Goal: Task Accomplishment & Management: Manage account settings

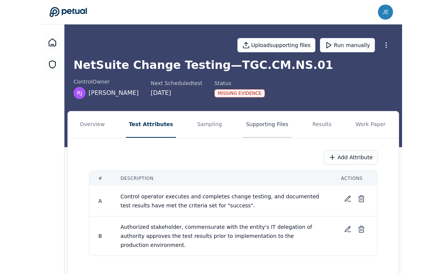
scroll to position [9, 0]
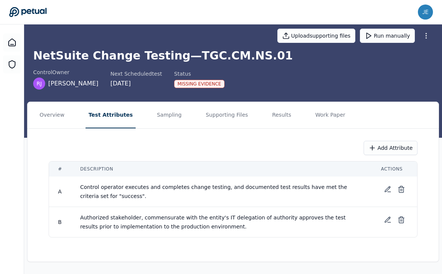
click at [199, 84] on div "Missing Evidence" at bounding box center [199, 84] width 50 height 8
click at [323, 114] on button "Work Paper" at bounding box center [330, 115] width 36 height 26
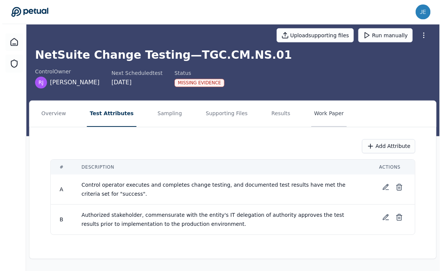
scroll to position [0, 0]
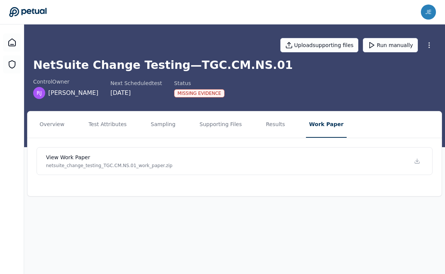
click at [31, 13] on icon at bounding box center [27, 12] width 37 height 10
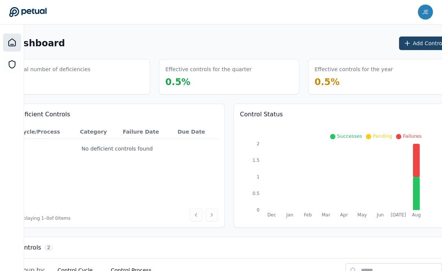
click at [361, 44] on icon at bounding box center [408, 44] width 8 height 8
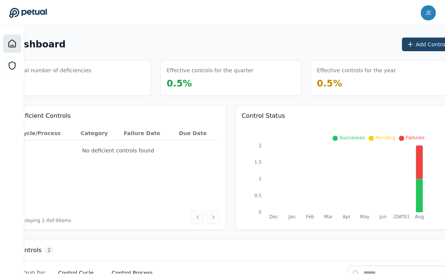
scroll to position [0, 23]
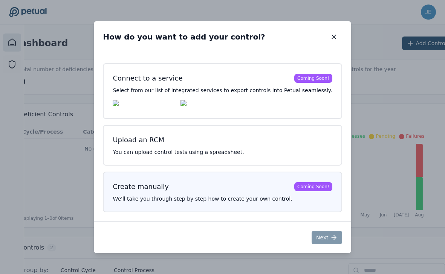
click at [255, 187] on h3 "Create manually Coming Soon!" at bounding box center [222, 187] width 219 height 11
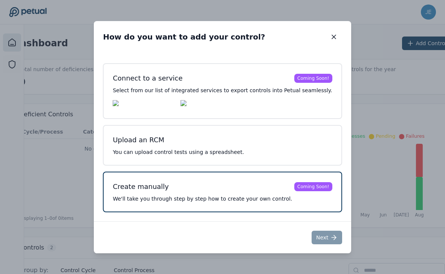
click at [274, 185] on h3 "Create manually Coming Soon!" at bounding box center [222, 187] width 219 height 11
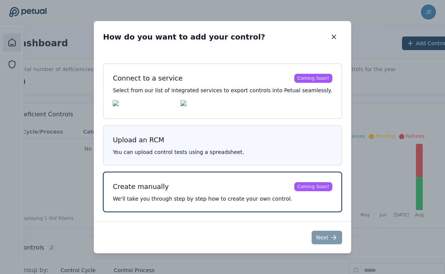
click at [266, 156] on p "You can upload control tests using a spreadsheet." at bounding box center [222, 152] width 219 height 8
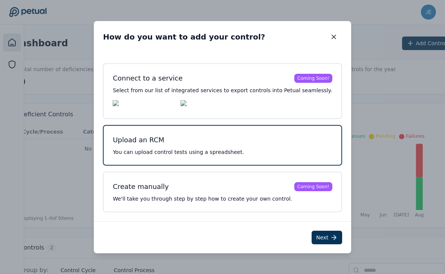
click at [266, 156] on p "You can upload control tests using a spreadsheet." at bounding box center [222, 152] width 219 height 8
click at [312, 237] on button "Next" at bounding box center [327, 238] width 31 height 14
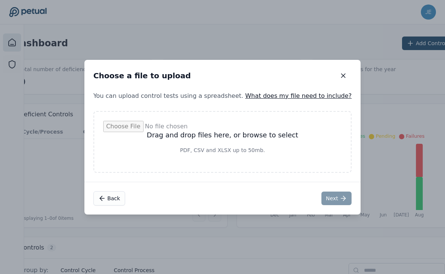
click at [323, 95] on link "What does my file need to include?" at bounding box center [298, 95] width 107 height 7
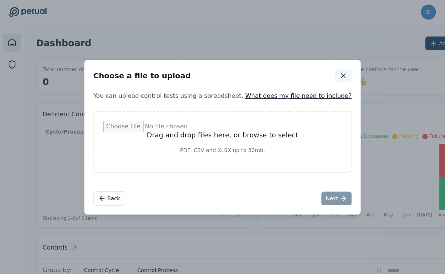
click at [335, 71] on button "button" at bounding box center [343, 76] width 17 height 14
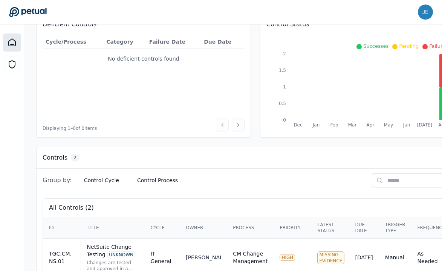
scroll to position [152, 0]
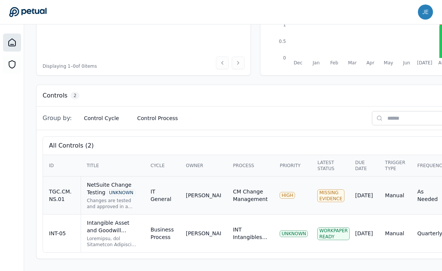
click at [235, 188] on div "CM Change Management" at bounding box center [250, 195] width 35 height 15
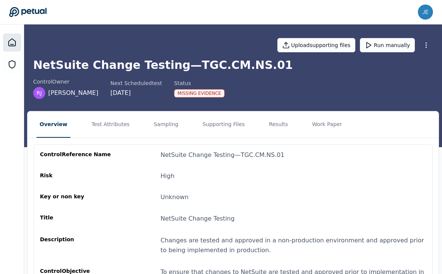
click at [12, 43] on icon at bounding box center [12, 42] width 9 height 9
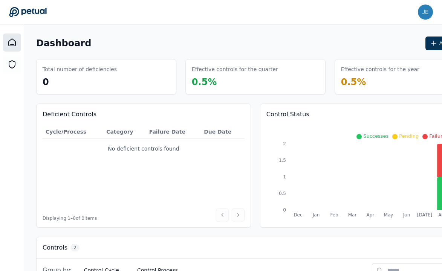
click at [24, 9] on icon at bounding box center [28, 12] width 38 height 11
click at [361, 46] on icon at bounding box center [434, 44] width 8 height 8
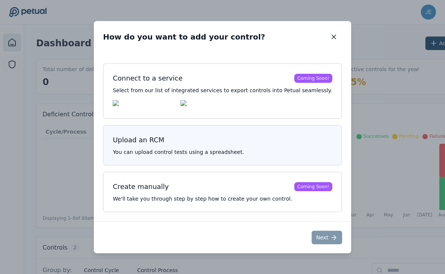
click at [301, 145] on h3 "Upload an RCM" at bounding box center [222, 140] width 219 height 11
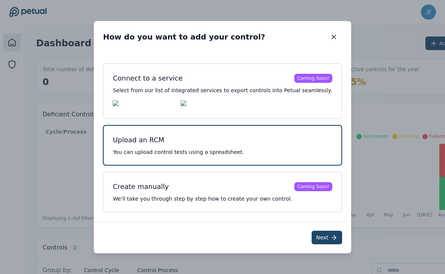
click at [312, 240] on button "Next" at bounding box center [327, 238] width 31 height 14
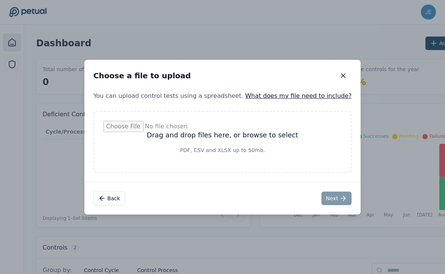
click at [265, 96] on link "What does my file need to include?" at bounding box center [298, 95] width 107 height 7
click at [263, 96] on link "What does my file need to include?" at bounding box center [298, 95] width 107 height 7
click at [337, 102] on div "Drag and drop files here, or browse to select PDF, CSV and XLSX up to 50mb." at bounding box center [222, 142] width 277 height 80
click at [125, 195] on button "Back" at bounding box center [109, 198] width 32 height 14
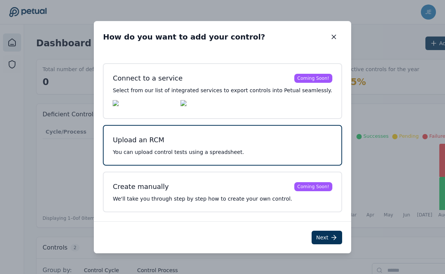
click at [257, 151] on p "You can upload control tests using a spreadsheet." at bounding box center [222, 152] width 219 height 8
click at [320, 236] on button "Next" at bounding box center [327, 238] width 31 height 14
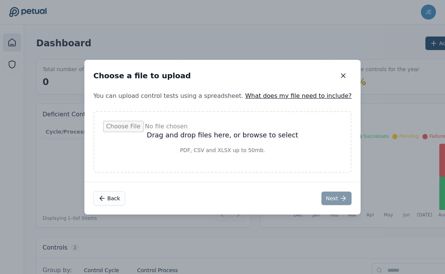
click at [292, 96] on link "What does my file need to include?" at bounding box center [298, 95] width 107 height 7
click at [336, 95] on link "What does my file need to include?" at bounding box center [298, 95] width 107 height 7
click at [340, 72] on icon "button" at bounding box center [344, 76] width 8 height 8
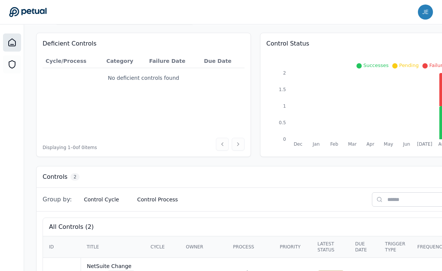
scroll to position [152, 0]
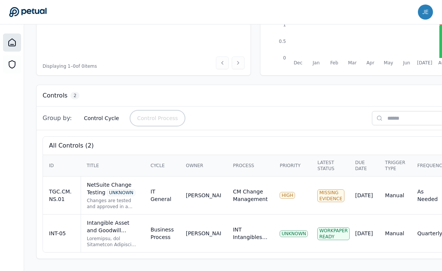
click at [155, 115] on button "Control Process" at bounding box center [157, 119] width 53 height 14
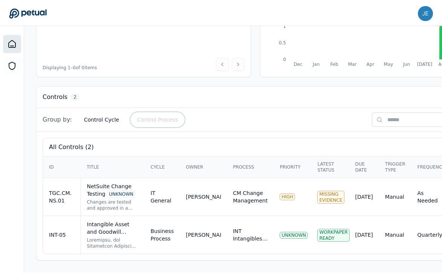
scroll to position [149, 0]
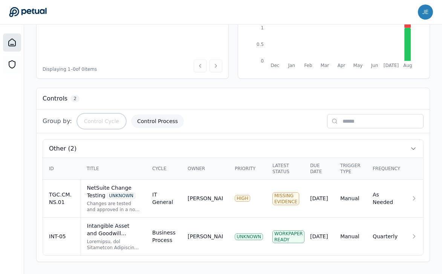
click at [103, 119] on button "Control Cycle" at bounding box center [101, 122] width 47 height 14
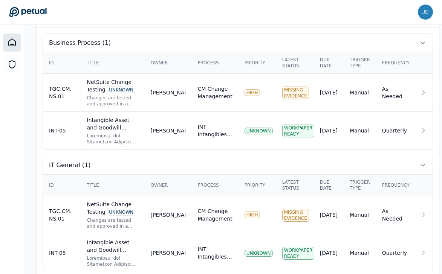
scroll to position [255, 0]
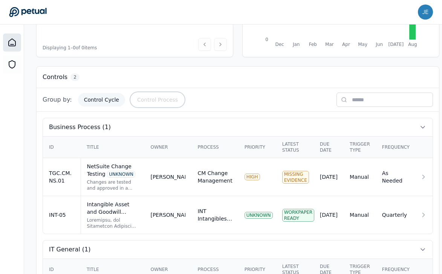
click at [142, 101] on button "Control Process" at bounding box center [157, 100] width 53 height 14
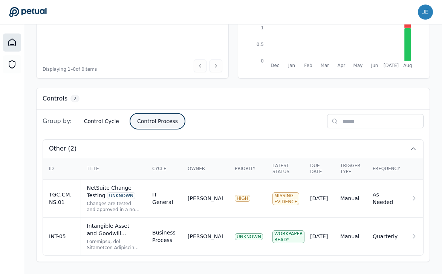
scroll to position [149, 0]
click at [62, 121] on span "Group by:" at bounding box center [57, 121] width 29 height 9
click at [92, 121] on button "Control Cycle" at bounding box center [101, 122] width 47 height 14
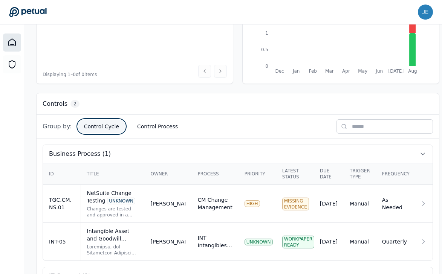
scroll to position [0, 0]
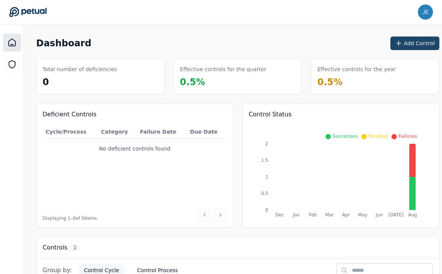
click at [361, 43] on icon at bounding box center [399, 44] width 8 height 8
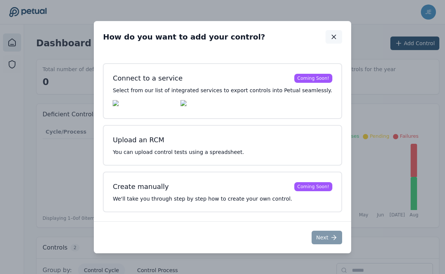
click at [330, 38] on icon "button" at bounding box center [334, 37] width 8 height 8
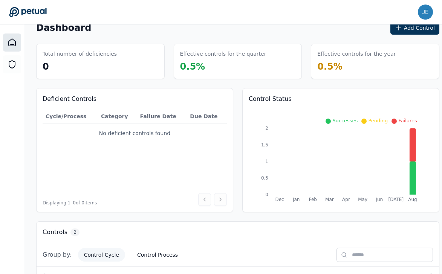
scroll to position [16, 0]
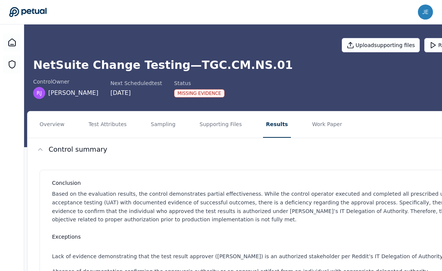
click at [18, 9] on icon at bounding box center [28, 12] width 38 height 11
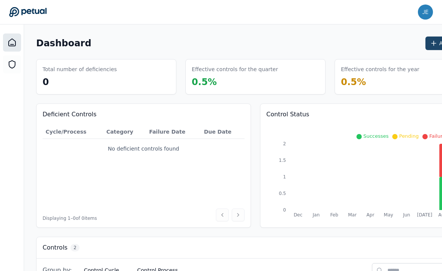
click at [430, 46] on icon at bounding box center [434, 44] width 8 height 8
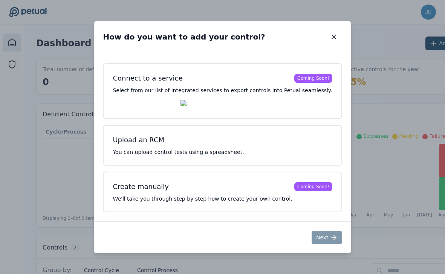
click at [381, 76] on div "How do you want to add your control? How do you want to add your control? Conne…" at bounding box center [222, 137] width 445 height 274
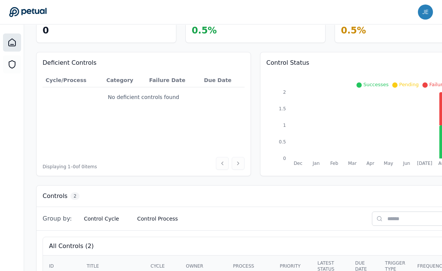
scroll to position [152, 0]
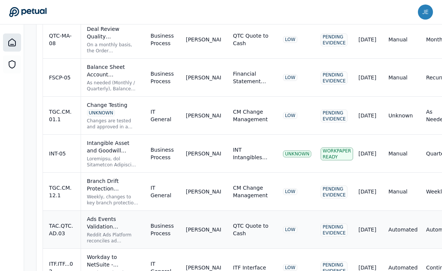
scroll to position [421, 0]
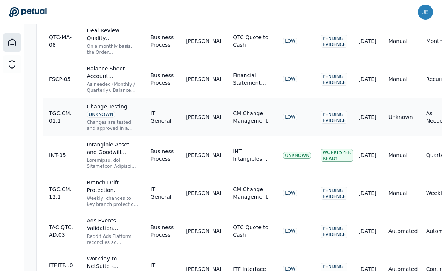
click at [103, 128] on div "Changes are tested and approved in a non-production environment and approved pr…" at bounding box center [113, 125] width 52 height 12
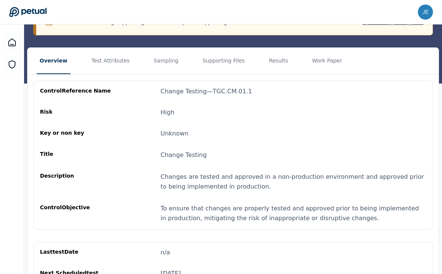
scroll to position [77, 0]
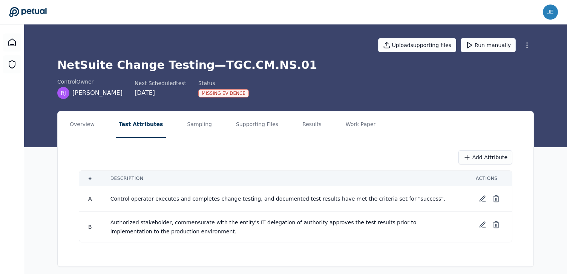
scroll to position [5, 0]
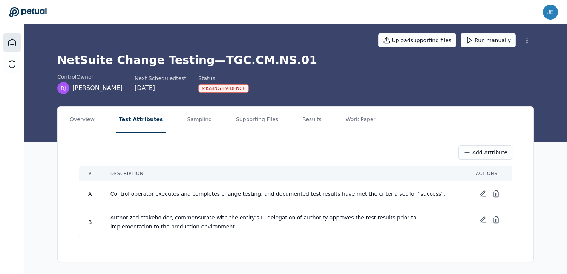
click at [11, 40] on icon at bounding box center [12, 42] width 7 height 7
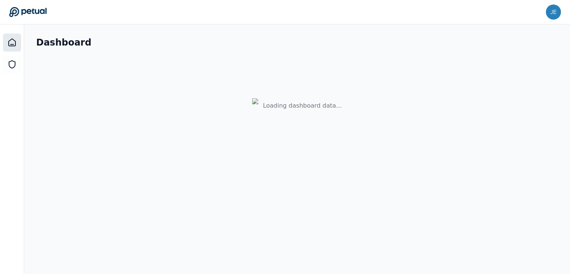
click at [18, 15] on icon at bounding box center [28, 12] width 38 height 11
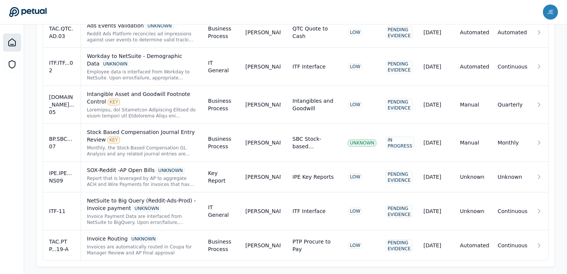
scroll to position [584, 0]
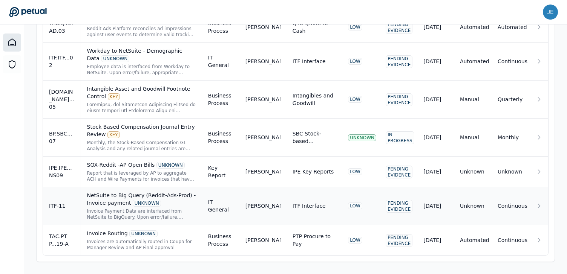
click at [130, 199] on div "NetSuite to Big Query (Reddit-Ads-Prod) - Invoice payment UNKNOWN" at bounding box center [141, 199] width 109 height 15
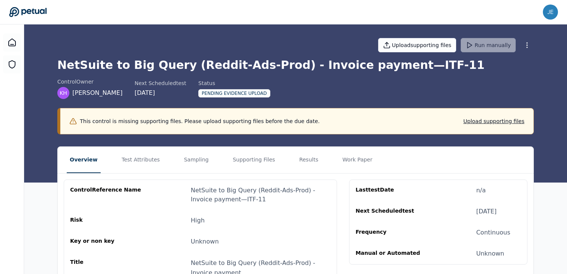
scroll to position [52, 0]
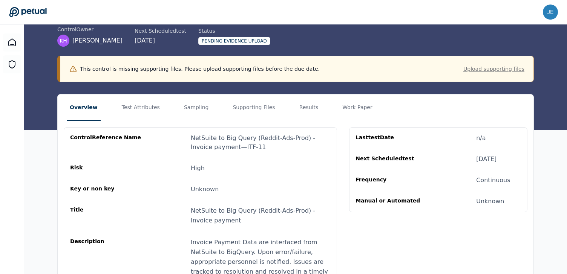
click at [501, 67] on button "Upload supporting files" at bounding box center [493, 69] width 61 height 8
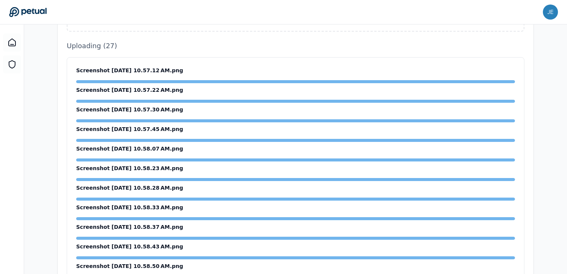
scroll to position [176, 0]
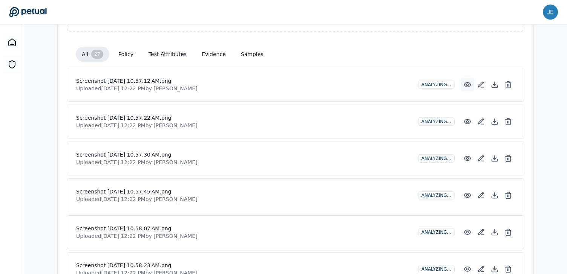
click at [467, 86] on icon at bounding box center [468, 85] width 8 height 8
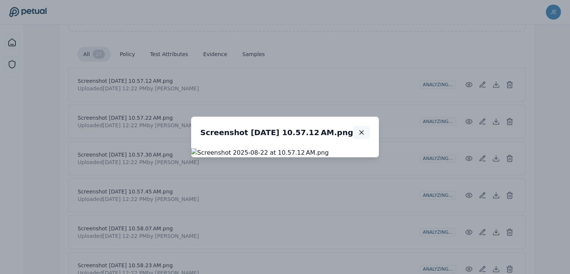
click at [365, 129] on icon "button" at bounding box center [362, 133] width 8 height 8
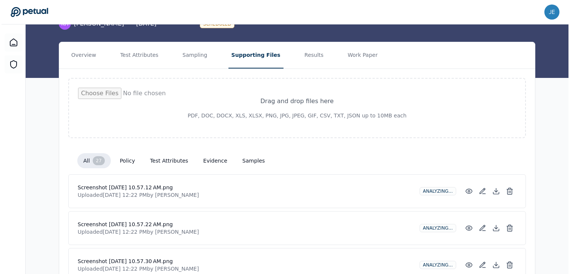
scroll to position [0, 0]
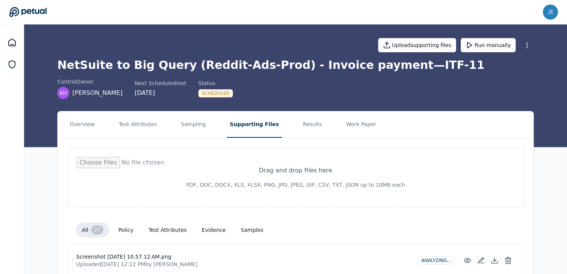
click at [15, 8] on icon at bounding box center [27, 12] width 37 height 10
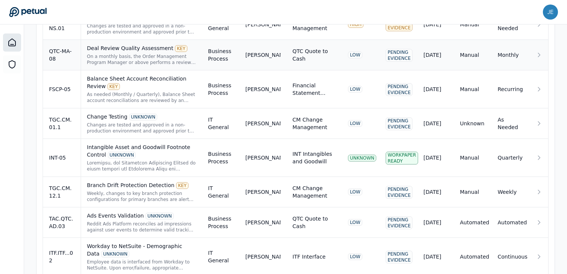
scroll to position [584, 0]
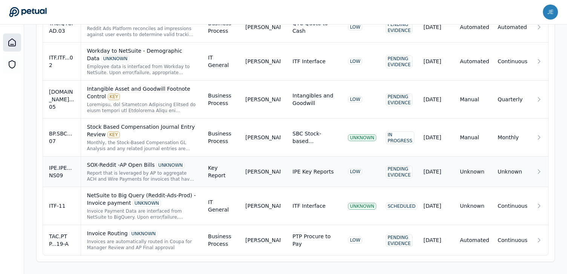
click at [140, 165] on div "SOX-Reddit -AP Open Bills UNKNOWN" at bounding box center [141, 165] width 109 height 8
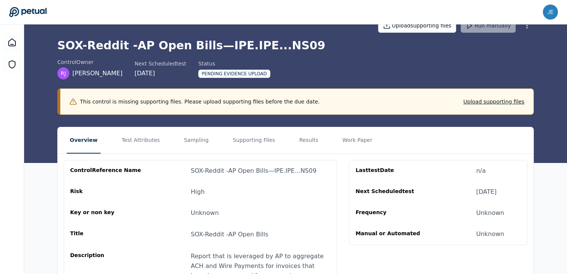
scroll to position [10, 0]
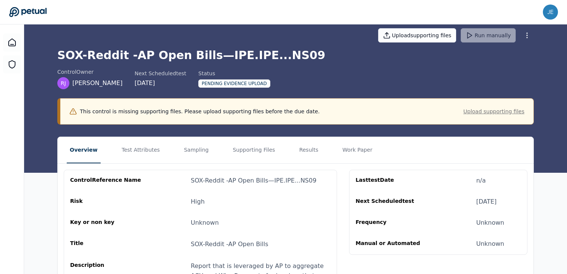
click at [480, 113] on button "Upload supporting files" at bounding box center [493, 112] width 61 height 8
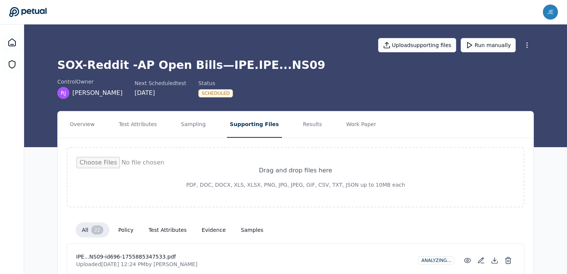
click at [20, 14] on icon at bounding box center [28, 12] width 38 height 11
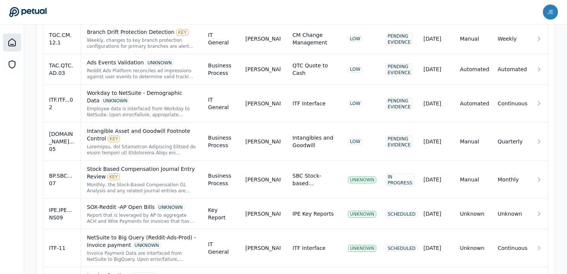
scroll to position [584, 0]
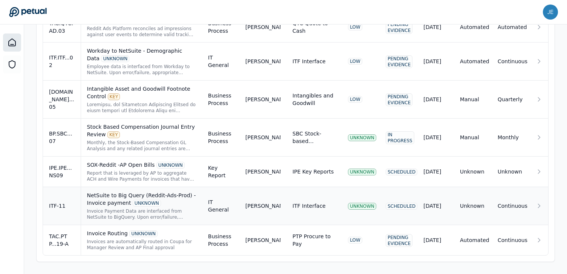
click at [116, 195] on div "NetSuite to Big Query (Reddit-Ads-Prod) - Invoice payment UNKNOWN" at bounding box center [141, 199] width 109 height 15
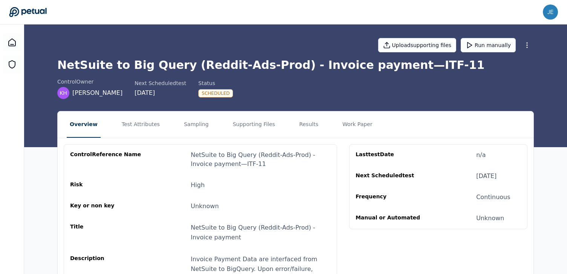
click at [268, 94] on div "control Owner KH Kevin Hannigan Next Scheduled test 9/29/2025 Status Scheduled" at bounding box center [295, 88] width 476 height 21
click at [244, 123] on button "Supporting Files" at bounding box center [254, 125] width 48 height 26
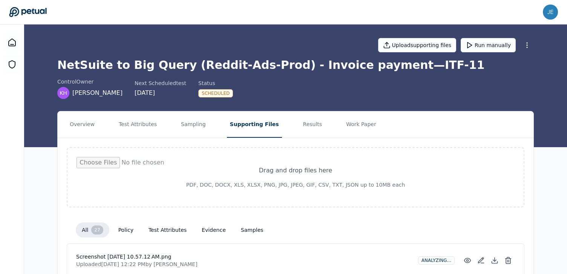
click at [41, 7] on icon at bounding box center [28, 12] width 38 height 11
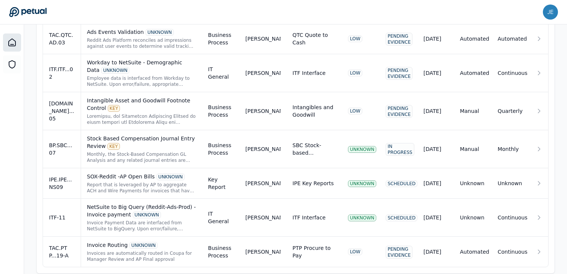
scroll to position [584, 0]
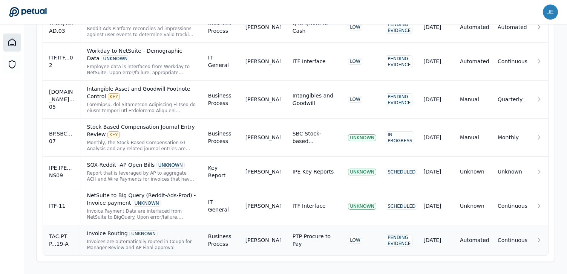
click at [120, 230] on div "Invoice Routing UNKNOWN" at bounding box center [141, 234] width 109 height 8
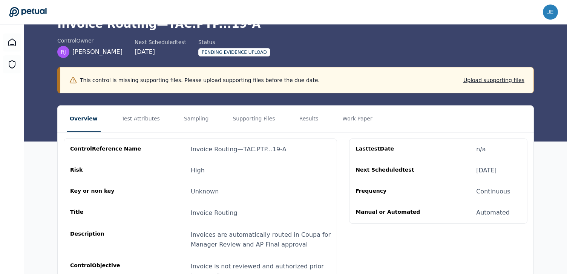
scroll to position [85, 0]
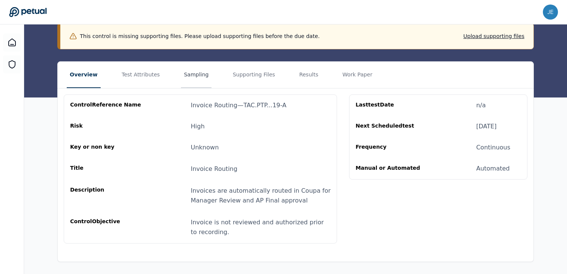
click at [187, 78] on button "Sampling" at bounding box center [196, 75] width 31 height 26
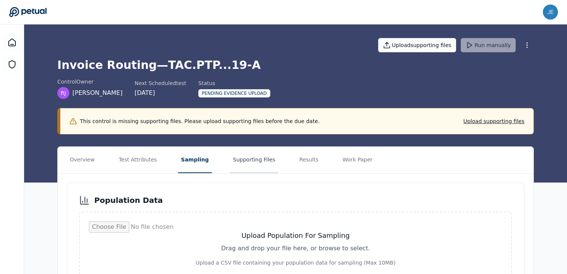
click at [243, 156] on button "Supporting Files" at bounding box center [254, 160] width 48 height 26
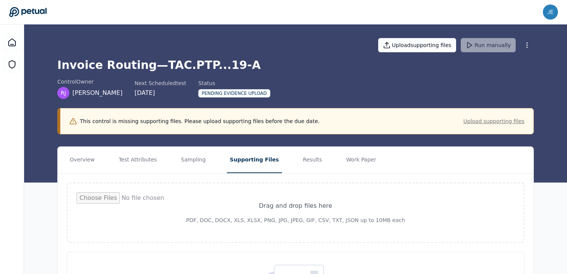
click at [476, 122] on button "Upload supporting files" at bounding box center [493, 122] width 61 height 8
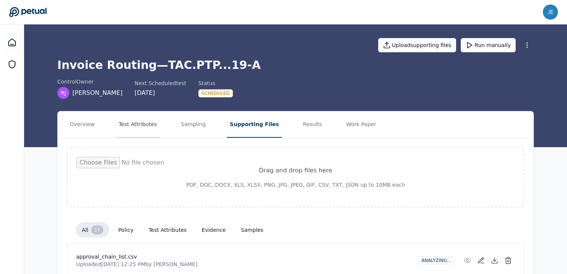
click at [123, 121] on button "Test Attributes" at bounding box center [138, 125] width 44 height 26
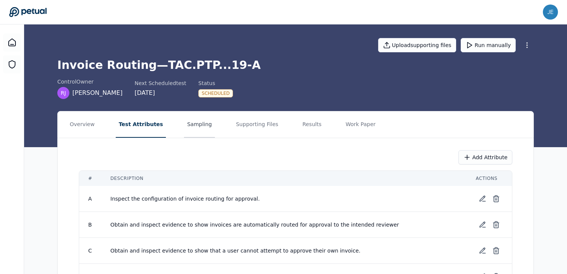
click at [184, 125] on button "Sampling" at bounding box center [199, 125] width 31 height 26
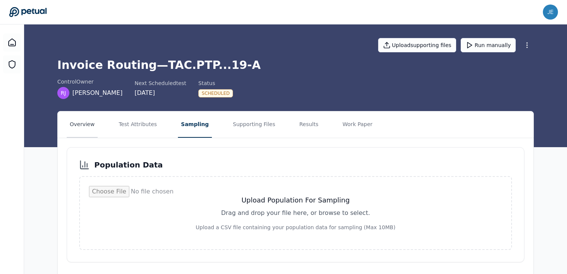
click at [88, 126] on button "Overview" at bounding box center [82, 125] width 31 height 26
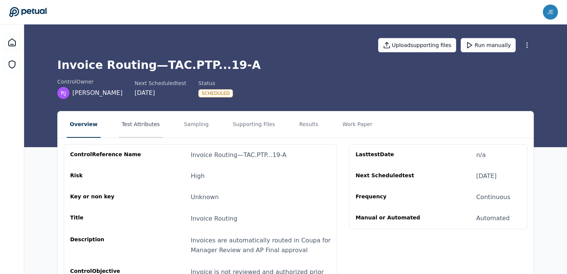
click at [128, 129] on button "Test Attributes" at bounding box center [141, 125] width 44 height 26
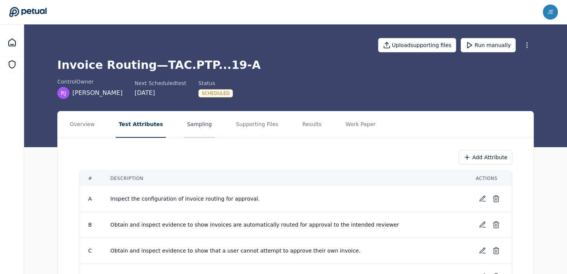
click at [184, 127] on button "Sampling" at bounding box center [199, 125] width 31 height 26
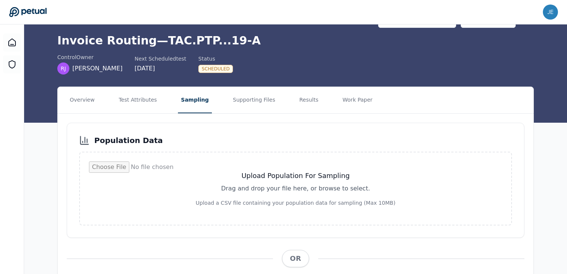
scroll to position [26, 0]
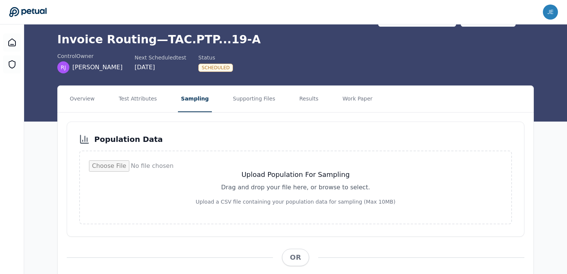
click at [205, 190] on input "file" at bounding box center [295, 188] width 413 height 54
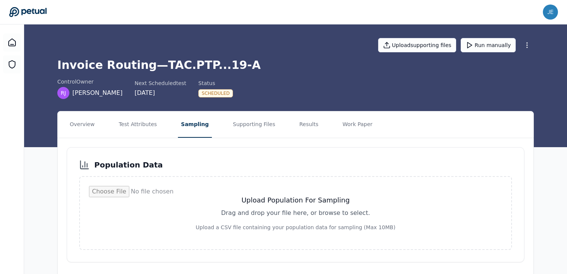
scroll to position [22, 0]
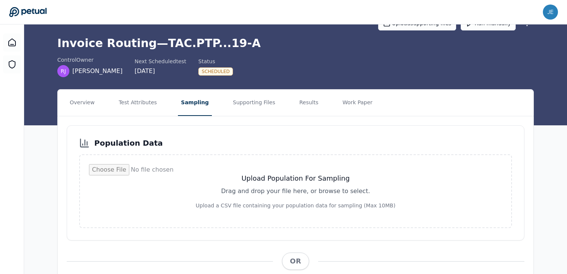
click at [22, 14] on icon at bounding box center [27, 12] width 37 height 10
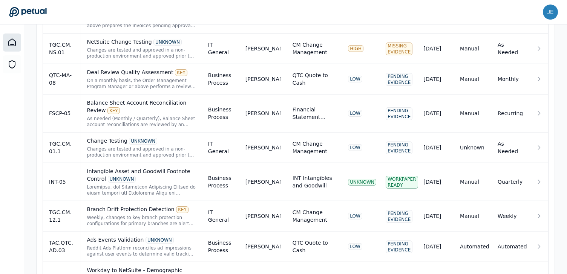
scroll to position [349, 0]
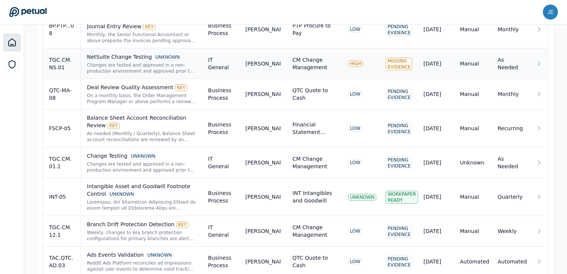
click at [103, 68] on div "Changes are tested and approved in a non-production environment and approved pr…" at bounding box center [141, 68] width 109 height 12
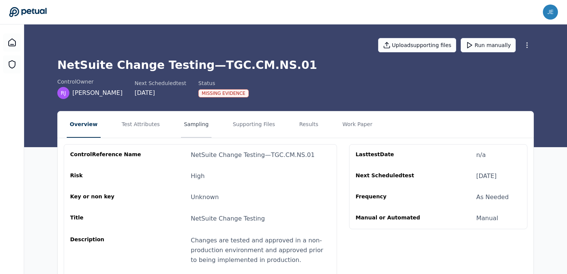
click at [190, 125] on button "Sampling" at bounding box center [196, 125] width 31 height 26
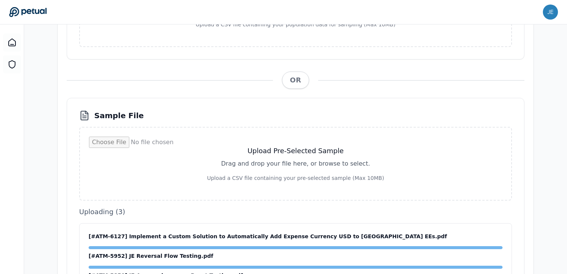
scroll to position [231, 0]
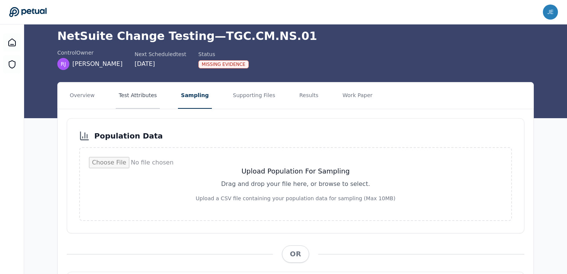
click at [138, 95] on button "Test Attributes" at bounding box center [138, 96] width 44 height 26
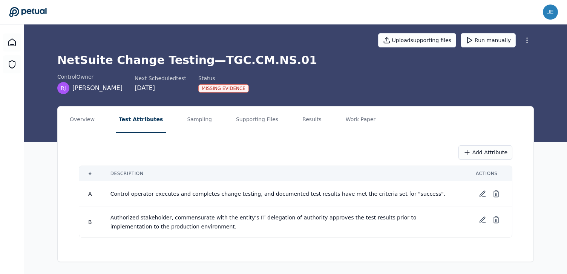
click at [286, 119] on nav "Overview Test Attributes Sampling Supporting Files Results Work Paper" at bounding box center [296, 120] width 476 height 26
click at [299, 120] on button "Results" at bounding box center [311, 120] width 25 height 26
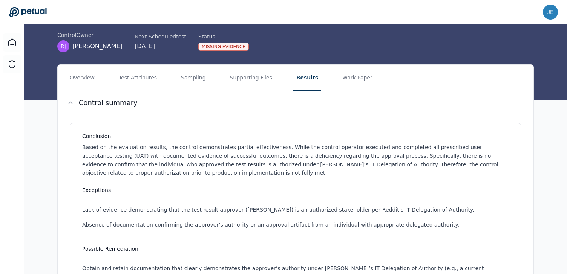
scroll to position [31, 0]
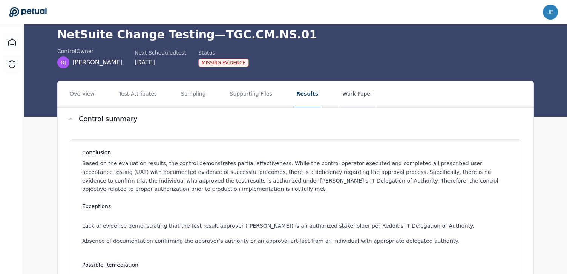
click at [339, 88] on button "Work Paper" at bounding box center [357, 94] width 36 height 26
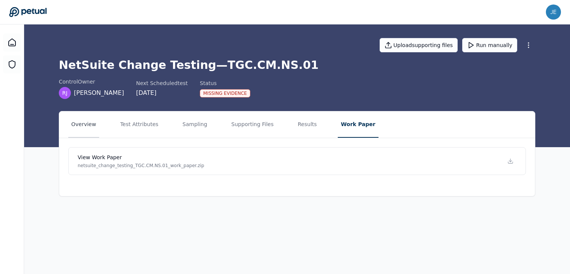
click at [94, 125] on button "Overview" at bounding box center [83, 125] width 31 height 26
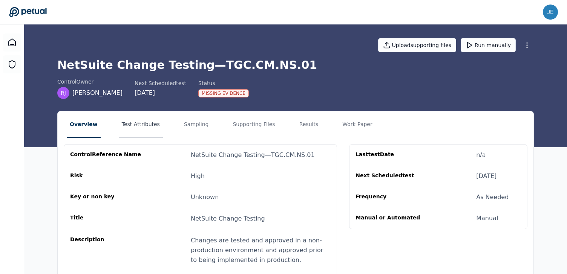
click at [122, 124] on button "Test Attributes" at bounding box center [141, 125] width 44 height 26
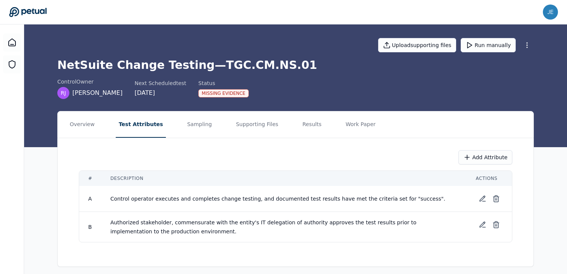
click at [171, 128] on nav "Overview Test Attributes Sampling Supporting Files Results Work Paper" at bounding box center [296, 125] width 476 height 26
click at [187, 127] on button "Sampling" at bounding box center [199, 125] width 31 height 26
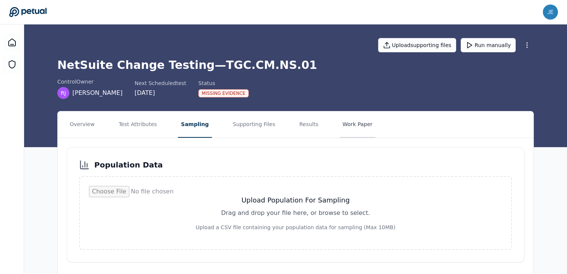
click at [340, 124] on button "Work Paper" at bounding box center [358, 125] width 36 height 26
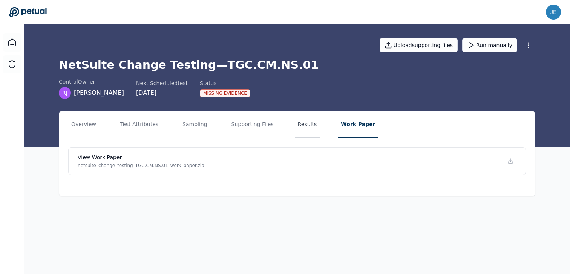
click at [301, 127] on button "Results" at bounding box center [307, 125] width 25 height 26
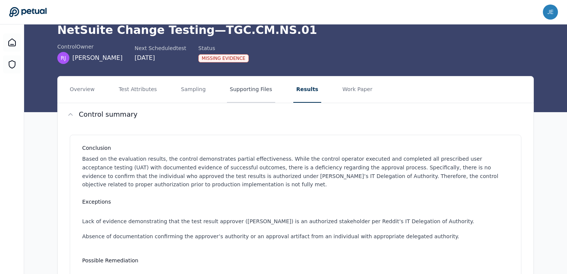
click at [268, 88] on button "Supporting Files" at bounding box center [251, 90] width 48 height 26
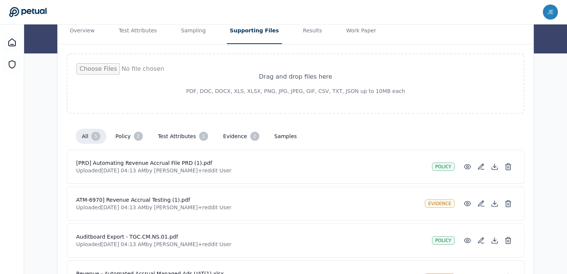
scroll to position [115, 0]
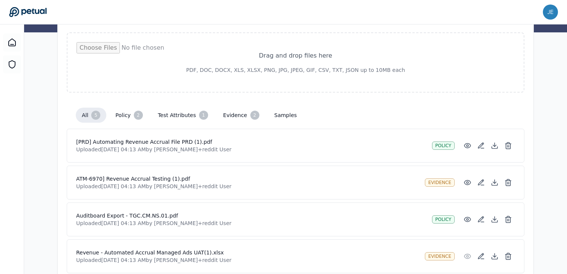
click at [281, 116] on button "samples" at bounding box center [285, 116] width 35 height 14
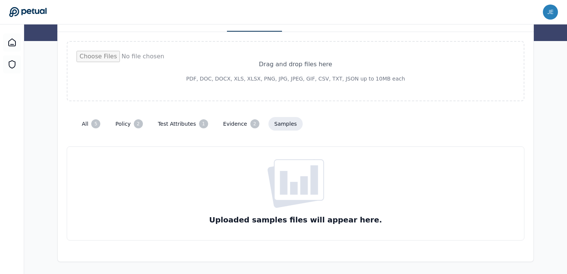
click at [279, 178] on rect at bounding box center [298, 180] width 49 height 41
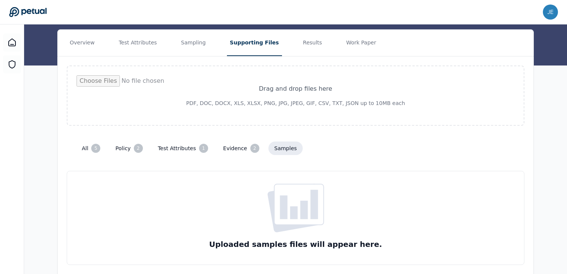
scroll to position [80, 0]
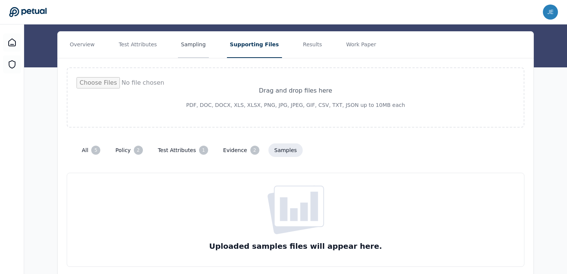
click at [181, 48] on button "Sampling" at bounding box center [193, 45] width 31 height 26
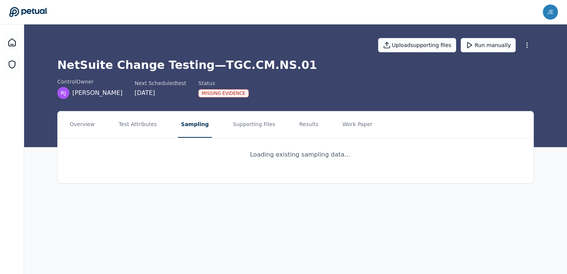
scroll to position [0, 0]
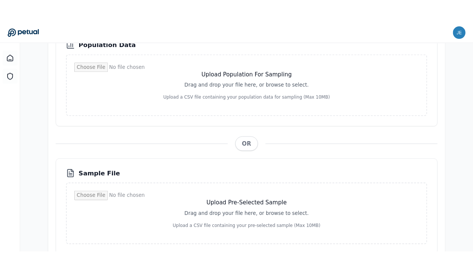
scroll to position [176, 0]
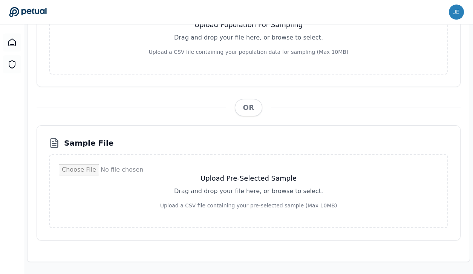
click at [31, 16] on icon at bounding box center [28, 12] width 38 height 11
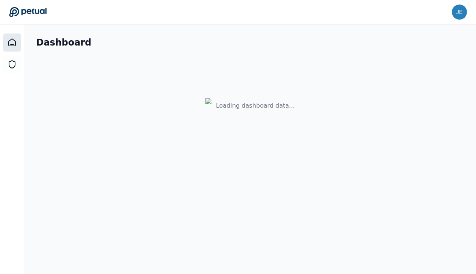
click at [43, 11] on icon at bounding box center [27, 12] width 37 height 10
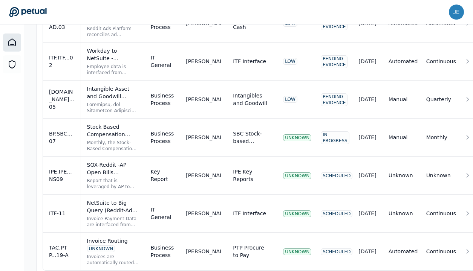
scroll to position [647, 0]
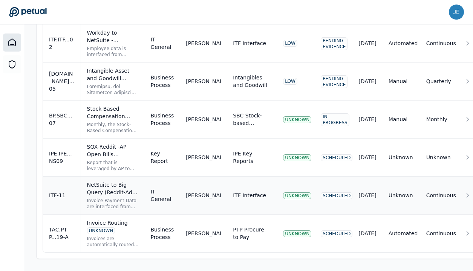
click at [292, 194] on td "UNKNOWN" at bounding box center [296, 196] width 38 height 38
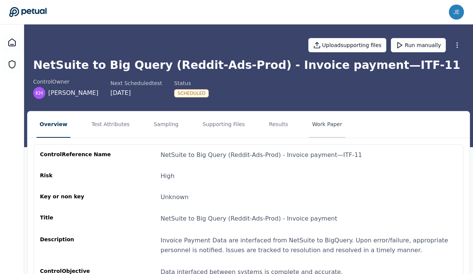
click at [314, 126] on button "Work Paper" at bounding box center [327, 125] width 36 height 26
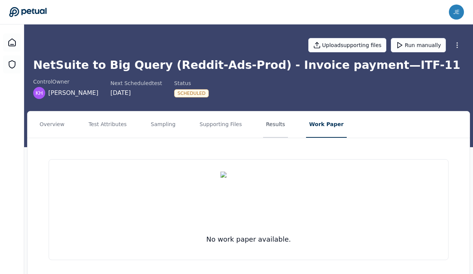
click at [279, 126] on button "Results" at bounding box center [275, 125] width 25 height 26
click at [224, 128] on button "Supporting Files" at bounding box center [221, 125] width 48 height 26
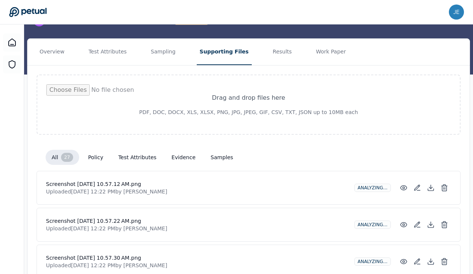
scroll to position [81, 0]
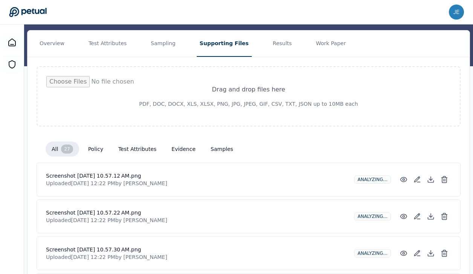
click at [369, 179] on div "Analyzing..." at bounding box center [372, 180] width 37 height 8
click at [373, 179] on div "Analyzing..." at bounding box center [372, 180] width 37 height 8
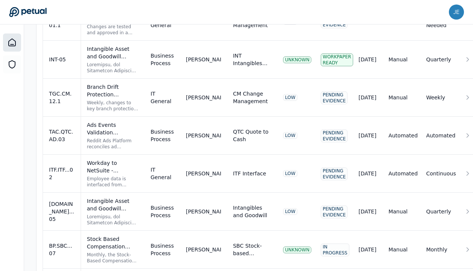
scroll to position [647, 0]
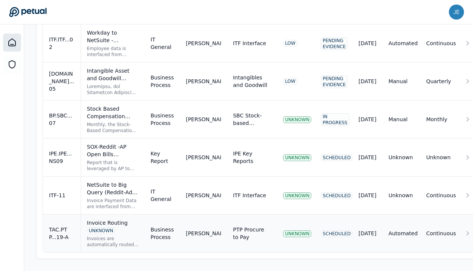
click at [119, 226] on div "Invoice Routing UNKNOWN" at bounding box center [113, 226] width 52 height 15
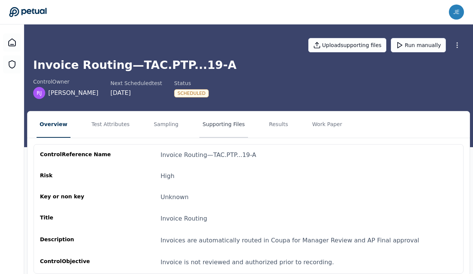
click at [217, 127] on button "Supporting Files" at bounding box center [223, 125] width 48 height 26
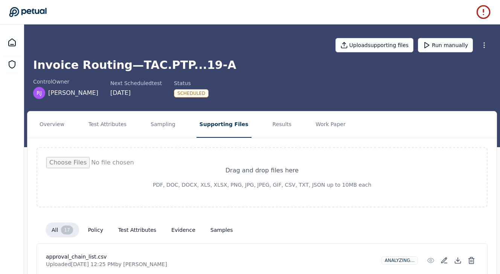
click at [484, 15] on line at bounding box center [484, 15] width 0 height 0
click at [40, 11] on icon at bounding box center [28, 12] width 38 height 11
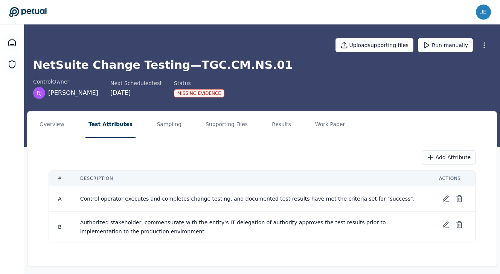
click at [23, 9] on icon at bounding box center [28, 12] width 38 height 11
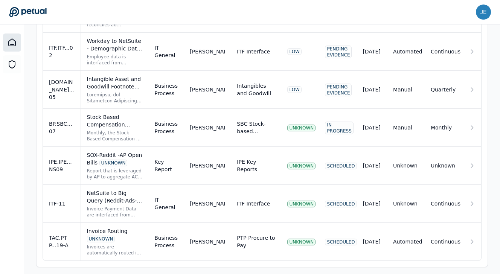
scroll to position [644, 0]
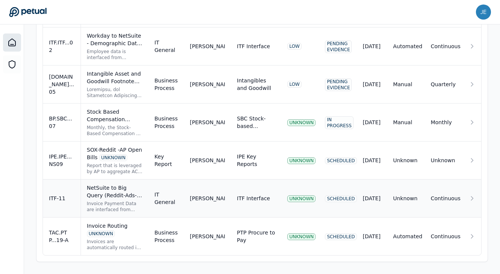
click at [118, 197] on div "NetSuite to Big Query (Reddit-Ads-Prod) - Invoice payment UNKNOWN" at bounding box center [115, 191] width 56 height 15
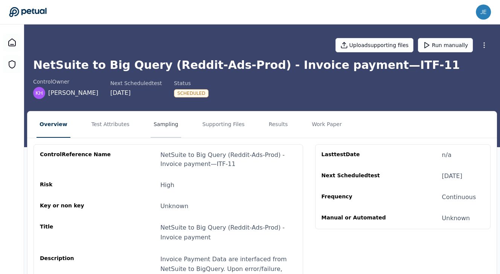
click at [169, 122] on button "Sampling" at bounding box center [166, 125] width 31 height 26
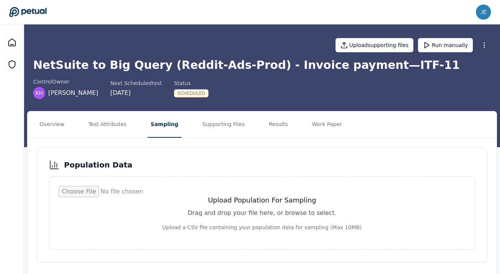
click at [239, 125] on nav "Overview Test Attributes Sampling Supporting Files Results Work Paper" at bounding box center [263, 125] width 470 height 26
click at [231, 125] on button "Supporting Files" at bounding box center [224, 125] width 48 height 26
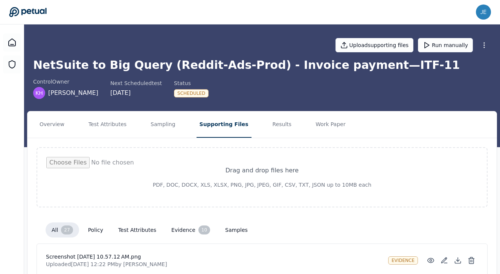
click at [41, 13] on icon at bounding box center [27, 12] width 37 height 10
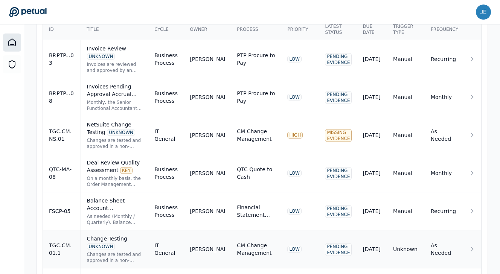
scroll to position [272, 0]
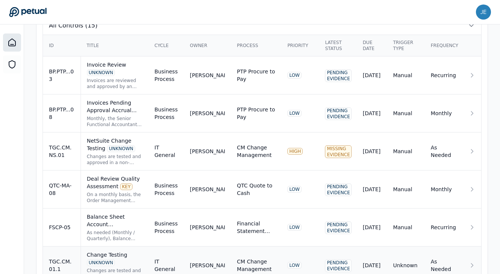
click at [134, 148] on div "UNKNOWN" at bounding box center [121, 148] width 28 height 7
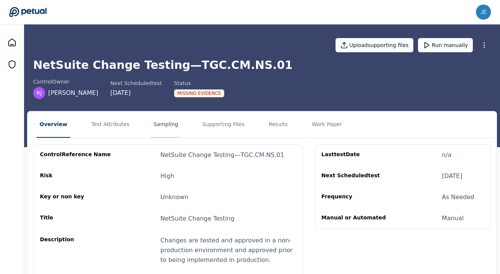
click at [163, 125] on button "Sampling" at bounding box center [166, 125] width 31 height 26
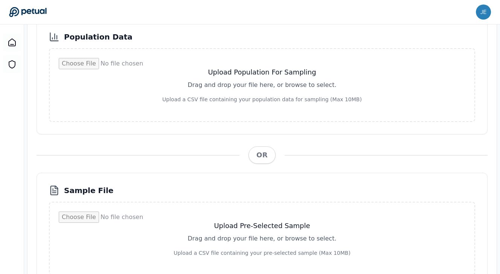
scroll to position [176, 0]
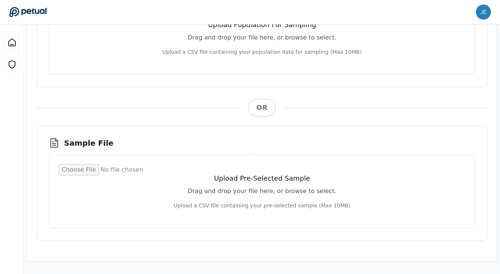
click at [327, 187] on input "file" at bounding box center [262, 191] width 407 height 54
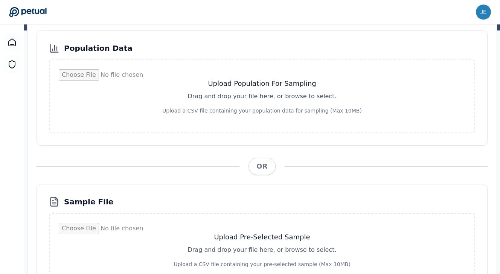
scroll to position [0, 0]
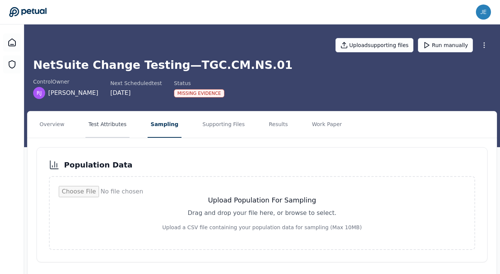
click at [118, 124] on button "Test Attributes" at bounding box center [108, 125] width 44 height 26
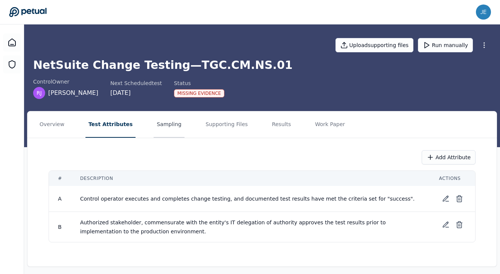
click at [154, 124] on button "Sampling" at bounding box center [169, 125] width 31 height 26
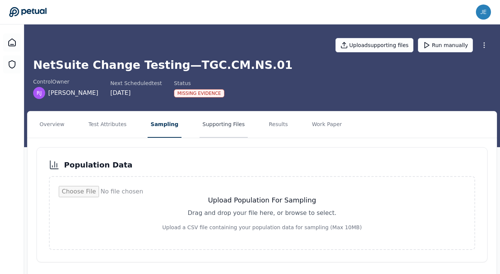
click at [211, 126] on button "Supporting Files" at bounding box center [224, 125] width 48 height 26
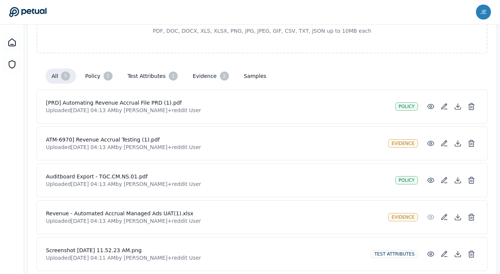
scroll to position [185, 0]
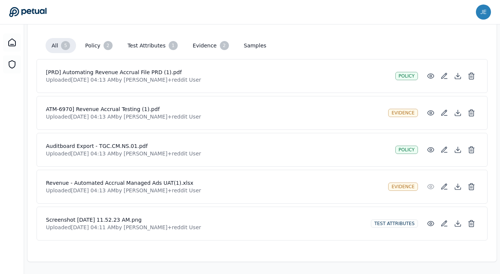
click at [242, 48] on button "samples" at bounding box center [255, 46] width 35 height 14
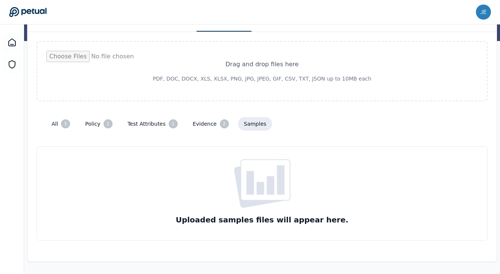
click at [210, 125] on button "evidence 2" at bounding box center [211, 123] width 48 height 15
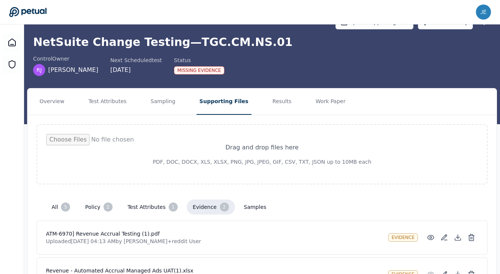
scroll to position [11, 0]
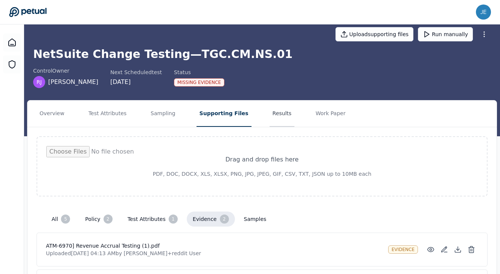
click at [270, 109] on button "Results" at bounding box center [282, 114] width 25 height 26
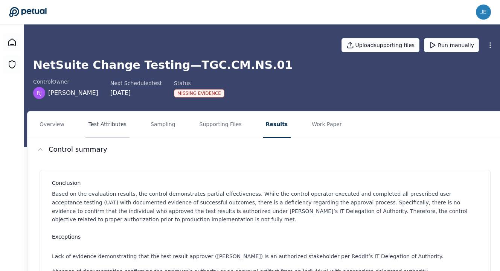
click at [112, 130] on button "Test Attributes" at bounding box center [108, 125] width 44 height 26
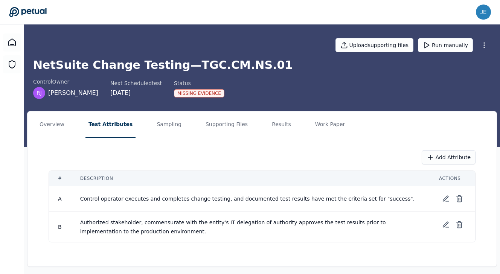
scroll to position [5, 0]
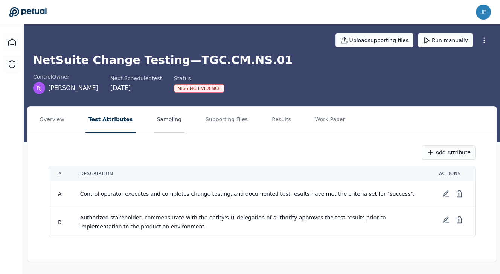
click at [157, 122] on button "Sampling" at bounding box center [169, 120] width 31 height 26
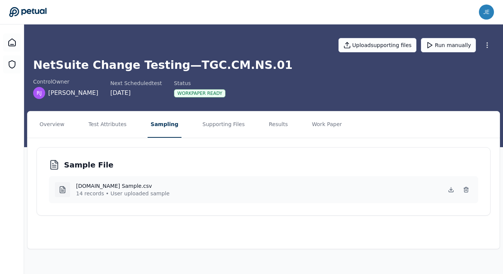
click at [120, 185] on h4 "NS.01.CM Sample.csv" at bounding box center [122, 186] width 93 height 8
click at [205, 128] on button "Supporting Files" at bounding box center [224, 125] width 48 height 26
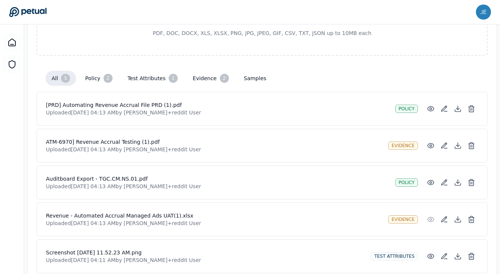
scroll to position [185, 0]
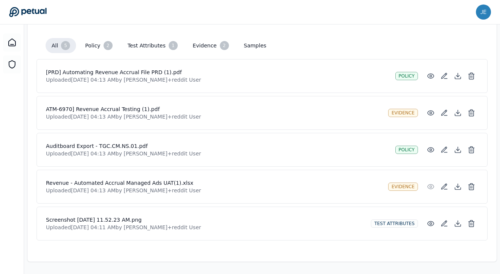
click at [242, 52] on button "samples" at bounding box center [255, 46] width 35 height 14
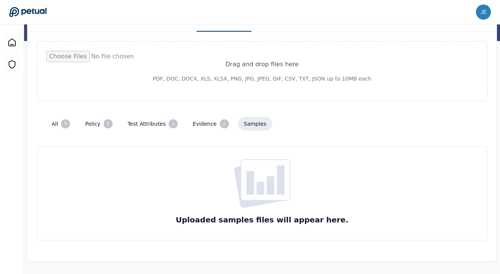
click at [233, 155] on div "Uploaded samples files will appear here." at bounding box center [262, 194] width 451 height 94
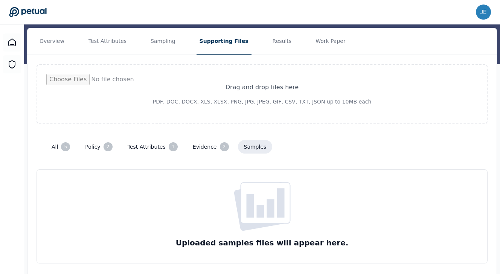
scroll to position [55, 0]
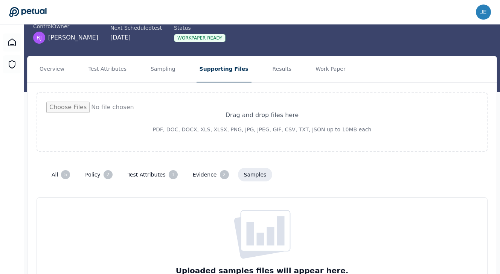
click at [234, 129] on input "file" at bounding box center [262, 122] width 432 height 41
type input "**********"
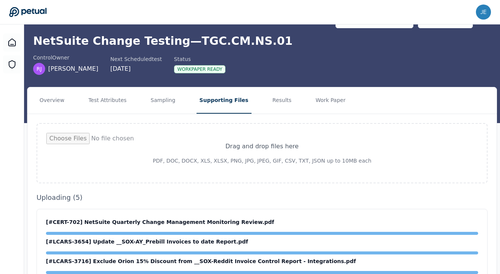
scroll to position [26, 0]
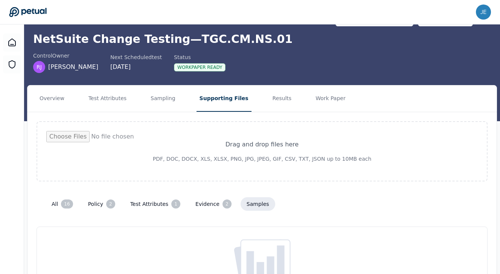
click at [272, 146] on input "file" at bounding box center [262, 151] width 432 height 41
type input "**********"
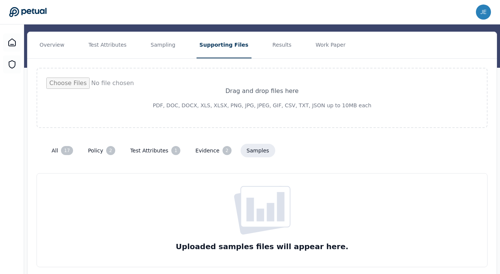
scroll to position [83, 0]
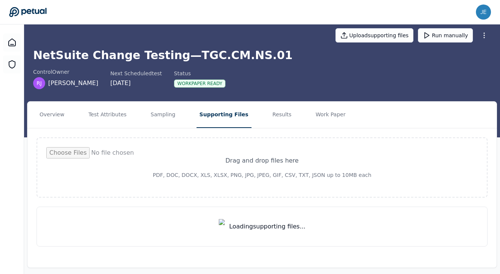
scroll to position [24, 0]
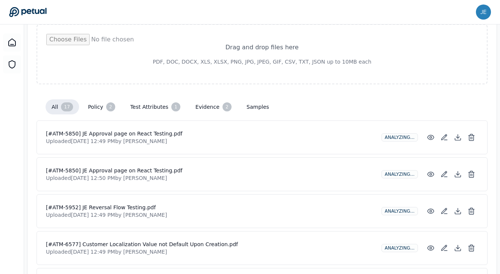
click at [245, 110] on button "samples" at bounding box center [258, 107] width 35 height 14
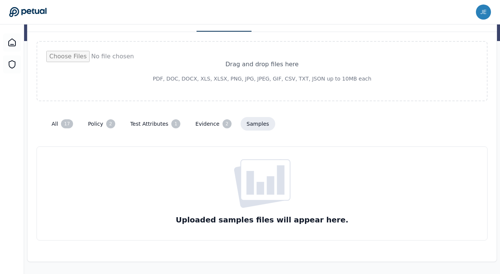
click at [78, 126] on div "all 17 policy 2 test attributes 1 evidence 2 samples" at bounding box center [262, 123] width 433 height 15
click at [64, 125] on div "17" at bounding box center [67, 123] width 12 height 9
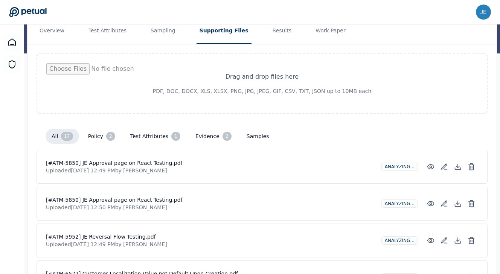
scroll to position [53, 0]
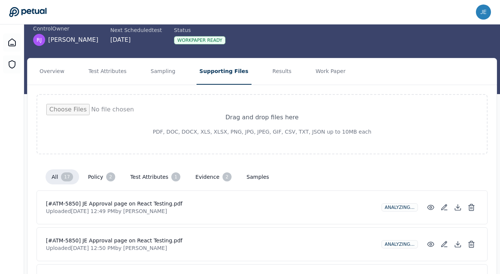
click at [241, 178] on button "samples" at bounding box center [258, 177] width 35 height 14
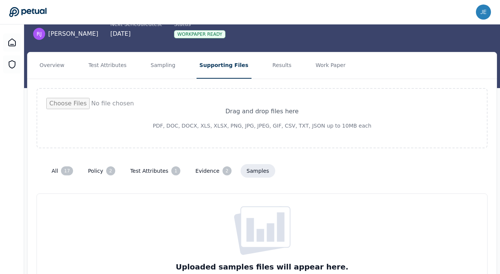
scroll to position [31, 0]
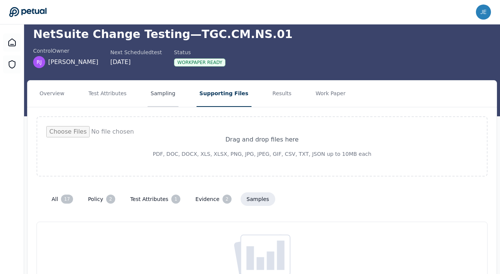
click at [164, 96] on button "Sampling" at bounding box center [163, 94] width 31 height 26
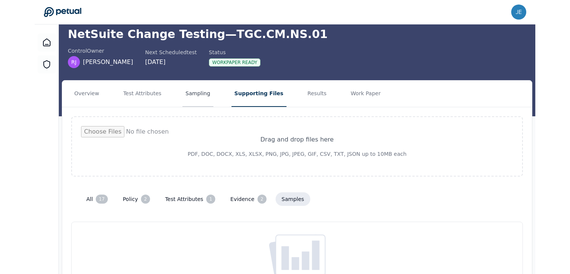
scroll to position [0, 0]
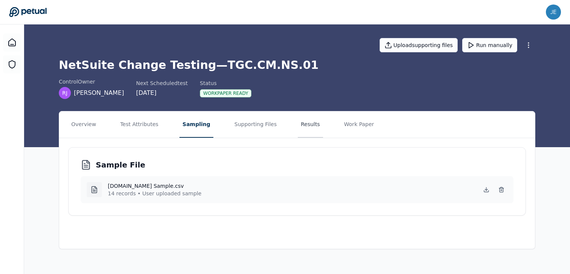
click at [298, 128] on button "Results" at bounding box center [310, 125] width 25 height 26
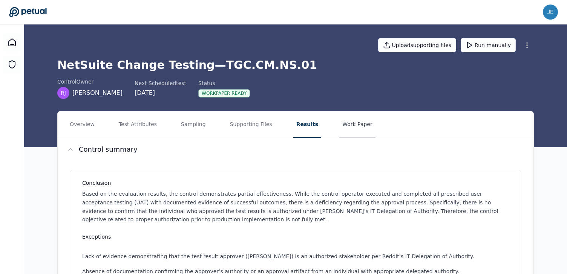
click at [350, 126] on button "Work Paper" at bounding box center [357, 125] width 36 height 26
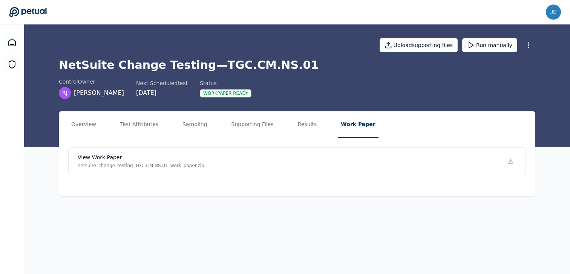
click at [41, 10] on icon at bounding box center [27, 12] width 37 height 10
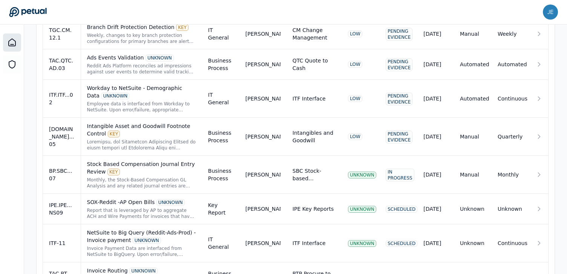
scroll to position [584, 0]
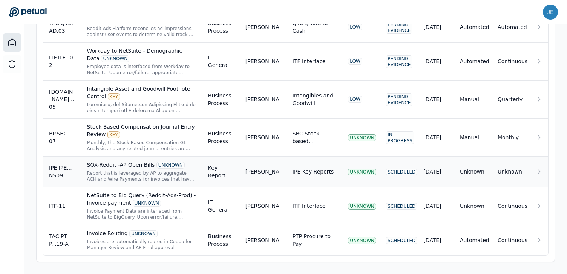
click at [149, 176] on div "Report that is leveraged by AP to aggregate ACH and Wire Payments for invoices …" at bounding box center [141, 176] width 109 height 12
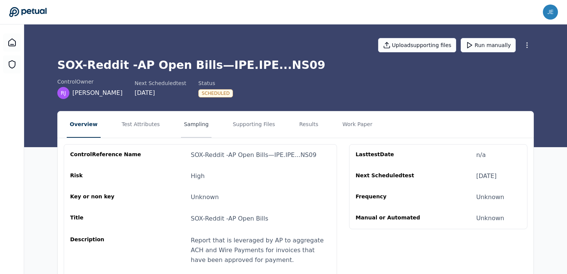
click at [195, 125] on button "Sampling" at bounding box center [196, 125] width 31 height 26
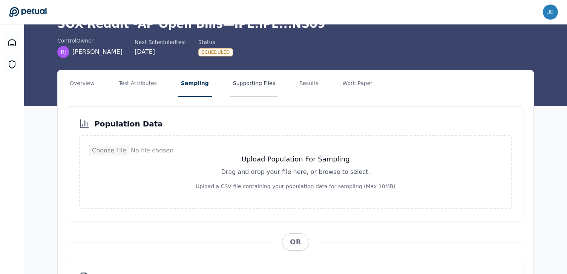
click at [234, 86] on button "Supporting Files" at bounding box center [254, 83] width 48 height 26
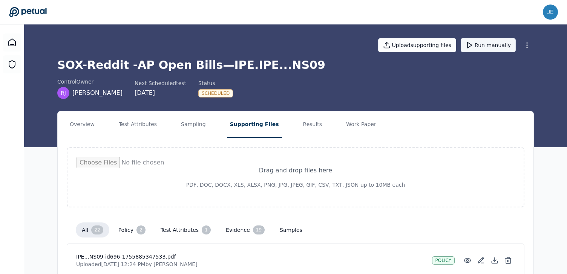
click at [494, 45] on button "Run manually" at bounding box center [488, 45] width 55 height 14
click at [356, 125] on button "Work Paper" at bounding box center [361, 125] width 36 height 26
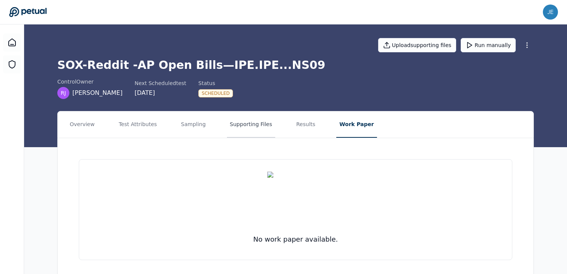
click at [246, 125] on button "Supporting Files" at bounding box center [251, 125] width 48 height 26
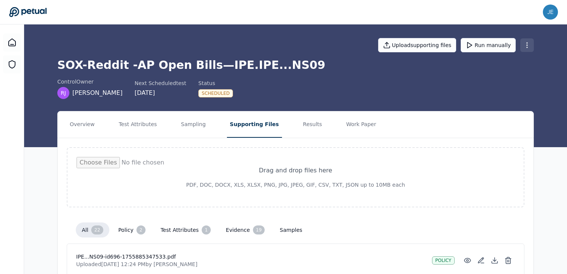
click at [484, 43] on button "Run manually" at bounding box center [488, 45] width 55 height 14
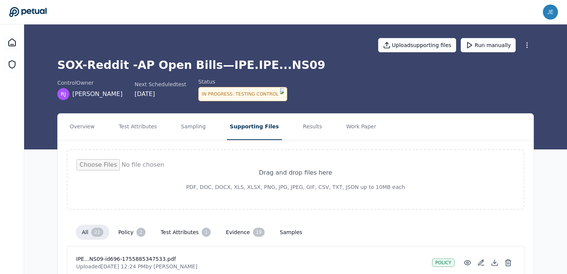
click at [43, 10] on icon at bounding box center [28, 12] width 38 height 11
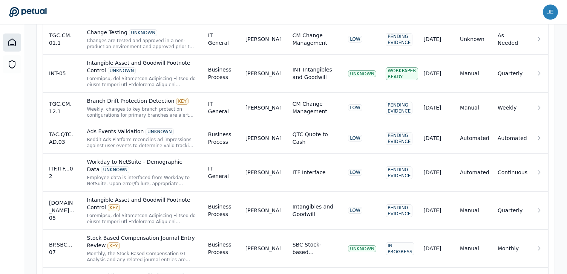
scroll to position [578, 0]
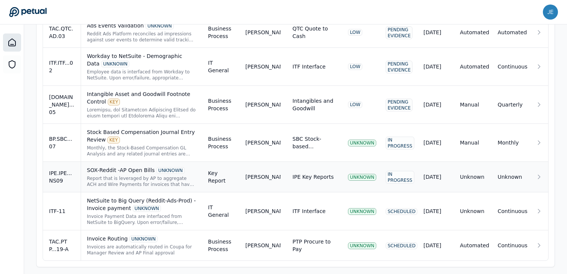
click at [132, 170] on div "SOX-Reddit -AP Open Bills UNKNOWN" at bounding box center [141, 171] width 109 height 8
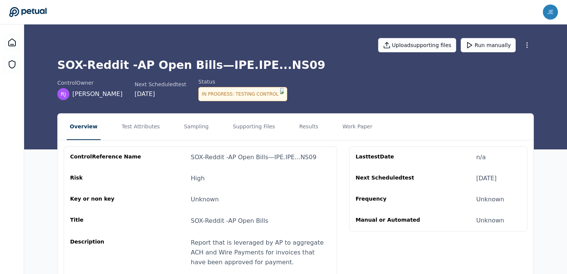
click at [42, 9] on icon at bounding box center [27, 12] width 37 height 10
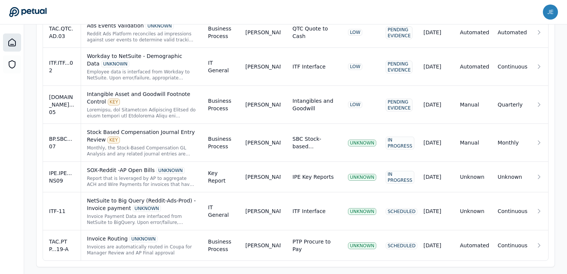
scroll to position [584, 0]
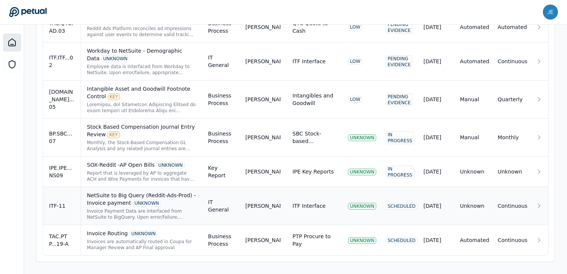
click at [118, 195] on div "NetSuite to Big Query (Reddit-Ads-Prod) - Invoice payment UNKNOWN" at bounding box center [141, 199] width 109 height 15
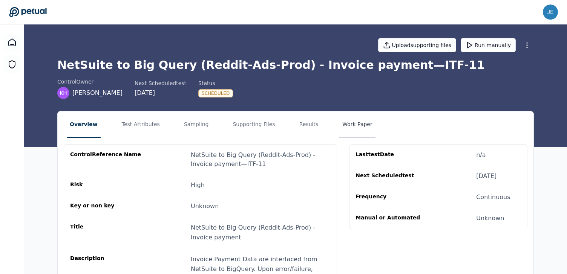
click at [357, 128] on button "Work Paper" at bounding box center [357, 125] width 36 height 26
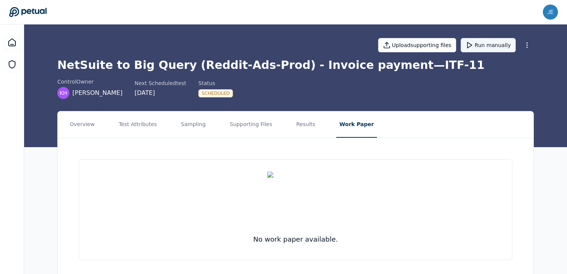
click at [478, 50] on button "Run manually" at bounding box center [488, 45] width 55 height 14
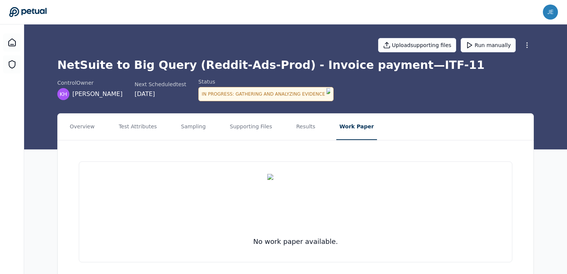
click at [26, 11] on icon at bounding box center [28, 12] width 38 height 11
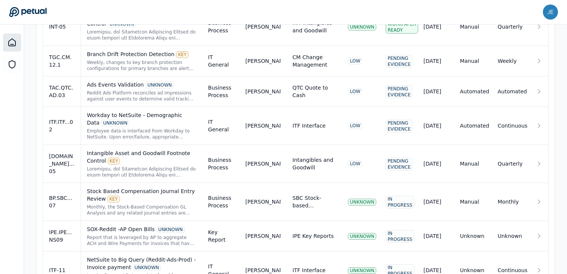
scroll to position [584, 0]
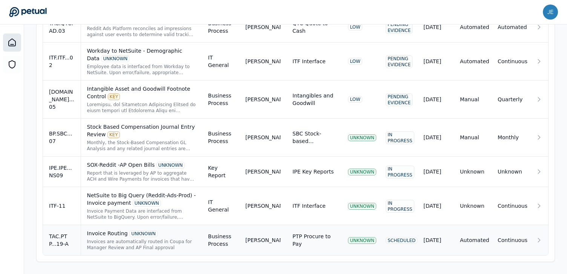
click at [116, 240] on div "Invoices are automatically routed in Coupa for Manager Review and AP Final appr…" at bounding box center [141, 245] width 109 height 12
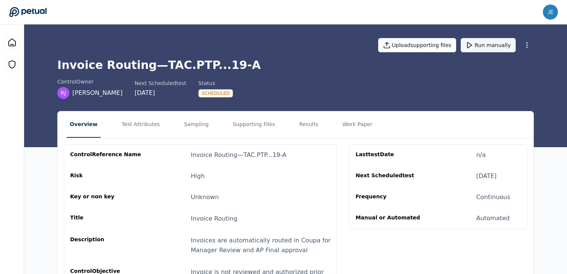
click at [495, 49] on button "Run manually" at bounding box center [488, 45] width 55 height 14
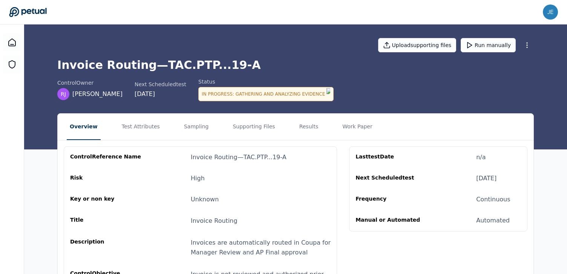
click at [35, 13] on icon at bounding box center [28, 12] width 38 height 11
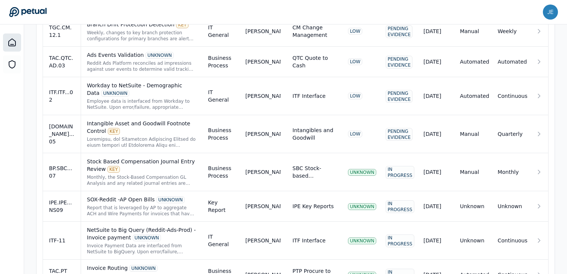
scroll to position [584, 0]
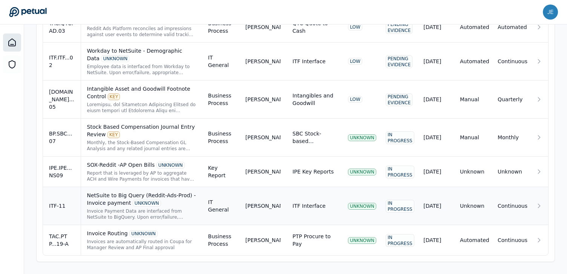
click at [152, 202] on div "UNKNOWN" at bounding box center [147, 203] width 28 height 7
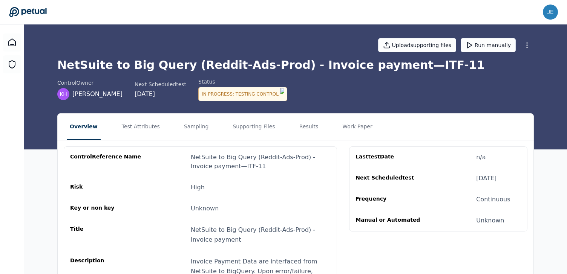
click at [39, 12] on icon at bounding box center [28, 12] width 38 height 11
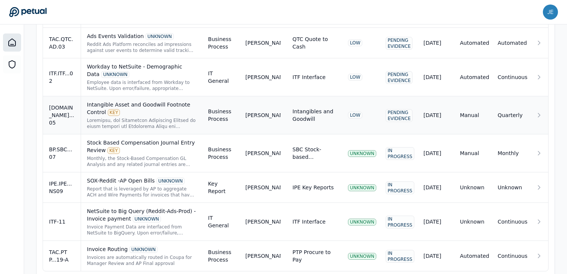
scroll to position [584, 0]
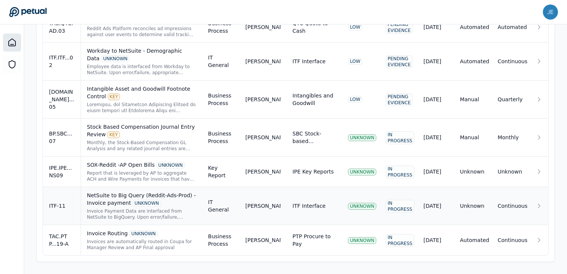
click at [123, 198] on div "NetSuite to Big Query (Reddit-Ads-Prod) - Invoice payment UNKNOWN" at bounding box center [141, 199] width 109 height 15
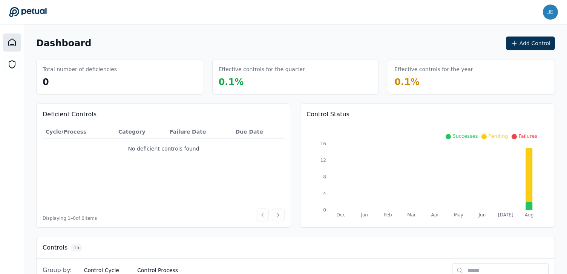
click at [31, 15] on icon at bounding box center [28, 12] width 38 height 11
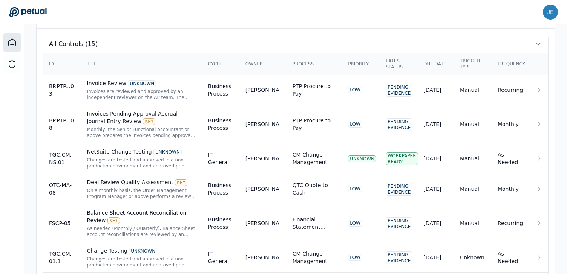
scroll to position [253, 0]
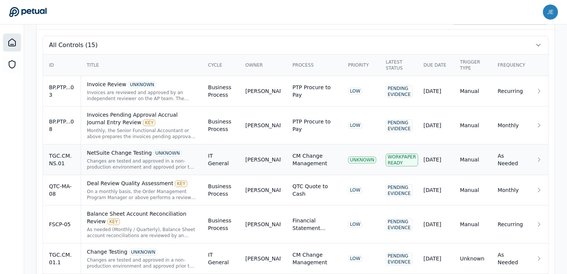
click at [122, 157] on div "NetSuite Change Testing UNKNOWN Changes are tested and approved in a non-produc…" at bounding box center [141, 159] width 109 height 21
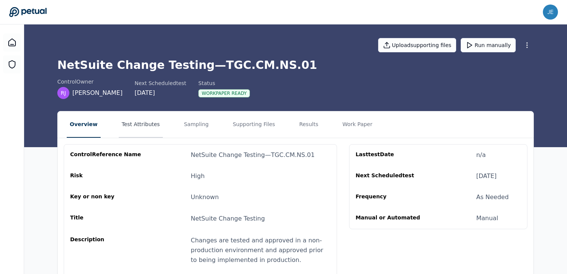
click at [142, 131] on button "Test Attributes" at bounding box center [141, 125] width 44 height 26
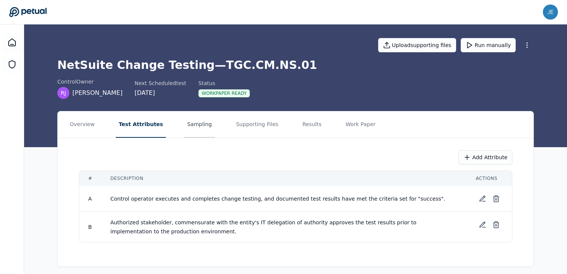
click at [201, 132] on button "Sampling" at bounding box center [199, 125] width 31 height 26
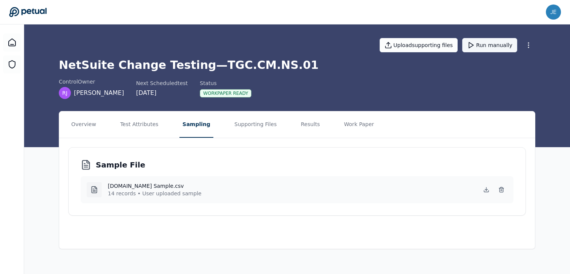
click at [474, 47] on icon at bounding box center [471, 45] width 8 height 8
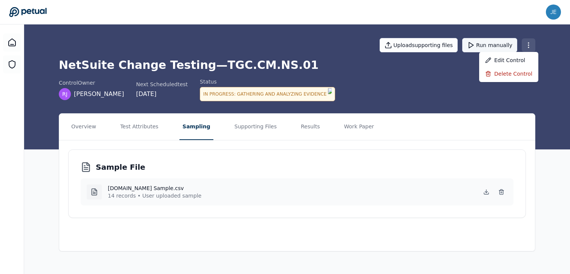
click at [500, 47] on html "jenna.wei@reddit.com jenna.wei@reddit.com Sign out Upload supporting files Run …" at bounding box center [285, 137] width 570 height 274
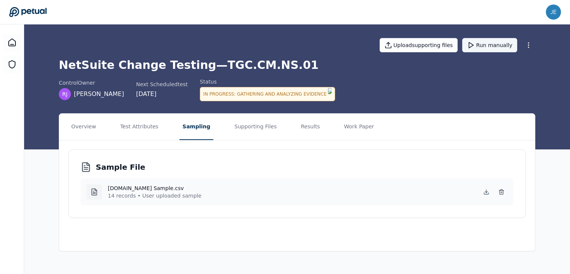
click at [412, 78] on html "jenna.wei@reddit.com jenna.wei@reddit.com Sign out Upload supporting files Run …" at bounding box center [285, 137] width 570 height 274
click at [27, 13] on icon at bounding box center [27, 12] width 37 height 10
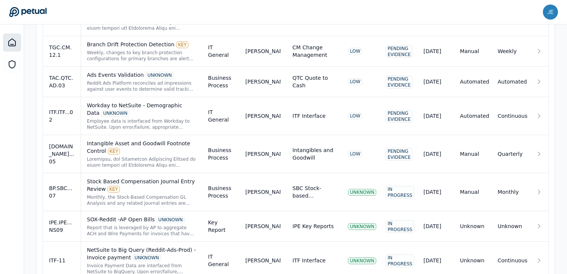
scroll to position [584, 0]
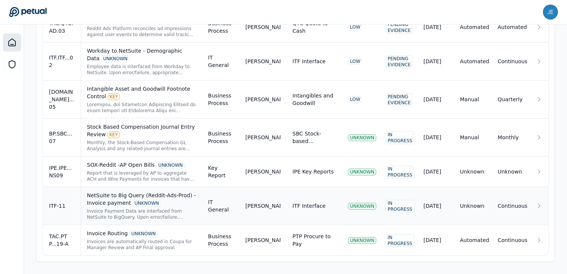
click at [147, 194] on div "NetSuite to Big Query (Reddit-Ads-Prod) - Invoice payment UNKNOWN" at bounding box center [141, 199] width 109 height 15
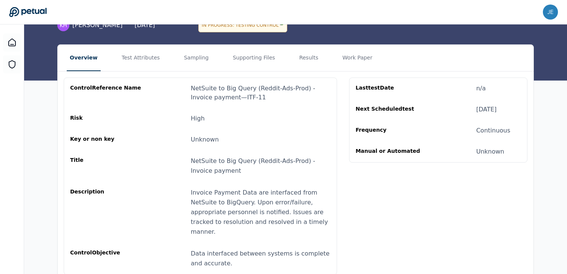
scroll to position [88, 0]
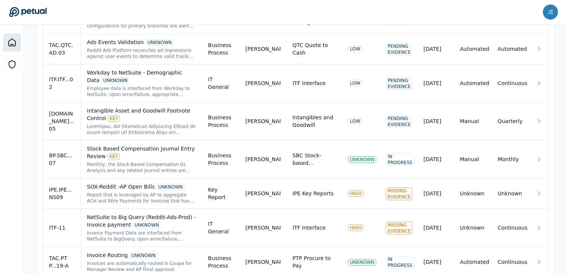
scroll to position [584, 0]
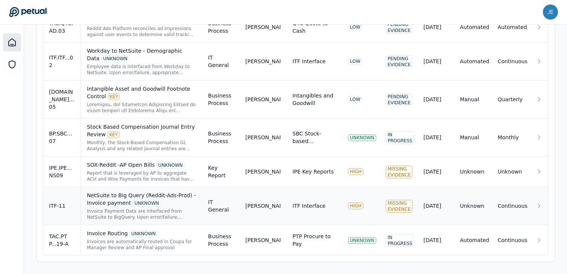
click at [173, 196] on div "NetSuite to Big Query (Reddit-Ads-Prod) - Invoice payment UNKNOWN" at bounding box center [141, 199] width 109 height 15
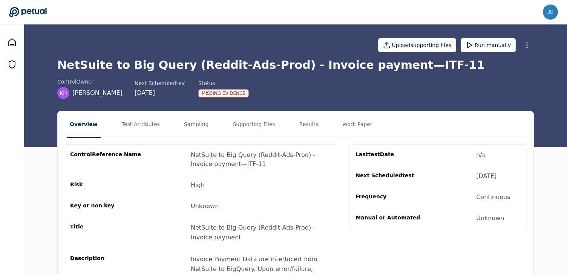
click at [209, 98] on div "control Owner KH [PERSON_NAME] Next Scheduled test [DATE] Status Missing Eviden…" at bounding box center [295, 88] width 476 height 21
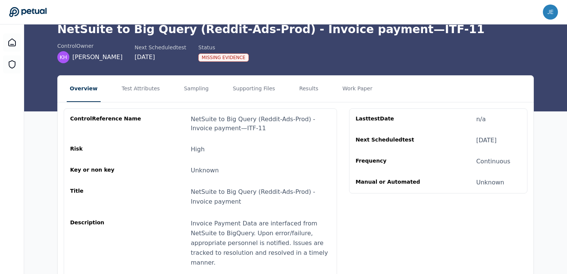
scroll to position [23, 0]
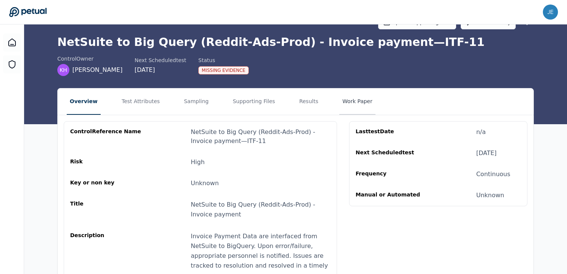
click at [349, 95] on button "Work Paper" at bounding box center [357, 102] width 36 height 26
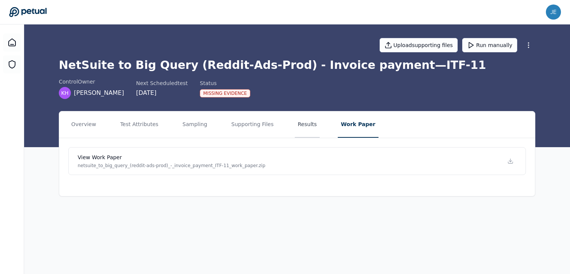
click at [295, 122] on button "Results" at bounding box center [307, 125] width 25 height 26
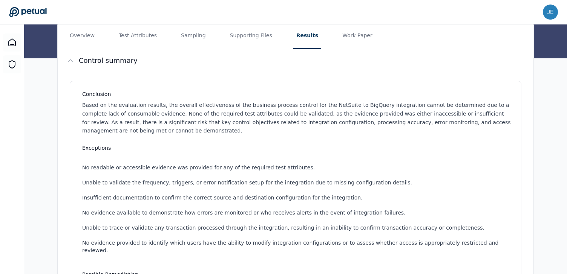
scroll to position [58, 0]
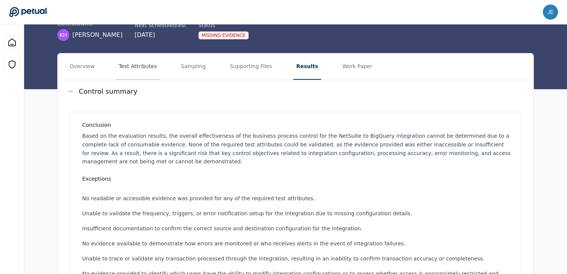
click at [146, 69] on button "Test Attributes" at bounding box center [138, 67] width 44 height 26
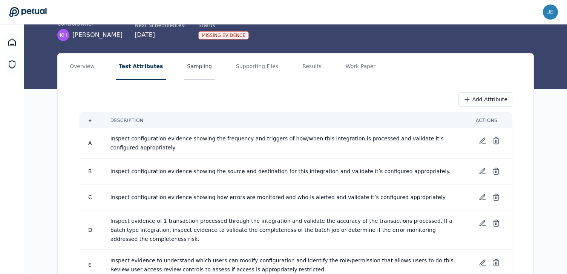
click at [199, 64] on button "Sampling" at bounding box center [199, 67] width 31 height 26
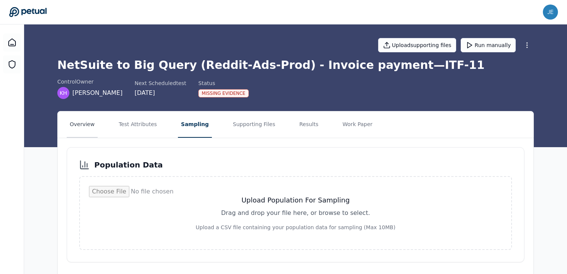
click at [93, 116] on button "Overview" at bounding box center [82, 125] width 31 height 26
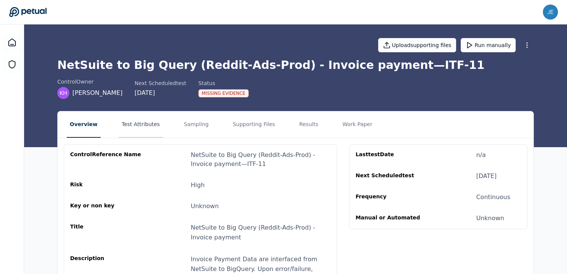
scroll to position [4, 0]
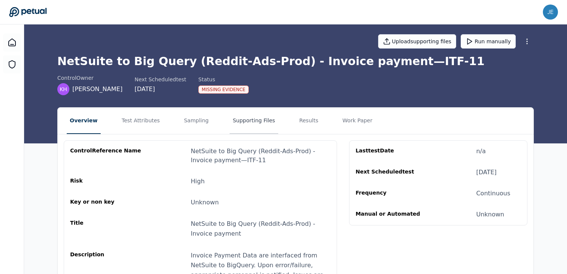
click at [233, 124] on button "Supporting Files" at bounding box center [254, 121] width 48 height 26
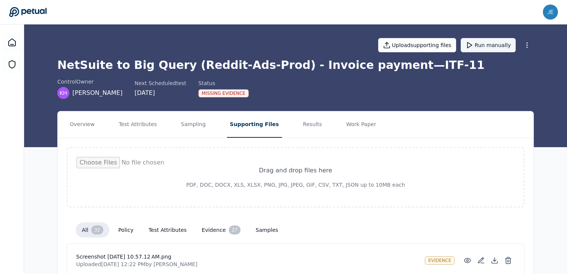
click at [477, 49] on button "Run manually" at bounding box center [488, 45] width 55 height 14
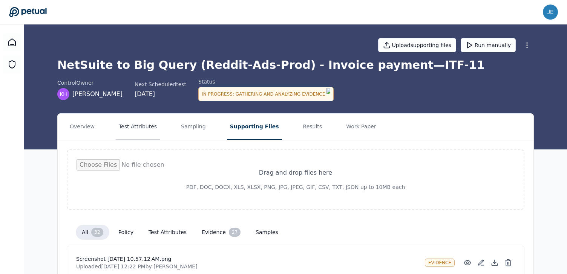
click at [145, 126] on button "Test Attributes" at bounding box center [138, 127] width 44 height 26
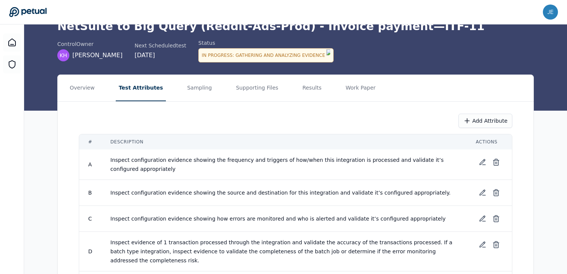
scroll to position [18, 0]
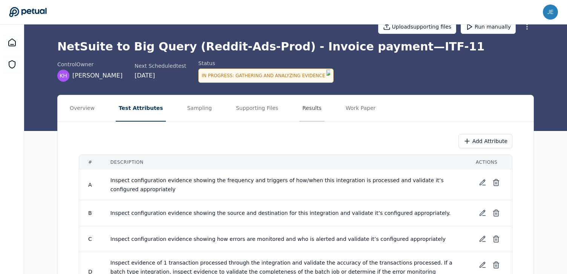
click at [308, 107] on button "Results" at bounding box center [311, 108] width 25 height 26
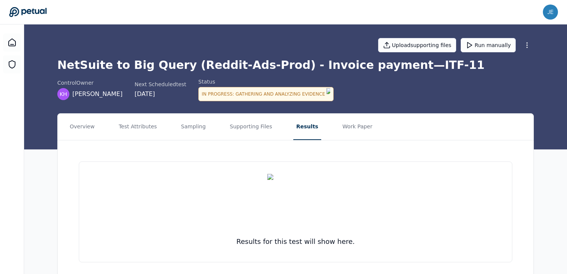
click at [34, 14] on icon at bounding box center [28, 12] width 38 height 11
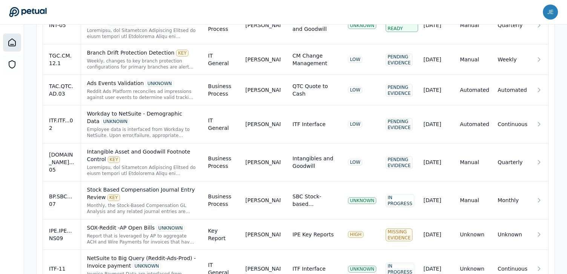
scroll to position [584, 0]
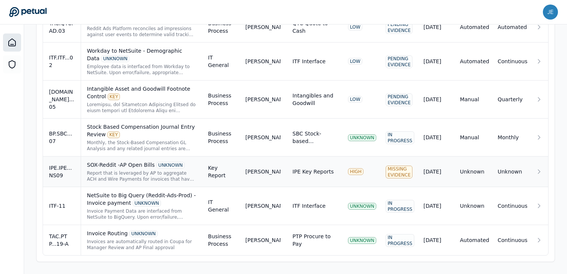
click at [105, 171] on div "Report that is leveraged by AP to aggregate ACH and Wire Payments for invoices …" at bounding box center [141, 176] width 109 height 12
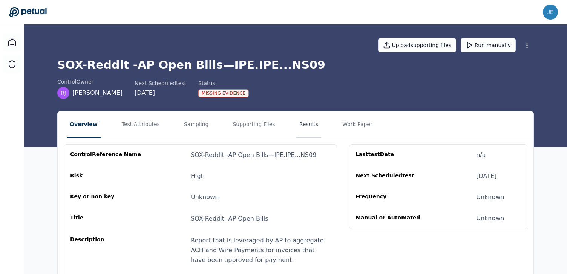
click at [306, 132] on button "Results" at bounding box center [308, 125] width 25 height 26
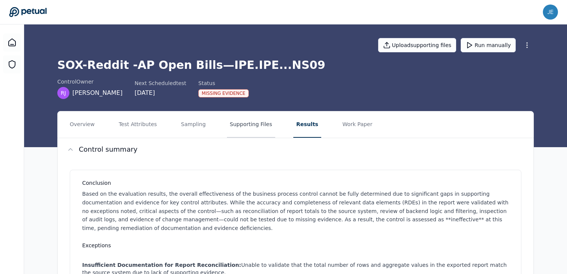
click at [252, 128] on button "Supporting Files" at bounding box center [251, 125] width 48 height 26
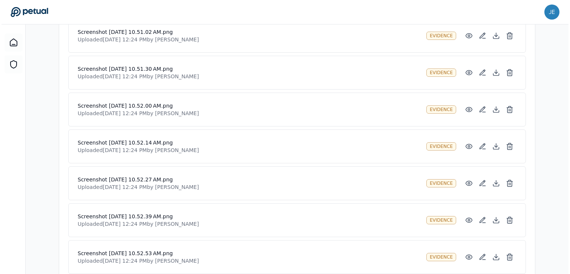
scroll to position [269, 0]
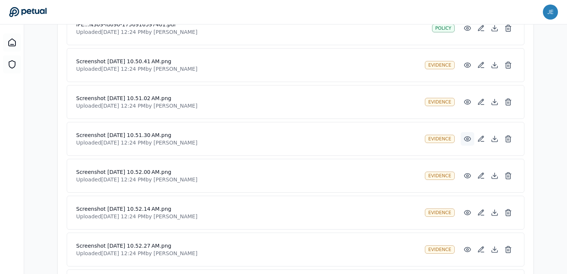
click at [466, 138] on icon at bounding box center [468, 139] width 8 height 8
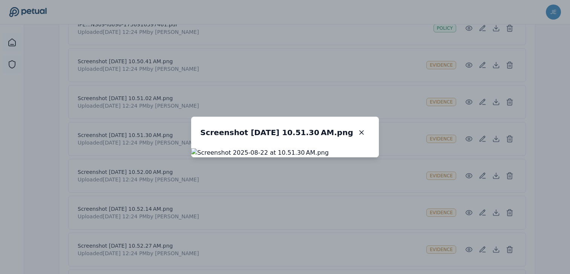
click at [439, 148] on div "Screenshot 2025-08-22 at 10.51.30 AM.png Screenshot 2025-08-22 at 10.51.30 AM.p…" at bounding box center [285, 137] width 570 height 274
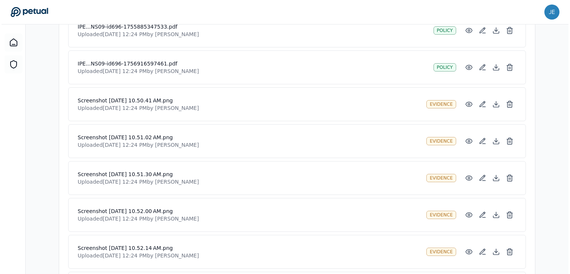
scroll to position [222, 0]
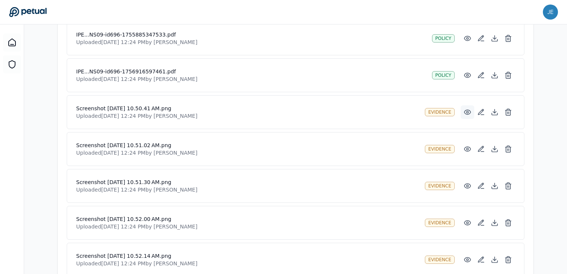
click at [465, 113] on icon at bounding box center [468, 113] width 8 height 8
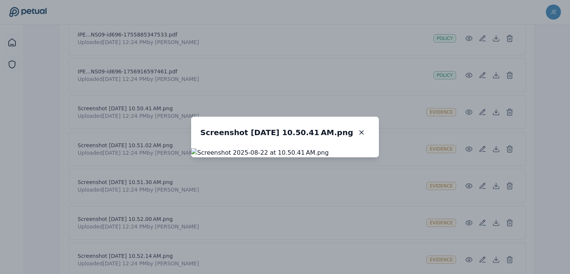
click at [463, 122] on div "Screenshot 2025-08-22 at 10.50.41 AM.png Screenshot 2025-08-22 at 10.50.41 AM.p…" at bounding box center [285, 137] width 570 height 274
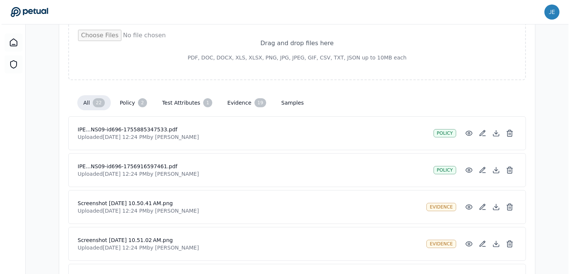
scroll to position [141, 0]
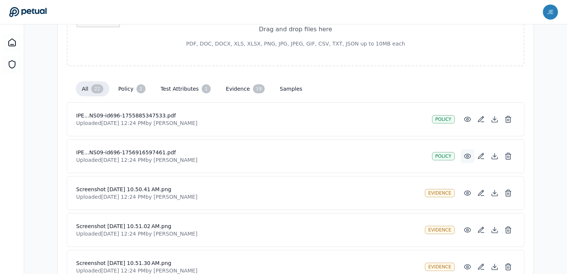
click at [468, 157] on circle at bounding box center [468, 157] width 2 height 2
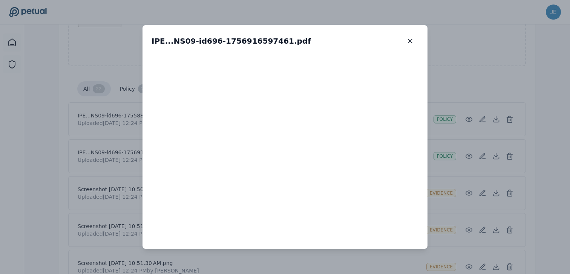
click at [428, 130] on div "IPE...NS09-id696-1756916597461.pdf IPE...NS09-id696-1756916597461.pdf" at bounding box center [285, 137] width 570 height 274
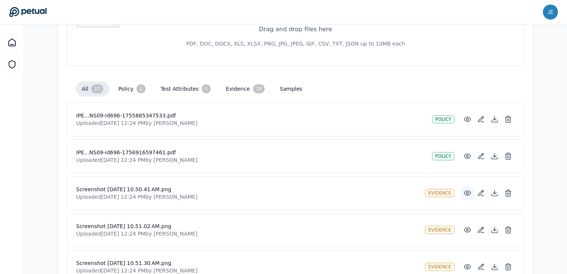
click at [461, 191] on button at bounding box center [468, 194] width 14 height 14
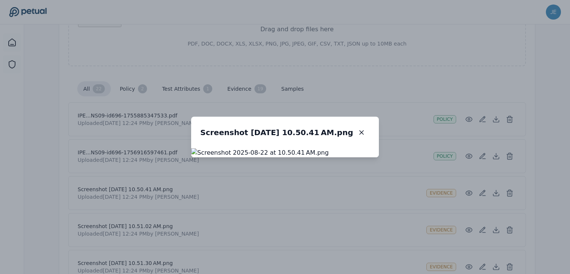
click at [453, 187] on div "Screenshot 2025-08-22 at 10.50.41 AM.png Screenshot 2025-08-22 at 10.50.41 AM.p…" at bounding box center [285, 137] width 570 height 274
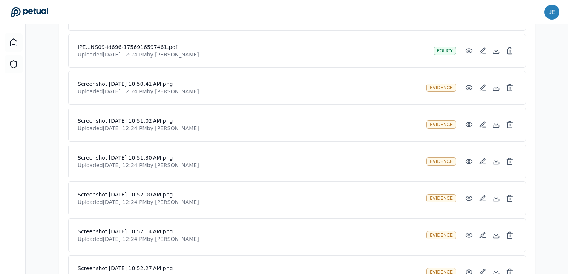
scroll to position [250, 0]
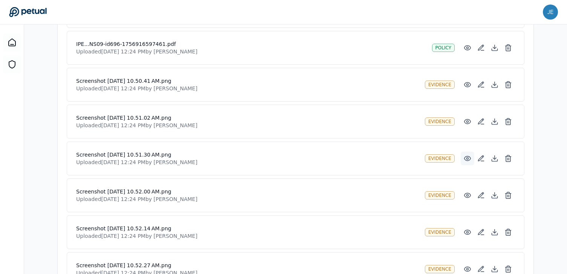
click at [467, 162] on icon at bounding box center [468, 159] width 8 height 8
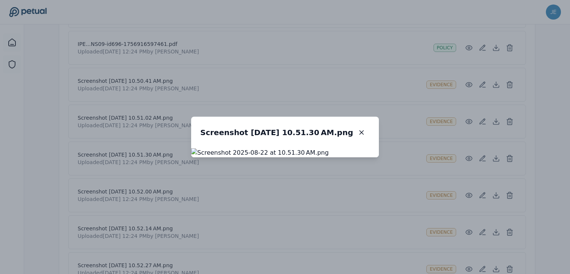
click at [465, 166] on div "Screenshot 2025-08-22 at 10.51.30 AM.png Screenshot 2025-08-22 at 10.51.30 AM.p…" at bounding box center [285, 137] width 570 height 274
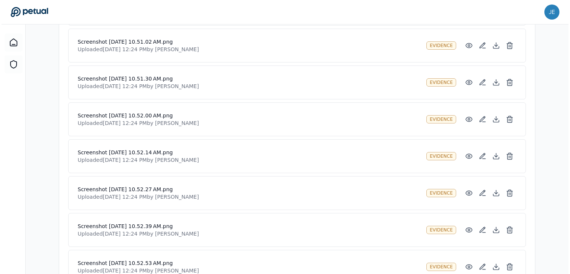
scroll to position [339, 0]
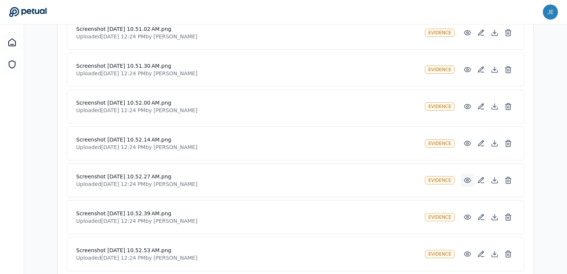
click at [468, 178] on icon at bounding box center [467, 180] width 6 height 5
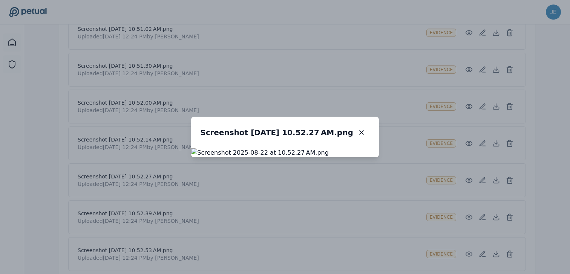
click at [459, 175] on div "Screenshot 2025-08-22 at 10.52.27 AM.png Screenshot 2025-08-22 at 10.52.27 AM.p…" at bounding box center [285, 137] width 570 height 274
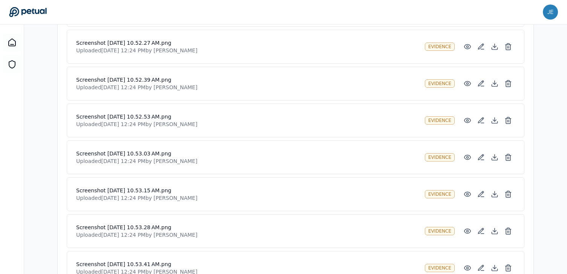
scroll to position [502, 0]
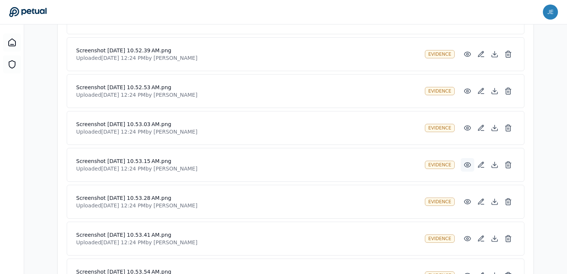
click at [467, 165] on circle at bounding box center [468, 165] width 2 height 2
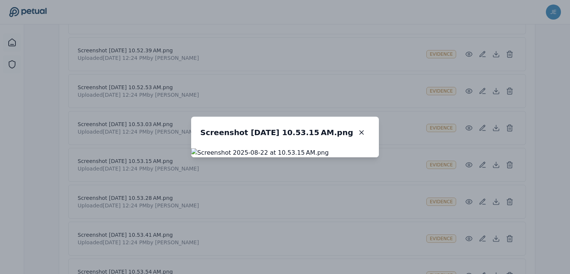
click at [464, 168] on div "Screenshot 2025-08-22 at 10.53.15 AM.png Screenshot 2025-08-22 at 10.53.15 AM.p…" at bounding box center [285, 137] width 570 height 274
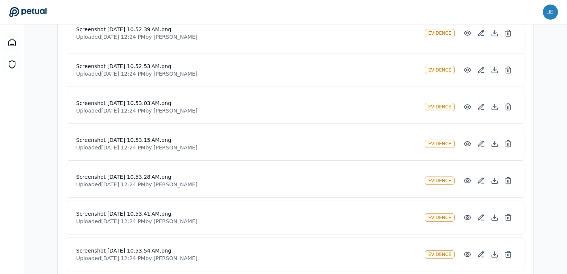
scroll to position [540, 0]
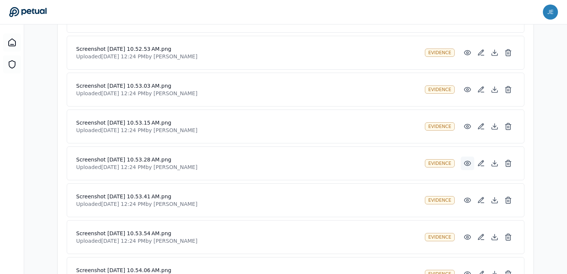
click at [464, 163] on icon at bounding box center [467, 163] width 6 height 5
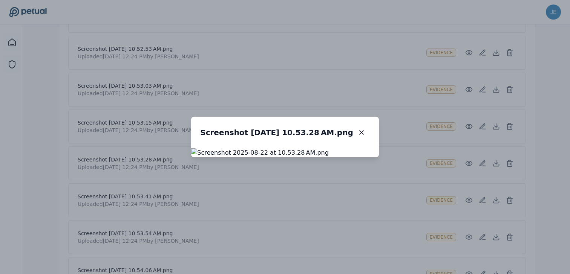
click at [457, 173] on div "Screenshot 2025-08-22 at 10.53.28 AM.png Screenshot 2025-08-22 at 10.53.28 AM.p…" at bounding box center [285, 137] width 570 height 274
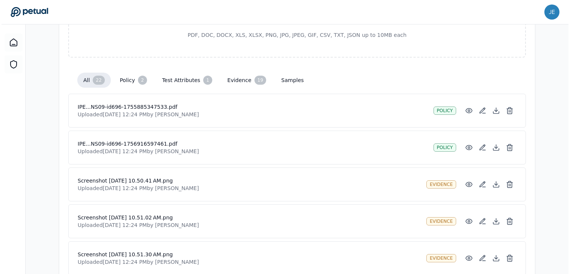
scroll to position [148, 0]
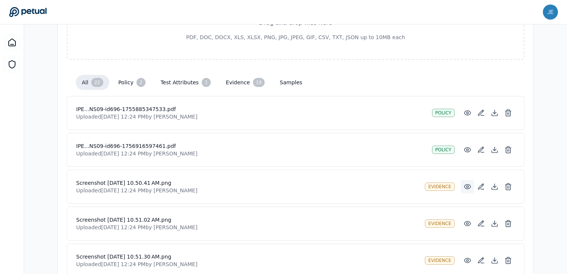
click at [466, 182] on button at bounding box center [468, 187] width 14 height 14
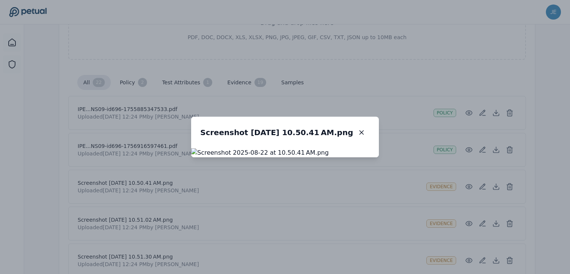
click at [448, 176] on div "Screenshot 2025-08-22 at 10.50.41 AM.png Screenshot 2025-08-22 at 10.50.41 AM.p…" at bounding box center [285, 137] width 570 height 274
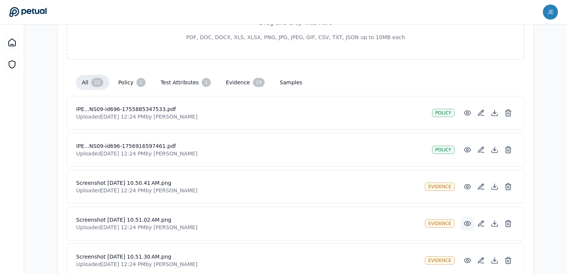
click at [464, 222] on icon at bounding box center [468, 224] width 8 height 8
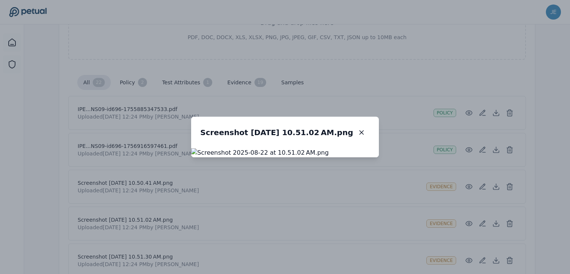
click at [461, 207] on div "Screenshot 2025-08-22 at 10.51.02 AM.png Screenshot 2025-08-22 at 10.51.02 AM.p…" at bounding box center [285, 137] width 570 height 274
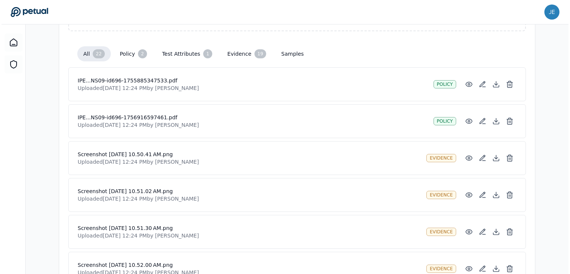
scroll to position [197, 0]
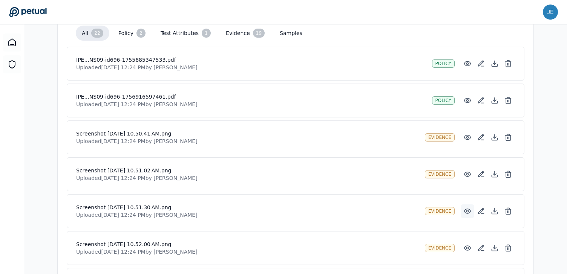
click at [462, 210] on button at bounding box center [468, 212] width 14 height 14
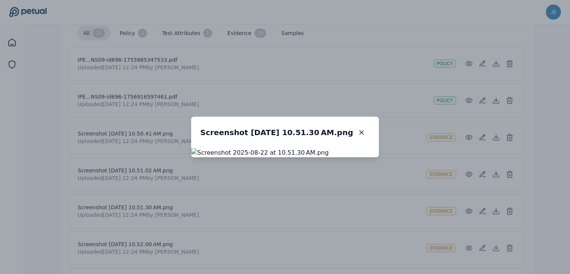
click at [456, 200] on div "Screenshot 2025-08-22 at 10.51.30 AM.png Screenshot 2025-08-22 at 10.51.30 AM.p…" at bounding box center [285, 137] width 570 height 274
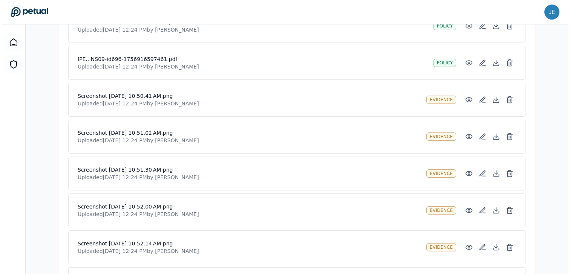
scroll to position [238, 0]
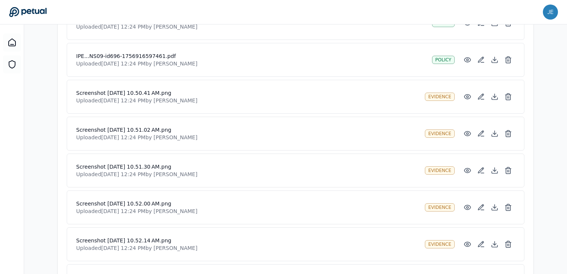
click at [460, 203] on div "Screenshot 2025-08-22 at 10.52.00 AM.png Uploaded Sep 11, 2025, 12:24 PM by Jen…" at bounding box center [295, 207] width 439 height 15
click at [462, 203] on button at bounding box center [468, 208] width 14 height 14
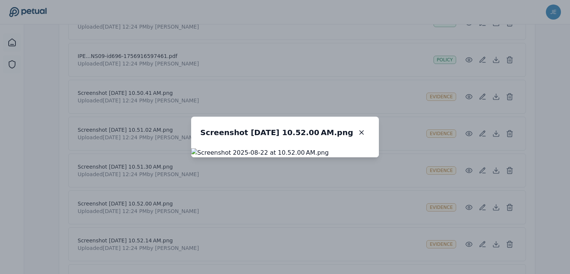
click at [453, 199] on div "Screenshot 2025-08-22 at 10.52.00 AM.png Screenshot 2025-08-22 at 10.52.00 AM.p…" at bounding box center [285, 137] width 570 height 274
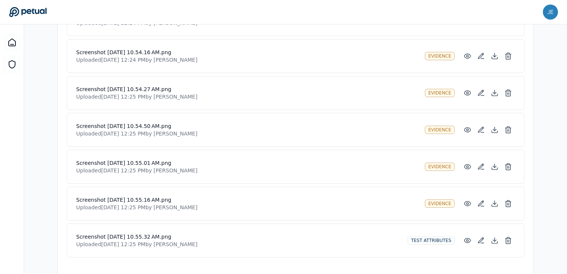
scroll to position [813, 0]
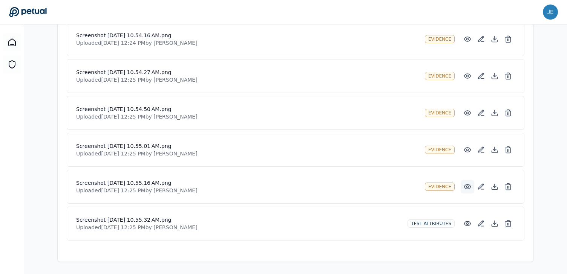
click at [467, 190] on icon at bounding box center [468, 187] width 8 height 8
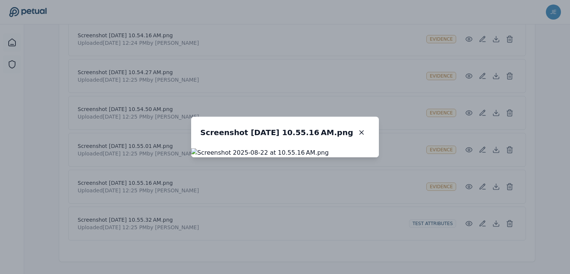
click at [462, 173] on div "Screenshot 2025-08-22 at 10.55.16 AM.png Screenshot 2025-08-22 at 10.55.16 AM.p…" at bounding box center [285, 137] width 570 height 274
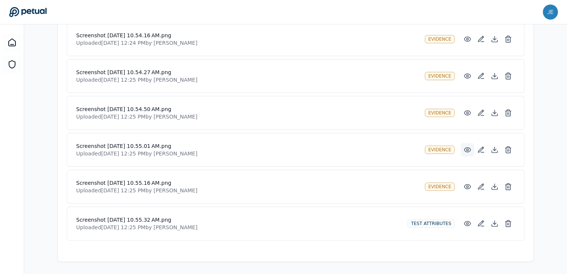
click at [469, 151] on icon at bounding box center [467, 150] width 6 height 5
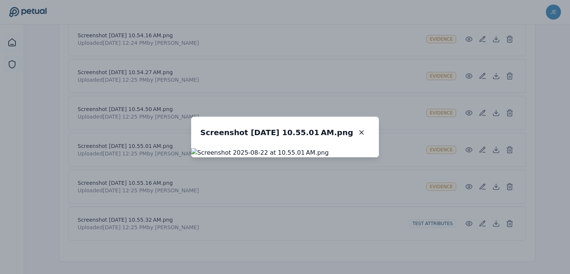
click at [458, 147] on div "Screenshot 2025-08-22 at 10.55.01 AM.png Screenshot 2025-08-22 at 10.55.01 AM.p…" at bounding box center [285, 137] width 570 height 274
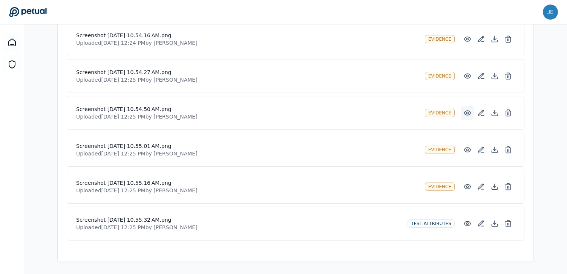
click at [467, 113] on icon at bounding box center [468, 113] width 8 height 8
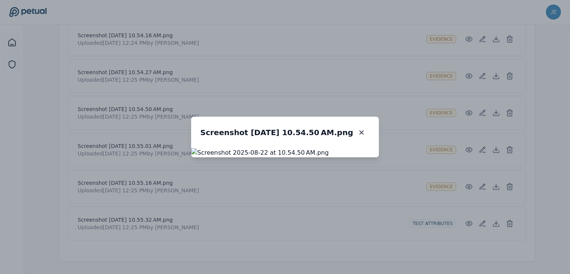
click at [461, 110] on div "Screenshot 2025-08-22 at 10.54.50 AM.png Screenshot 2025-08-22 at 10.54.50 AM.p…" at bounding box center [285, 137] width 570 height 274
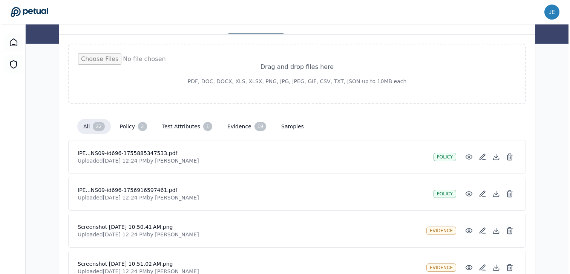
scroll to position [0, 0]
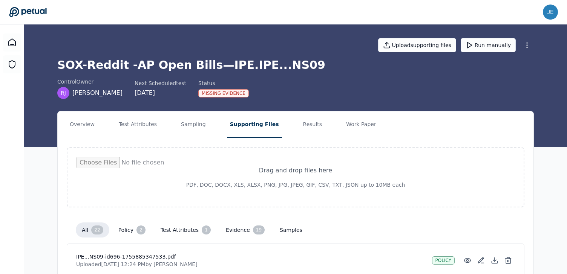
click at [38, 9] on icon at bounding box center [28, 12] width 38 height 11
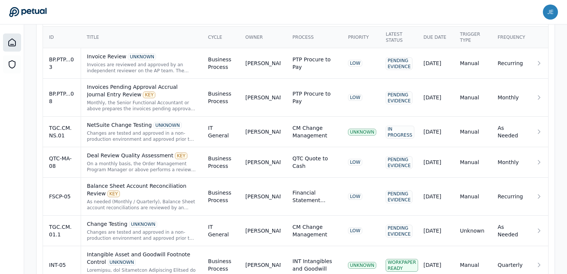
scroll to position [286, 0]
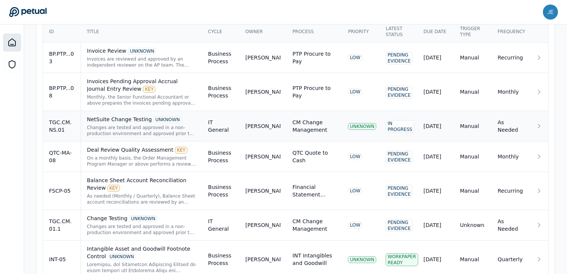
click at [167, 129] on div "Changes are tested and approved in a non-production environment and approved pr…" at bounding box center [141, 131] width 109 height 12
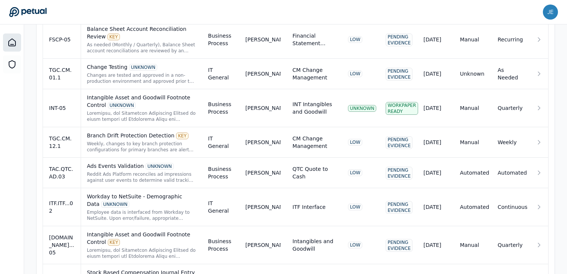
scroll to position [584, 0]
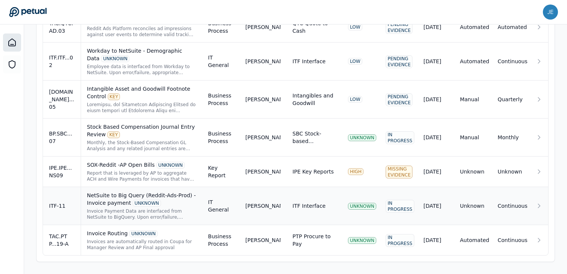
click at [112, 197] on div "NetSuite to Big Query (Reddit-Ads-Prod) - Invoice payment UNKNOWN" at bounding box center [141, 199] width 109 height 15
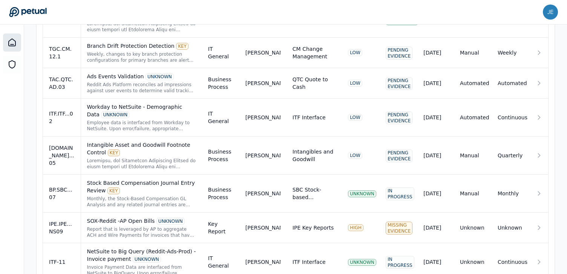
scroll to position [584, 0]
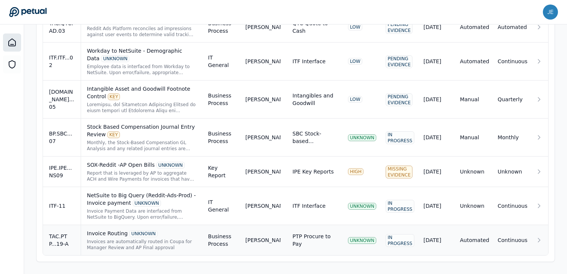
click at [109, 231] on div "Invoice Routing UNKNOWN" at bounding box center [141, 234] width 109 height 8
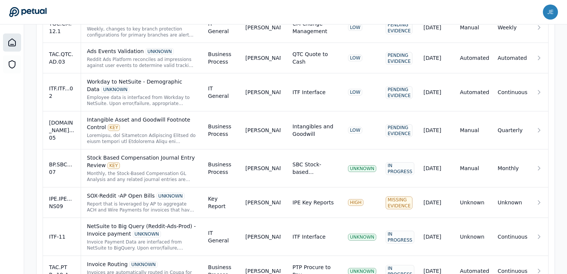
scroll to position [584, 0]
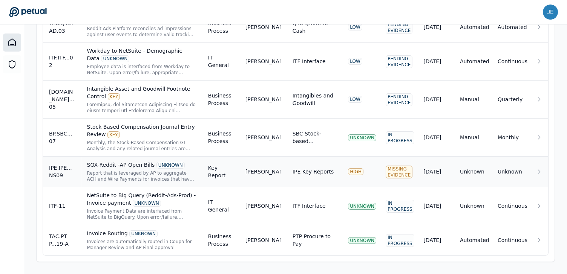
click at [116, 176] on div "Report that is leveraged by AP to aggregate ACH and Wire Payments for invoices …" at bounding box center [141, 176] width 109 height 12
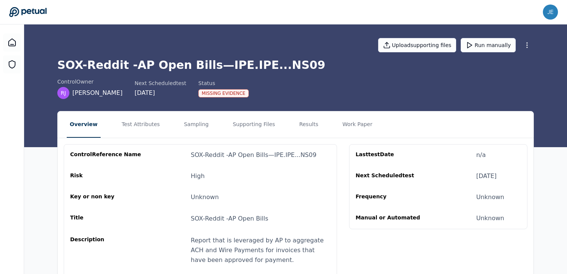
click at [227, 94] on div "Missing Evidence" at bounding box center [223, 93] width 50 height 8
click at [296, 127] on button "Results" at bounding box center [308, 125] width 25 height 26
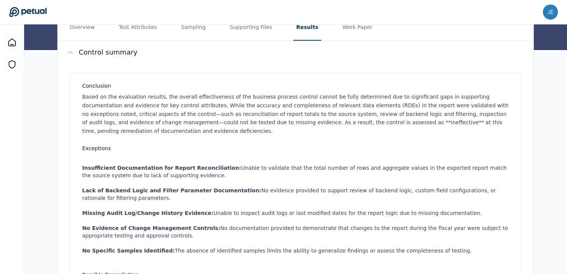
scroll to position [157, 0]
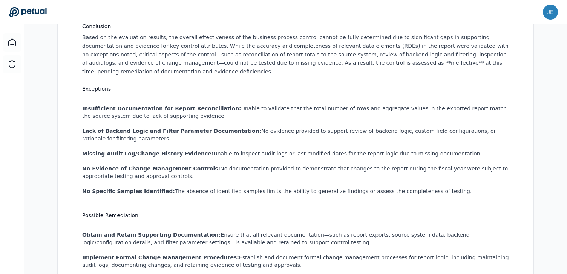
click at [292, 132] on li "Lack of Backend Logic and Filter Parameter Documentation: No evidence provided …" at bounding box center [297, 134] width 430 height 15
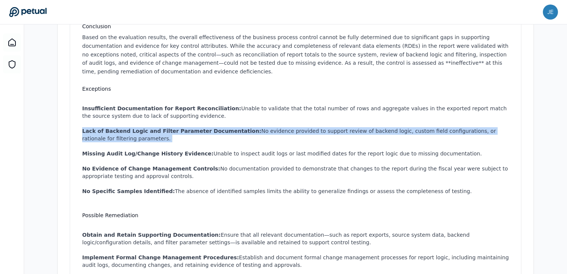
click at [292, 132] on li "Lack of Backend Logic and Filter Parameter Documentation: No evidence provided …" at bounding box center [297, 134] width 430 height 15
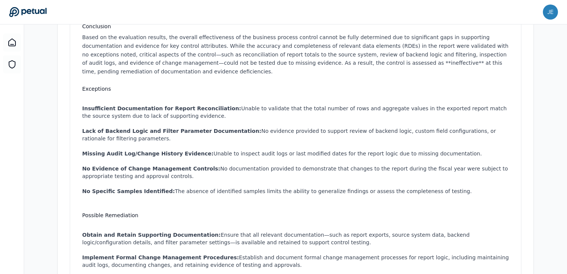
click at [294, 132] on li "Lack of Backend Logic and Filter Parameter Documentation: No evidence provided …" at bounding box center [297, 134] width 430 height 15
click at [302, 154] on li "Missing Audit Log/Change History Evidence: Unable to inspect audit logs or last…" at bounding box center [297, 154] width 430 height 8
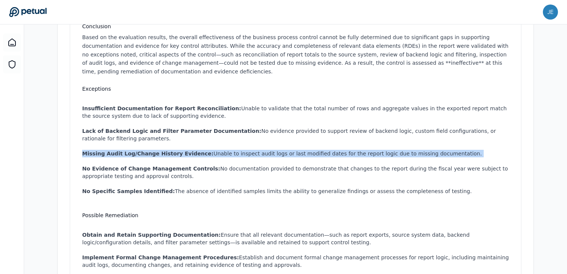
click at [302, 154] on li "Missing Audit Log/Change History Evidence: Unable to inspect audit logs or last…" at bounding box center [297, 154] width 430 height 8
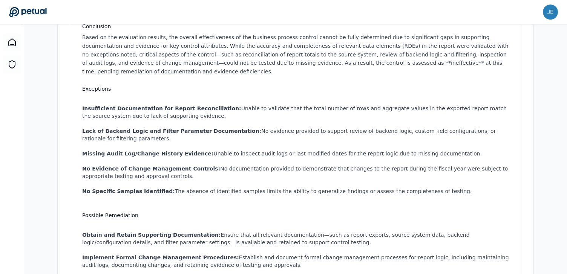
click at [305, 155] on li "Missing Audit Log/Change History Evidence: Unable to inspect audit logs or last…" at bounding box center [297, 154] width 430 height 8
click at [304, 191] on li "No Specific Samples Identified: The absence of identified samples limits the ab…" at bounding box center [297, 192] width 430 height 8
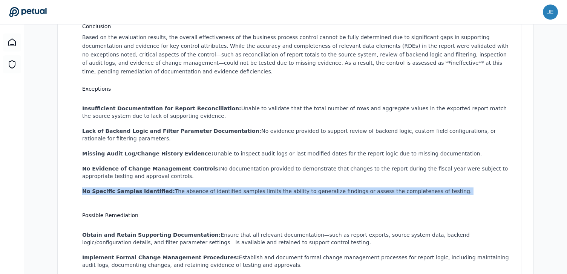
click at [304, 191] on li "No Specific Samples Identified: The absence of identified samples limits the ab…" at bounding box center [297, 192] width 430 height 8
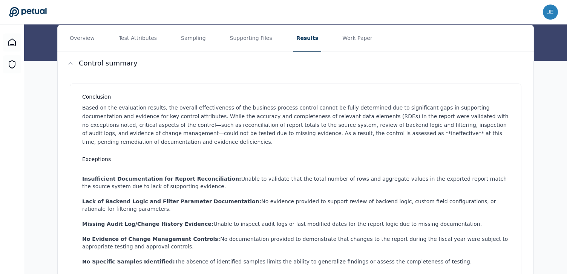
scroll to position [75, 0]
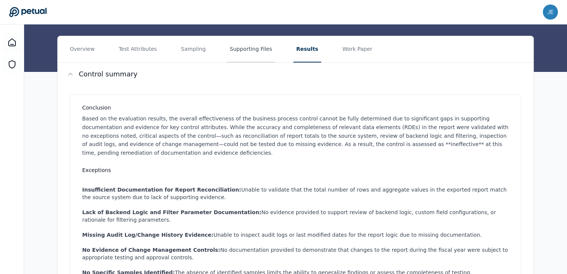
click at [239, 50] on button "Supporting Files" at bounding box center [251, 49] width 48 height 26
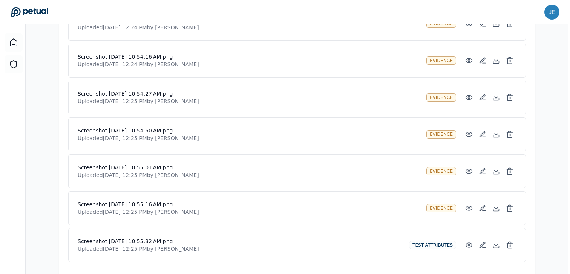
scroll to position [813, 0]
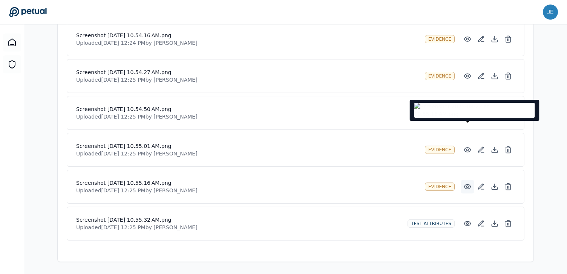
click at [467, 187] on circle at bounding box center [468, 187] width 2 height 2
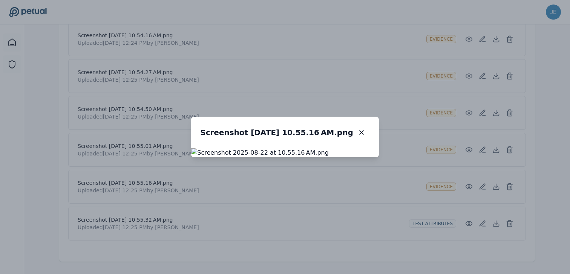
click at [469, 182] on div "Screenshot 2025-08-22 at 10.55.16 AM.png Screenshot 2025-08-22 at 10.55.16 AM.p…" at bounding box center [285, 137] width 570 height 274
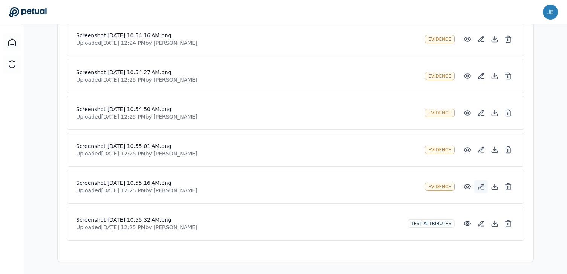
click at [479, 184] on icon at bounding box center [481, 187] width 8 height 8
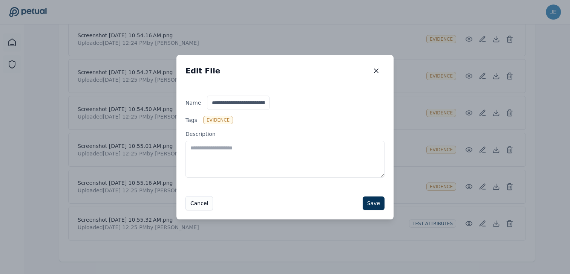
click at [299, 149] on textarea "Description" at bounding box center [284, 159] width 199 height 37
type textarea "**********"
click at [226, 97] on input "**********" at bounding box center [238, 103] width 63 height 14
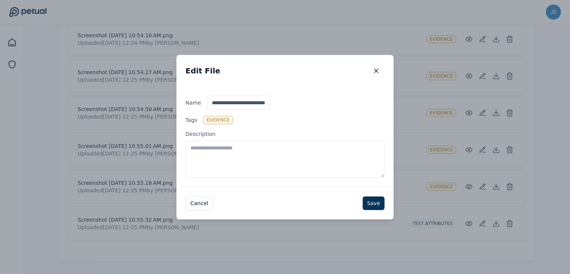
click at [226, 101] on input "**********" at bounding box center [238, 103] width 63 height 14
type input "*******"
click at [239, 152] on textarea "Description" at bounding box center [284, 159] width 199 height 37
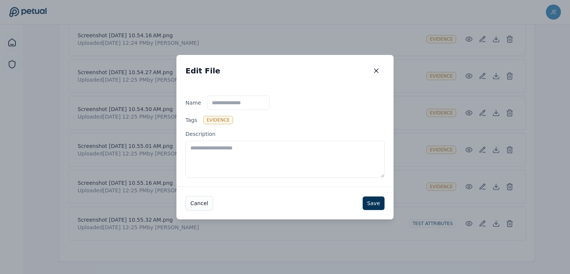
click at [237, 103] on input "Name" at bounding box center [238, 103] width 63 height 14
type input "**********"
click at [370, 203] on button "Save" at bounding box center [374, 204] width 22 height 14
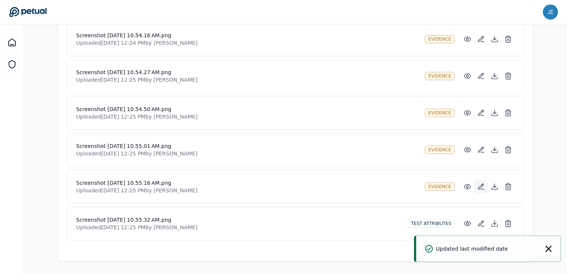
click at [479, 187] on icon at bounding box center [480, 186] width 5 height 5
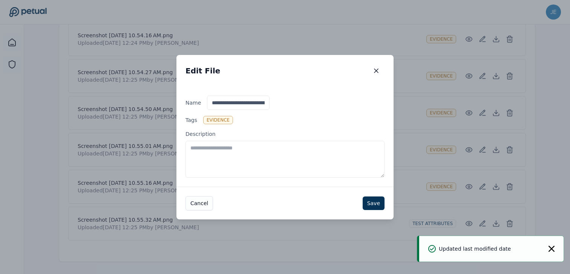
click at [311, 152] on textarea "Description" at bounding box center [284, 159] width 199 height 37
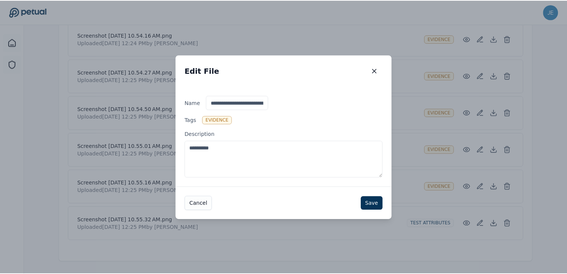
scroll to position [148, 0]
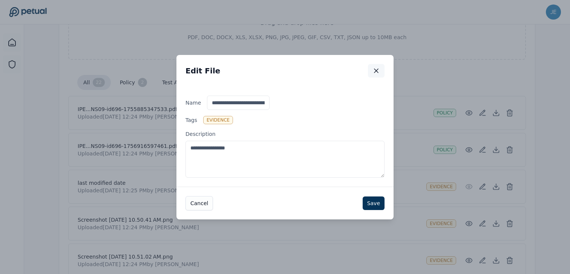
type textarea "**********"
click at [378, 68] on icon "button" at bounding box center [376, 71] width 8 height 8
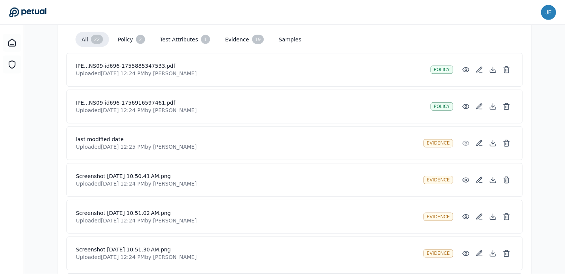
scroll to position [207, 0]
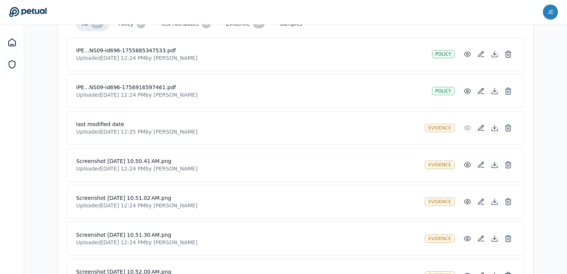
click at [385, 136] on div "last modified date Uploaded Sep 11, 2025, 12:25 PM by Jenna Wei evidence" at bounding box center [296, 128] width 458 height 34
click at [466, 166] on icon at bounding box center [468, 165] width 8 height 8
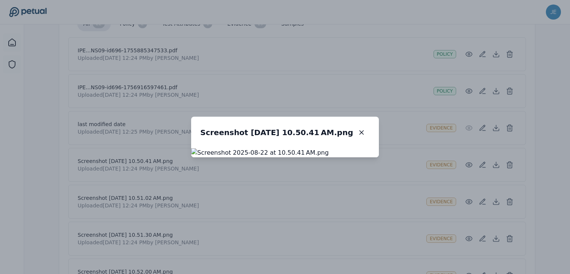
click at [453, 166] on div "Screenshot 2025-08-22 at 10.50.41 AM.png Screenshot 2025-08-22 at 10.50.41 AM.p…" at bounding box center [285, 137] width 570 height 274
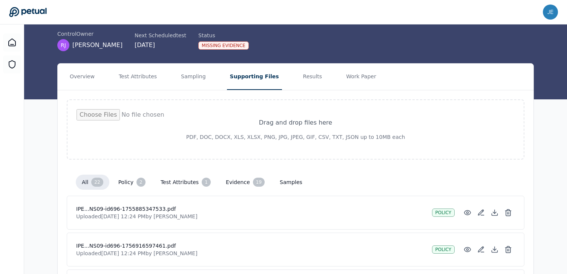
scroll to position [55, 0]
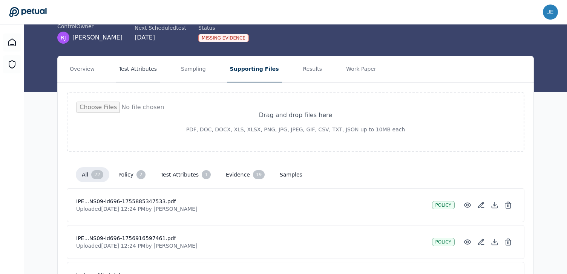
click at [143, 74] on button "Test Attributes" at bounding box center [138, 69] width 44 height 26
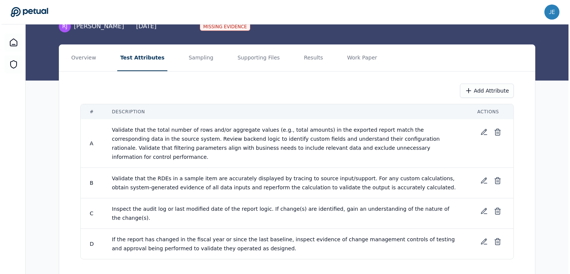
scroll to position [68, 0]
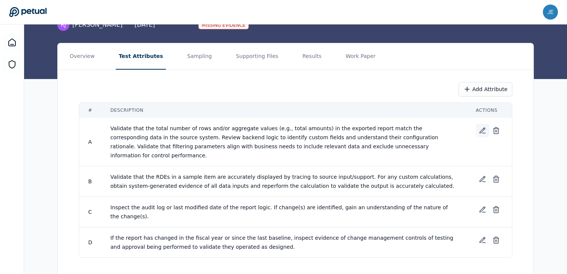
click at [479, 130] on icon at bounding box center [483, 131] width 8 height 8
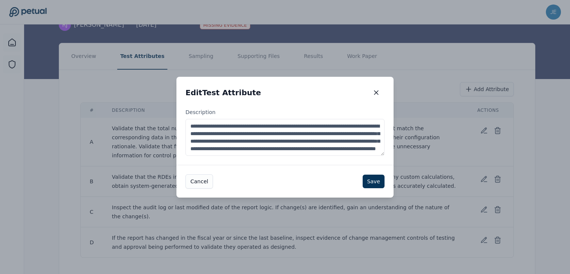
scroll to position [15, 0]
click at [294, 134] on textarea "**********" at bounding box center [284, 137] width 199 height 37
click at [230, 140] on textarea "**********" at bounding box center [284, 137] width 199 height 37
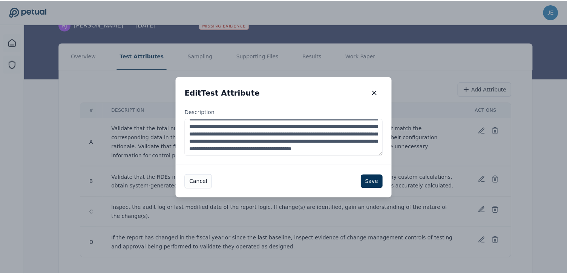
scroll to position [30, 0]
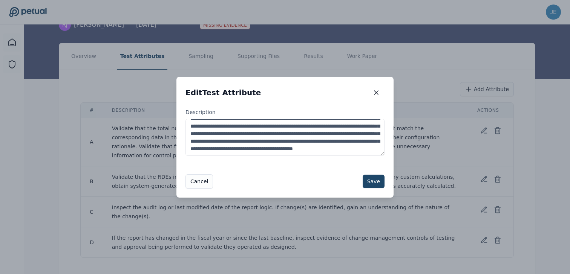
type textarea "**********"
click at [370, 182] on button "Save" at bounding box center [374, 182] width 22 height 14
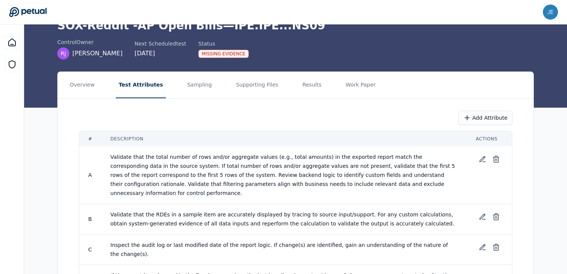
scroll to position [29, 0]
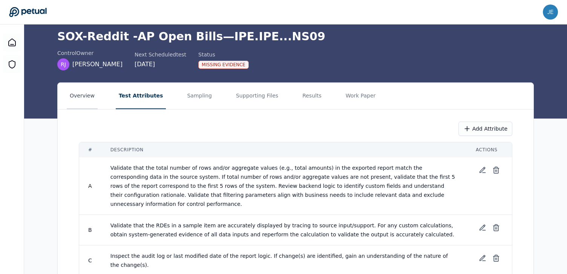
click at [89, 92] on button "Overview" at bounding box center [82, 96] width 31 height 26
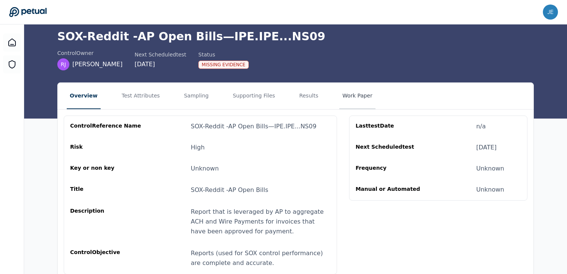
click at [345, 99] on button "Work Paper" at bounding box center [357, 96] width 36 height 26
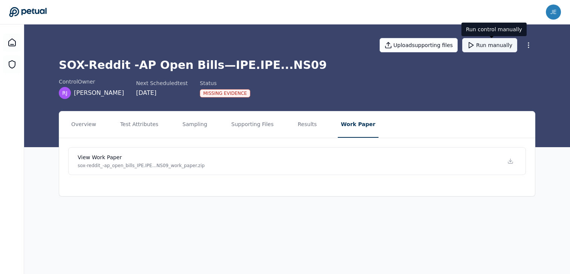
click at [482, 48] on button "Run manually" at bounding box center [489, 45] width 55 height 14
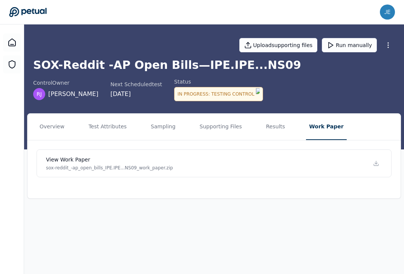
click at [27, 12] on icon at bounding box center [27, 12] width 37 height 10
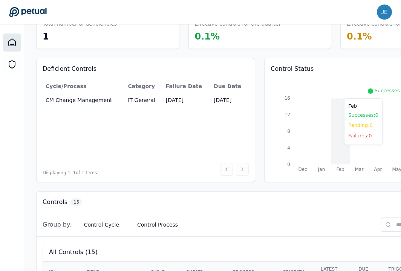
scroll to position [37, 0]
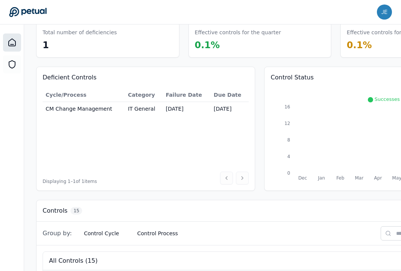
click at [91, 107] on td "CM Change Management" at bounding box center [84, 109] width 82 height 14
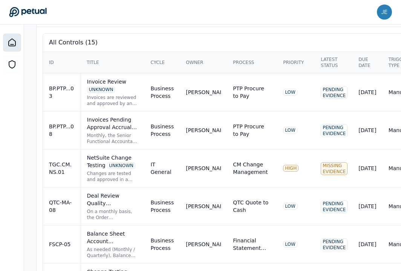
scroll to position [259, 0]
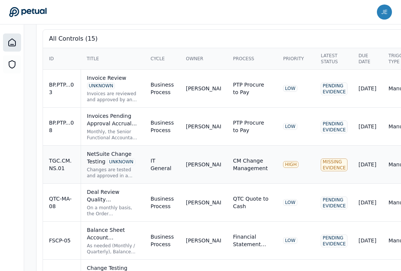
click at [188, 168] on div "[PERSON_NAME]" at bounding box center [203, 165] width 35 height 8
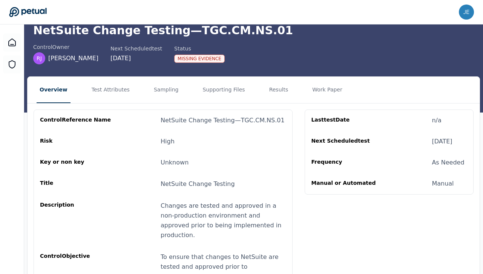
scroll to position [54, 0]
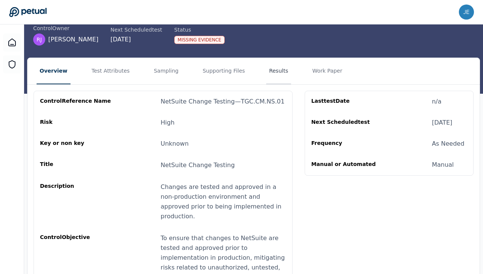
click at [280, 72] on button "Results" at bounding box center [278, 71] width 25 height 26
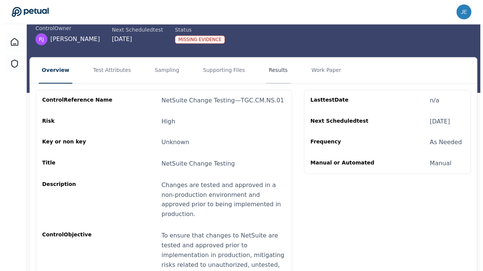
scroll to position [0, 0]
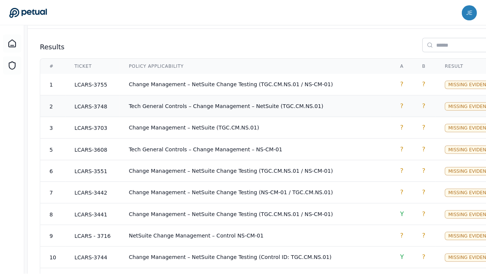
scroll to position [537, 0]
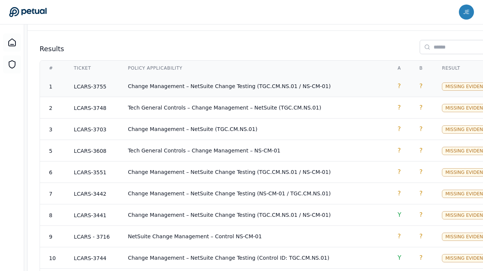
click at [388, 76] on td "?" at bounding box center [399, 86] width 22 height 21
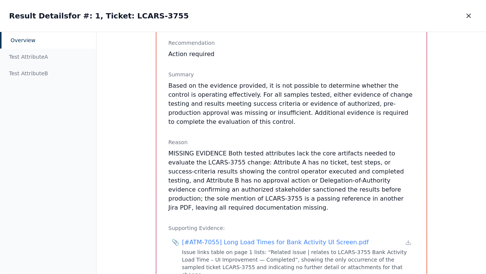
scroll to position [186, 0]
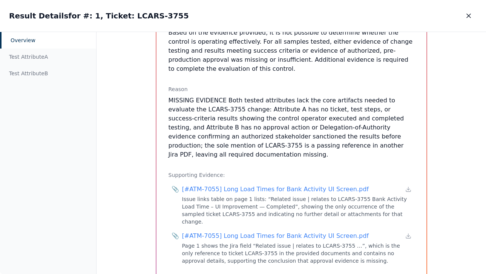
click at [430, 99] on div "Overview Sample # : 1 Ticket : LCARS-3755 Control Reference ID TGC.CM.NS.01 App…" at bounding box center [291, 71] width 289 height 433
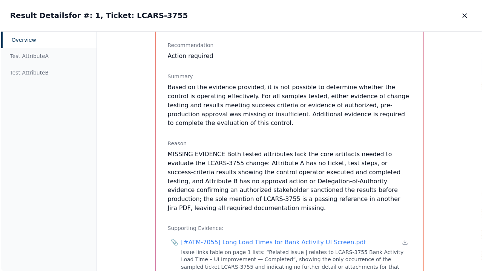
scroll to position [31, 0]
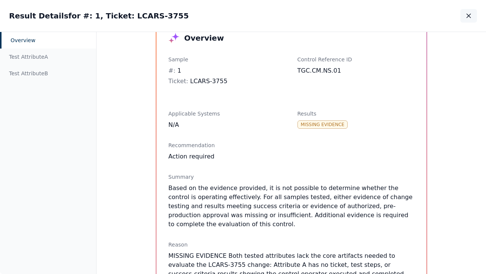
click at [467, 18] on icon "button" at bounding box center [469, 16] width 8 height 8
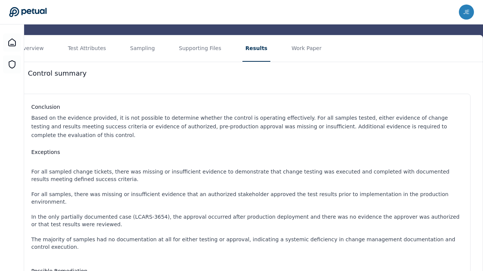
scroll to position [0, 21]
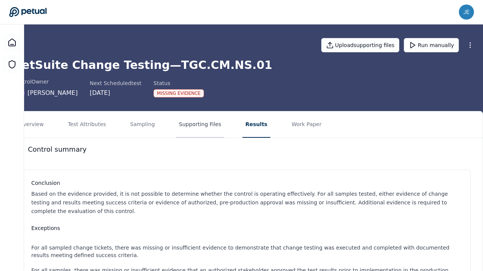
click at [199, 131] on button "Supporting Files" at bounding box center [200, 125] width 48 height 26
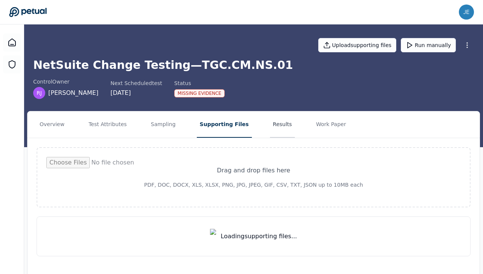
click at [271, 130] on button "Results" at bounding box center [282, 125] width 25 height 26
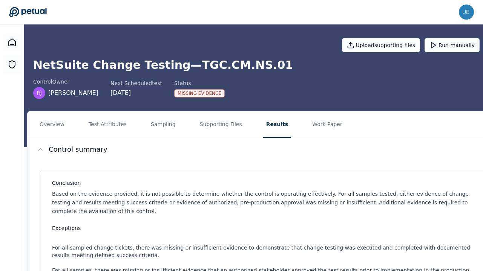
click at [39, 9] on icon at bounding box center [27, 12] width 37 height 10
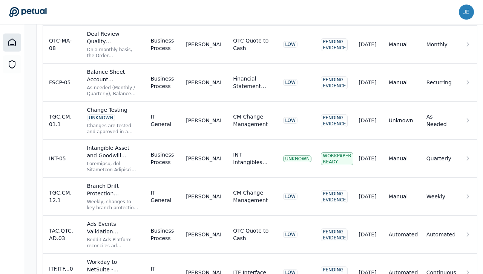
scroll to position [644, 0]
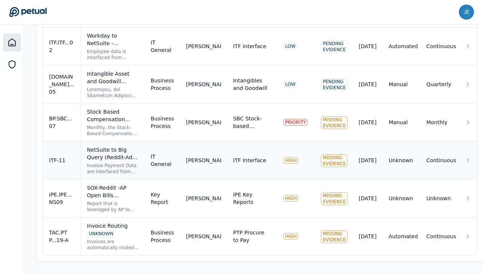
click at [104, 165] on div "Invoice Payment Data are interfaced from NetSuite to BigQuery. Upon error/failu…" at bounding box center [113, 169] width 52 height 12
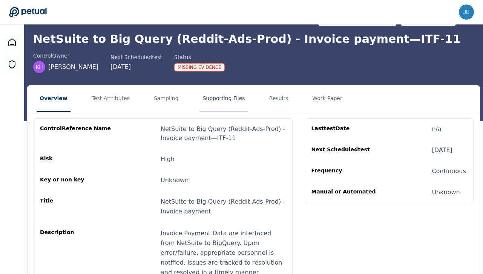
click at [211, 104] on button "Supporting Files" at bounding box center [223, 99] width 48 height 26
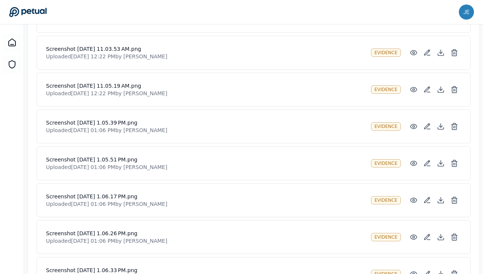
scroll to position [1182, 0]
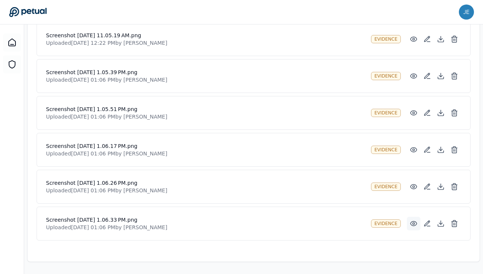
click at [413, 224] on circle at bounding box center [414, 224] width 2 height 2
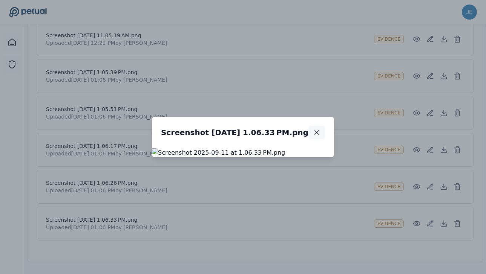
click at [320, 129] on icon "button" at bounding box center [317, 133] width 8 height 8
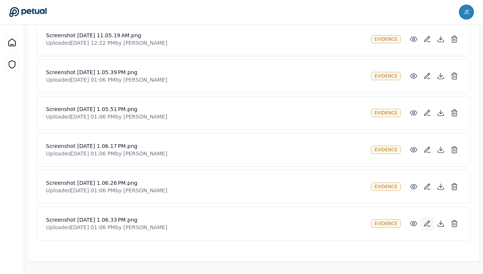
click at [428, 227] on icon at bounding box center [427, 224] width 8 height 8
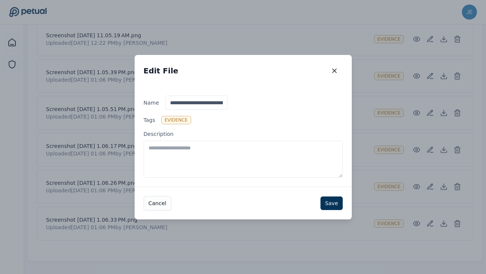
click at [266, 167] on textarea "Description" at bounding box center [243, 159] width 199 height 37
type textarea "**********"
click at [332, 205] on button "Save" at bounding box center [331, 204] width 22 height 14
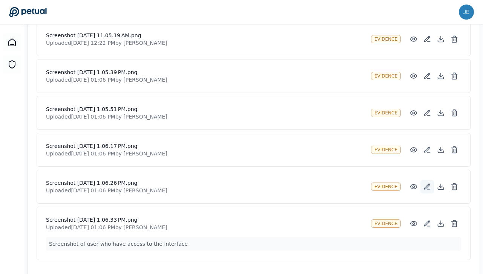
click at [424, 188] on icon at bounding box center [426, 186] width 5 height 5
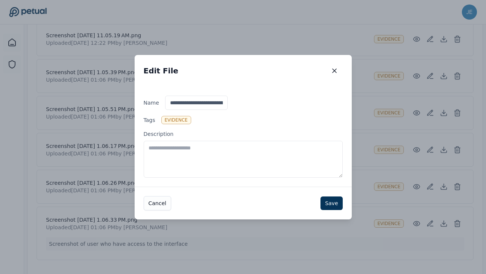
click at [269, 156] on textarea "Description" at bounding box center [243, 159] width 199 height 37
paste textarea "**********"
type textarea "**********"
click at [325, 202] on button "Save" at bounding box center [331, 204] width 22 height 14
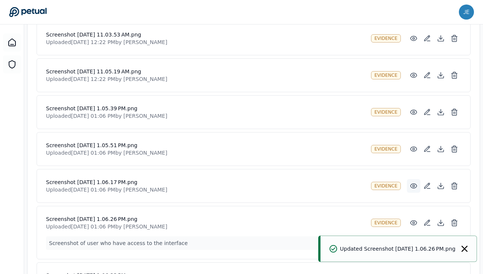
scroll to position [1145, 0]
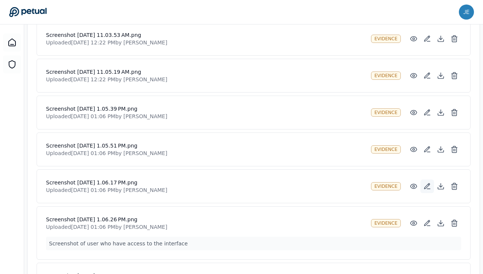
click at [425, 188] on icon at bounding box center [427, 187] width 8 height 8
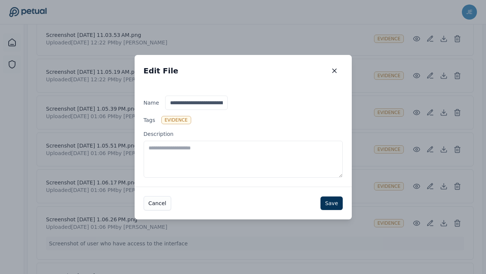
click at [298, 150] on textarea "Description" at bounding box center [243, 159] width 199 height 37
paste textarea "**********"
type textarea "**********"
click at [328, 200] on button "Save" at bounding box center [331, 204] width 22 height 14
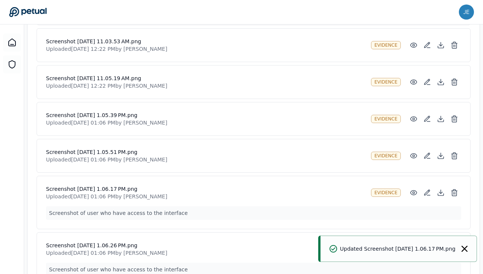
scroll to position [1136, 0]
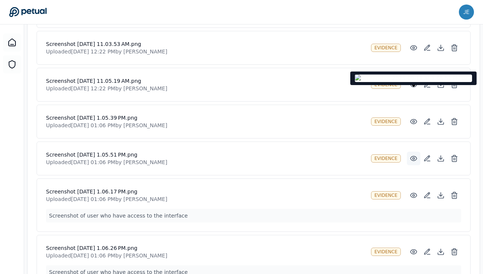
click at [411, 158] on icon at bounding box center [414, 159] width 8 height 8
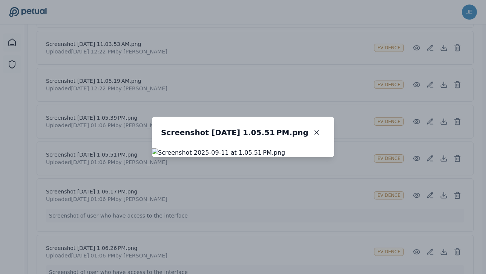
click at [417, 147] on div "Screenshot 2025-09-11 at 1.05.51 PM.png Screenshot 2025-09-11 at 1.05.51 PM.png" at bounding box center [243, 137] width 486 height 274
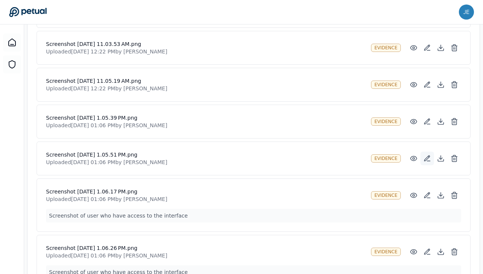
click at [429, 160] on icon at bounding box center [427, 159] width 8 height 8
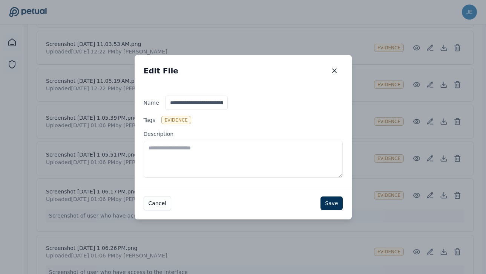
click at [259, 156] on textarea "Description" at bounding box center [243, 159] width 199 height 37
type textarea "*********"
type textarea "*"
type textarea "**********"
click at [335, 202] on button "Save" at bounding box center [331, 204] width 22 height 14
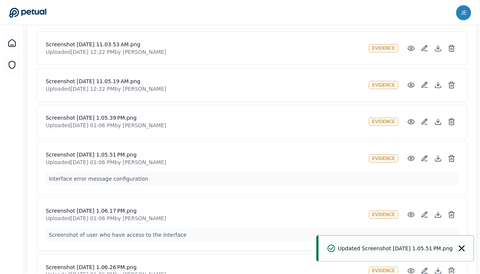
scroll to position [1128, 0]
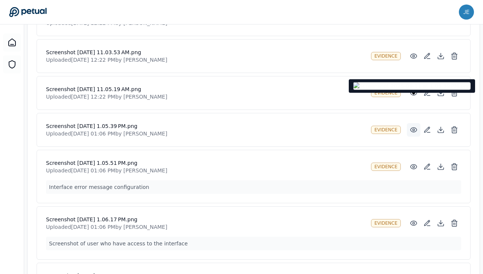
click at [413, 129] on circle at bounding box center [414, 130] width 2 height 2
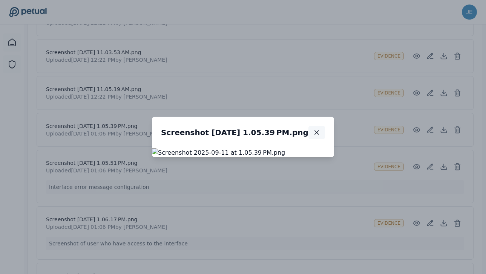
click at [320, 129] on icon "button" at bounding box center [317, 133] width 8 height 8
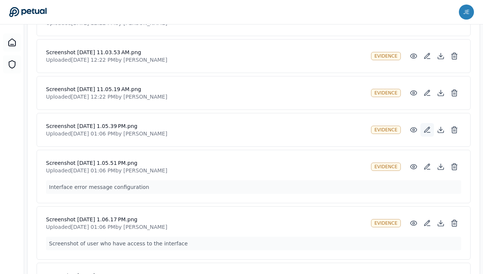
click at [427, 130] on icon at bounding box center [427, 130] width 8 height 8
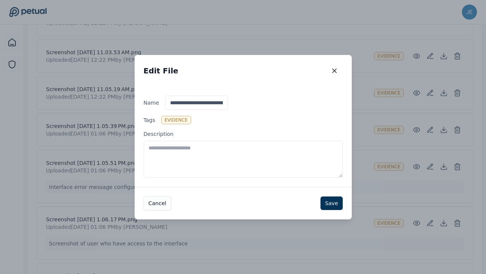
click at [258, 154] on textarea "Description" at bounding box center [243, 159] width 199 height 37
click at [333, 71] on icon "button" at bounding box center [335, 71] width 8 height 8
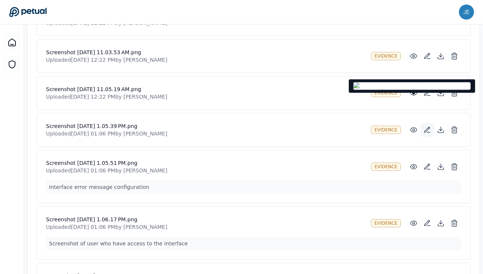
click at [423, 131] on icon at bounding box center [427, 130] width 8 height 8
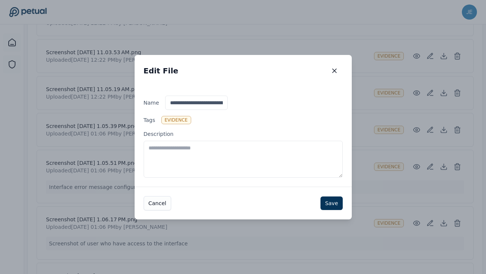
click at [261, 152] on textarea "Description" at bounding box center [243, 159] width 199 height 37
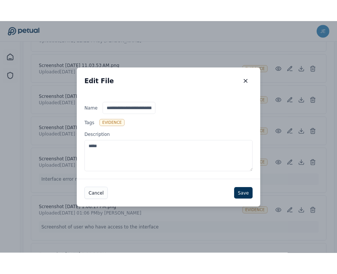
scroll to position [1149, 0]
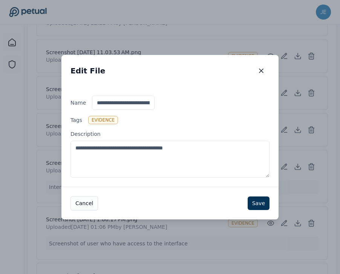
click at [121, 149] on textarea "**********" at bounding box center [169, 159] width 199 height 37
click at [174, 162] on textarea "**********" at bounding box center [169, 159] width 199 height 37
type textarea "**********"
click at [264, 204] on button "Save" at bounding box center [259, 204] width 22 height 14
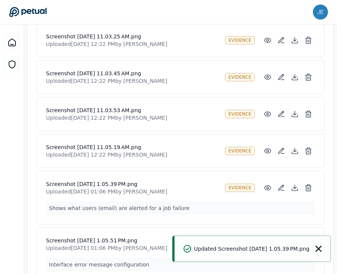
scroll to position [1088, 0]
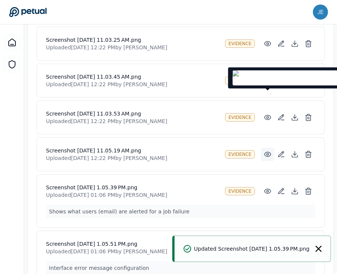
click at [265, 155] on icon at bounding box center [268, 154] width 6 height 5
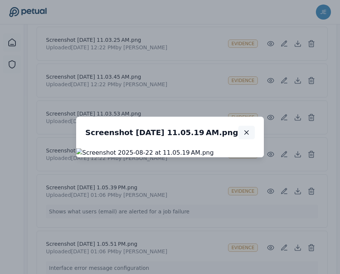
click at [239, 126] on button "button" at bounding box center [246, 133] width 17 height 14
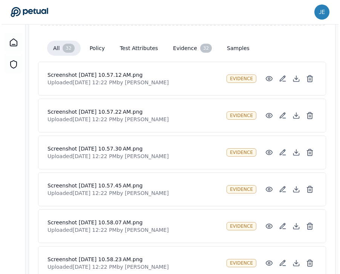
scroll to position [173, 0]
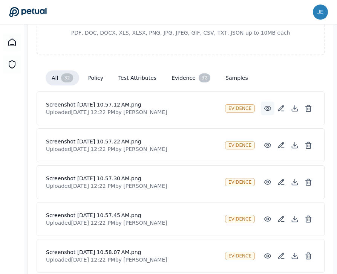
click at [265, 103] on button at bounding box center [268, 109] width 14 height 14
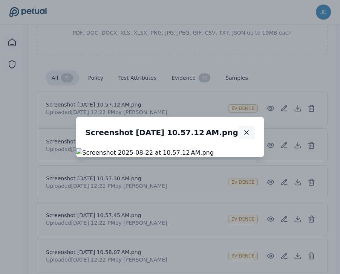
click at [250, 129] on icon "button" at bounding box center [247, 133] width 8 height 8
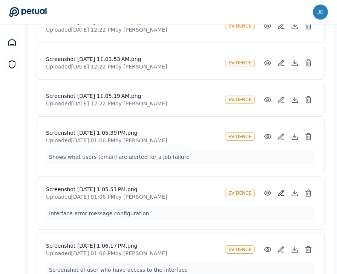
scroll to position [1137, 0]
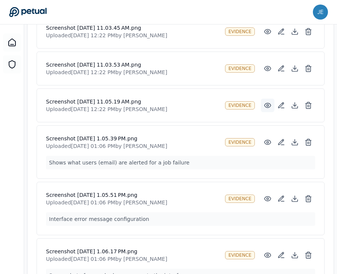
click at [264, 105] on icon at bounding box center [268, 106] width 8 height 8
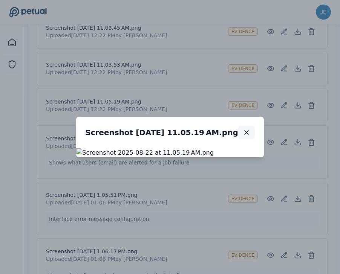
click at [243, 129] on icon "button" at bounding box center [247, 133] width 8 height 8
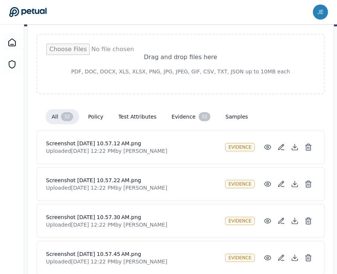
scroll to position [169, 0]
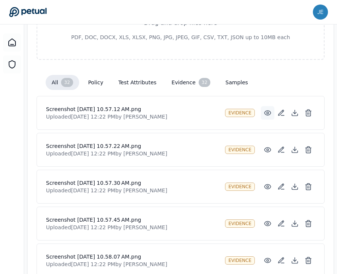
click at [269, 111] on icon at bounding box center [268, 113] width 8 height 8
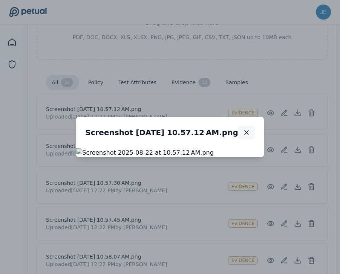
click at [250, 129] on icon "button" at bounding box center [247, 133] width 8 height 8
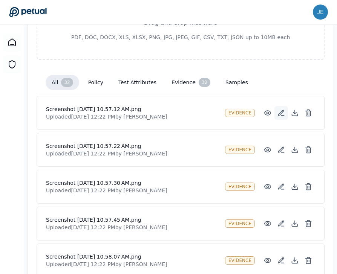
click at [282, 116] on icon at bounding box center [281, 113] width 8 height 8
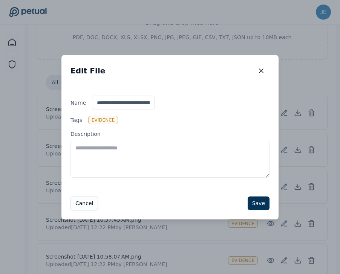
click at [211, 161] on textarea "Description" at bounding box center [169, 159] width 199 height 37
drag, startPoint x: 152, startPoint y: 149, endPoint x: 234, endPoint y: 149, distance: 82.2
click at [234, 149] on textarea "**********" at bounding box center [169, 159] width 199 height 37
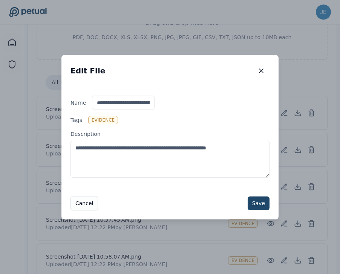
type textarea "**********"
click at [261, 204] on button "Save" at bounding box center [259, 204] width 22 height 14
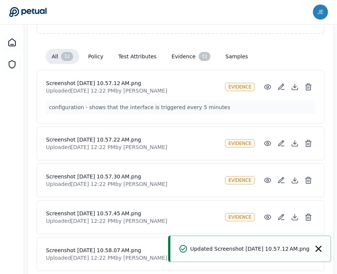
scroll to position [197, 0]
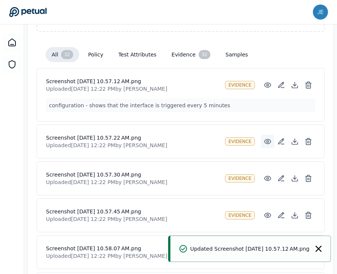
click at [265, 142] on icon at bounding box center [268, 141] width 6 height 5
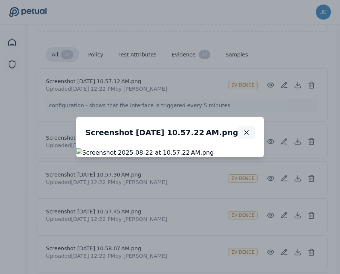
click at [250, 129] on icon "button" at bounding box center [247, 133] width 8 height 8
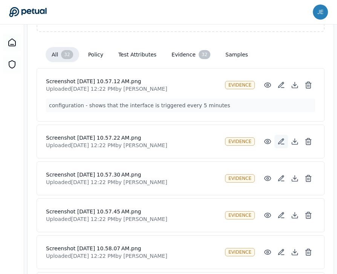
click at [281, 143] on icon at bounding box center [281, 142] width 8 height 8
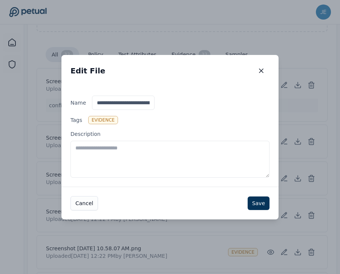
click at [222, 153] on textarea "Description" at bounding box center [169, 159] width 199 height 37
click at [154, 153] on textarea "**********" at bounding box center [169, 159] width 199 height 37
click at [172, 152] on textarea "**********" at bounding box center [169, 159] width 199 height 37
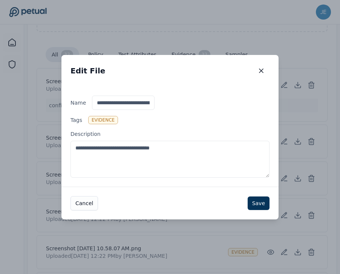
click at [75, 150] on textarea "**********" at bounding box center [169, 159] width 199 height 37
click at [177, 150] on textarea "**********" at bounding box center [169, 159] width 199 height 37
type textarea "**********"
click at [254, 199] on button "Save" at bounding box center [259, 204] width 22 height 14
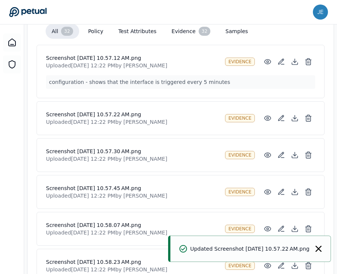
scroll to position [217, 0]
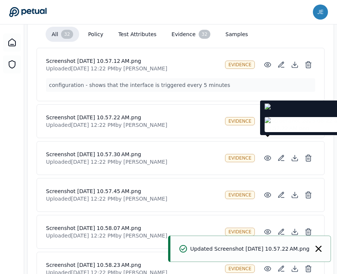
click at [266, 124] on icon at bounding box center [268, 121] width 6 height 5
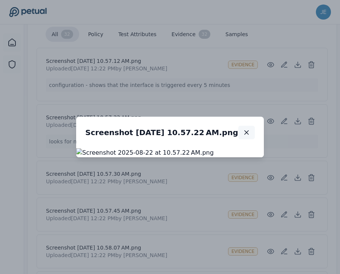
click at [255, 126] on button "button" at bounding box center [246, 133] width 17 height 14
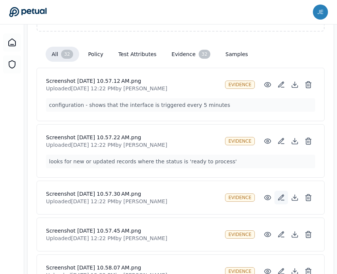
scroll to position [202, 0]
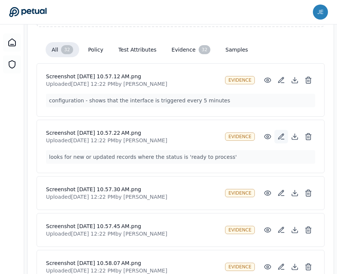
click at [278, 136] on icon at bounding box center [281, 137] width 8 height 8
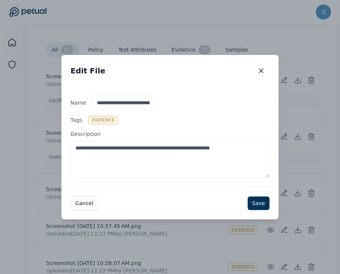
click at [76, 147] on textarea "**********" at bounding box center [169, 159] width 199 height 37
type textarea "**********"
click at [259, 202] on button "Save" at bounding box center [259, 204] width 22 height 14
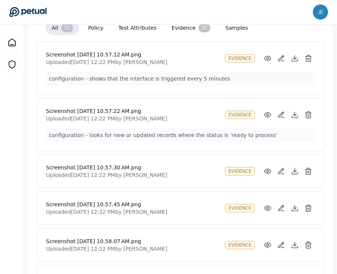
scroll to position [241, 0]
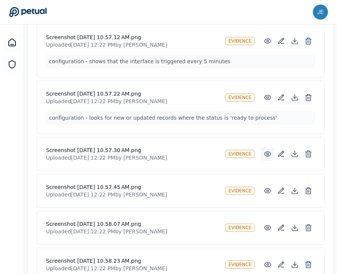
click at [265, 152] on icon at bounding box center [268, 154] width 6 height 5
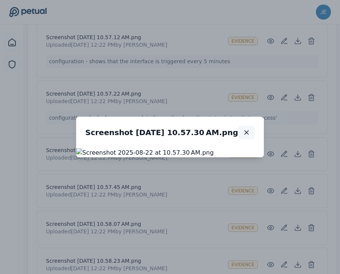
click at [250, 129] on icon "button" at bounding box center [247, 133] width 8 height 8
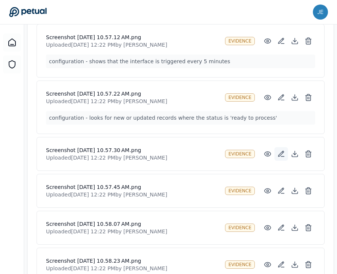
click at [279, 155] on icon at bounding box center [280, 153] width 5 height 5
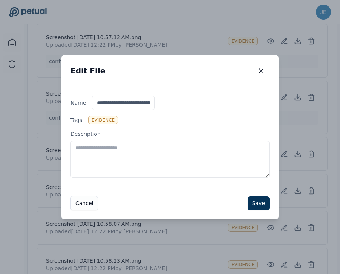
click at [198, 145] on textarea "Description" at bounding box center [169, 159] width 199 height 37
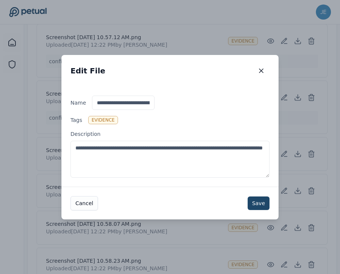
type textarea "**********"
click at [254, 201] on button "Save" at bounding box center [259, 204] width 22 height 14
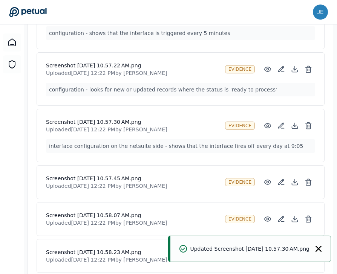
scroll to position [278, 0]
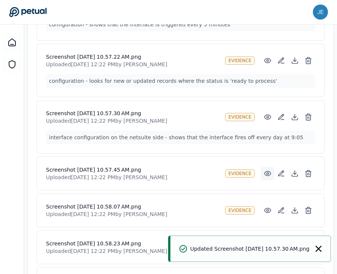
click at [266, 171] on icon at bounding box center [268, 174] width 8 height 8
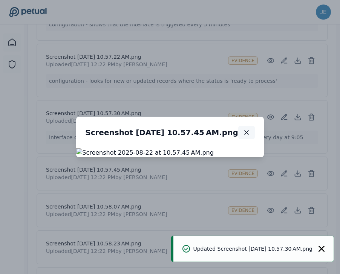
click at [250, 129] on icon "button" at bounding box center [247, 133] width 8 height 8
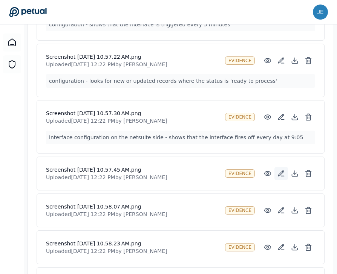
click at [281, 173] on icon at bounding box center [281, 174] width 8 height 8
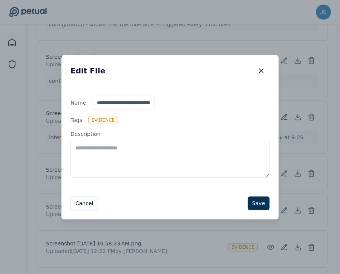
click at [191, 146] on textarea "Description" at bounding box center [169, 159] width 199 height 37
type textarea "**********"
click at [257, 200] on button "Save" at bounding box center [259, 204] width 22 height 14
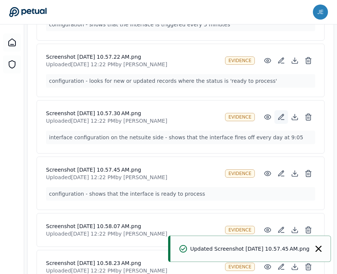
click at [277, 121] on button at bounding box center [281, 117] width 14 height 14
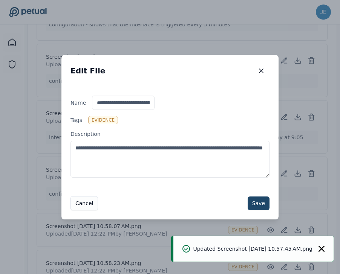
click at [254, 204] on button "Save" at bounding box center [259, 204] width 22 height 14
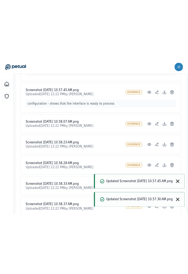
scroll to position [402, 0]
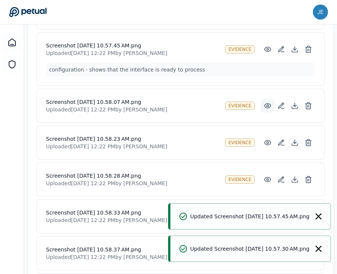
click at [263, 103] on button at bounding box center [268, 106] width 14 height 14
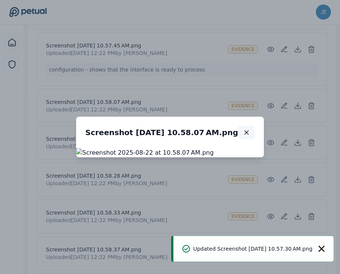
click at [250, 129] on icon "button" at bounding box center [247, 133] width 8 height 8
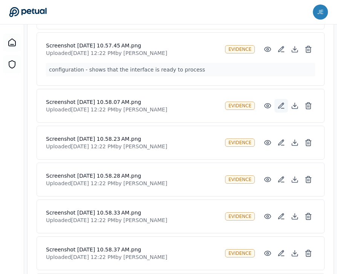
click at [278, 108] on icon at bounding box center [280, 105] width 5 height 5
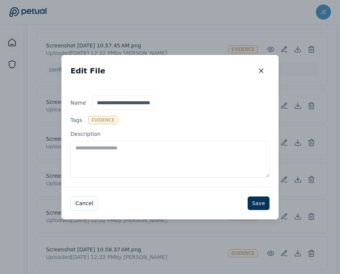
click at [186, 149] on textarea "Description" at bounding box center [169, 159] width 199 height 37
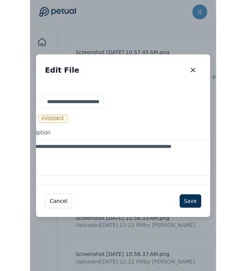
scroll to position [0, 17]
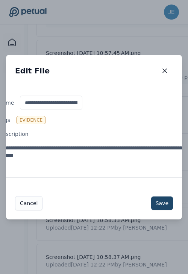
type textarea "**********"
click at [163, 200] on button "Save" at bounding box center [162, 204] width 22 height 14
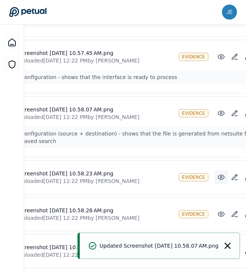
scroll to position [402, 39]
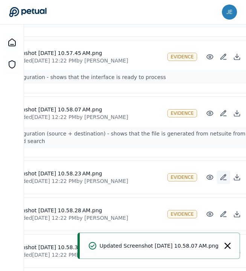
click at [220, 174] on icon at bounding box center [224, 178] width 8 height 8
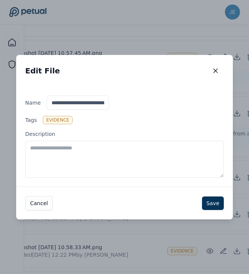
click at [161, 155] on textarea "Description" at bounding box center [124, 159] width 199 height 37
click at [202, 147] on textarea "Description" at bounding box center [124, 159] width 199 height 37
click at [217, 72] on icon "button" at bounding box center [216, 71] width 8 height 8
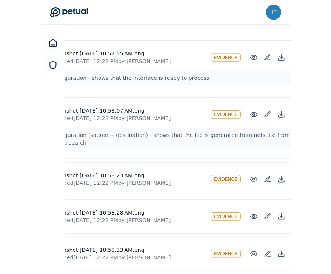
scroll to position [402, 0]
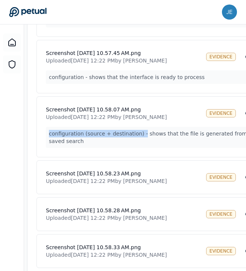
drag, startPoint x: 140, startPoint y: 125, endPoint x: 47, endPoint y: 123, distance: 92.7
click at [47, 127] on p "configuration (source + destination) - shows that the file is generated from ne…" at bounding box center [171, 137] width 251 height 21
copy p "configuration (source + destination) -"
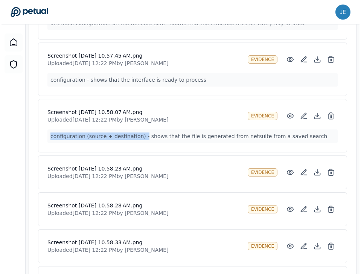
scroll to position [391, 0]
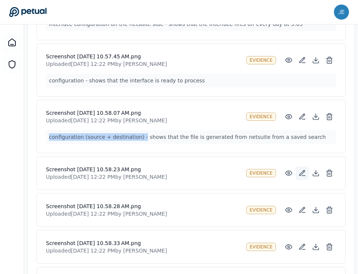
click at [298, 167] on button at bounding box center [303, 174] width 14 height 14
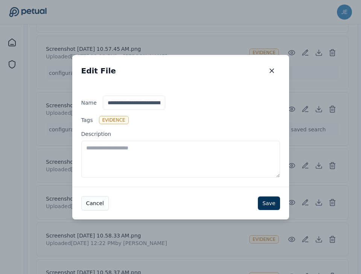
click at [239, 150] on textarea "Description" at bounding box center [180, 159] width 199 height 37
paste textarea "**********"
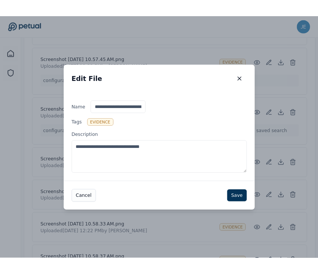
scroll to position [399, 0]
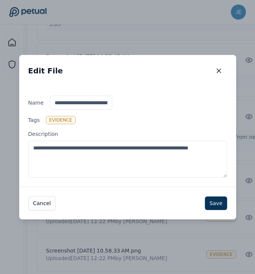
type textarea "**********"
click at [216, 210] on div "Cancel Save" at bounding box center [127, 203] width 217 height 33
click at [216, 205] on button "Save" at bounding box center [216, 204] width 22 height 14
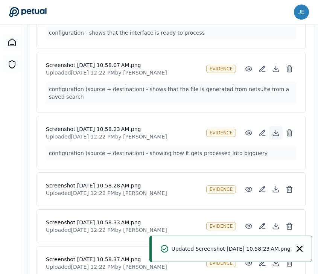
scroll to position [479, 0]
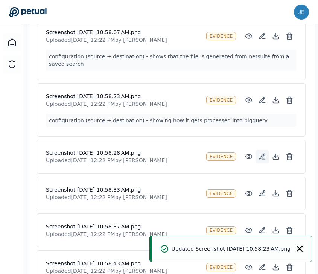
click at [263, 155] on button at bounding box center [263, 157] width 14 height 14
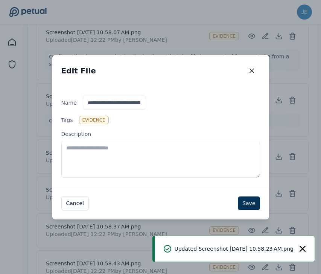
click at [206, 155] on textarea "Description" at bounding box center [160, 159] width 199 height 37
paste textarea "**********"
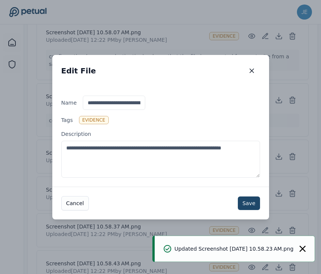
type textarea "**********"
click at [251, 197] on button "Save" at bounding box center [249, 204] width 22 height 14
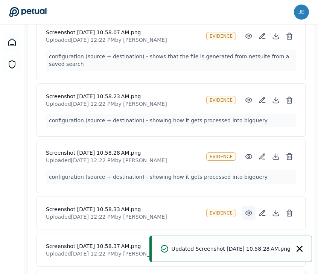
click at [250, 211] on icon at bounding box center [249, 213] width 6 height 5
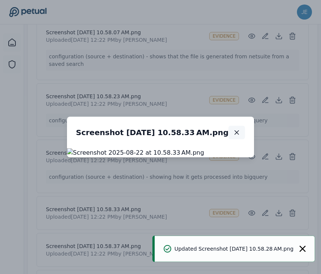
click at [245, 126] on button "button" at bounding box center [237, 133] width 17 height 14
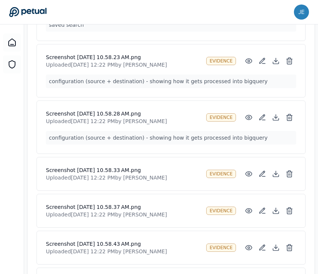
scroll to position [520, 0]
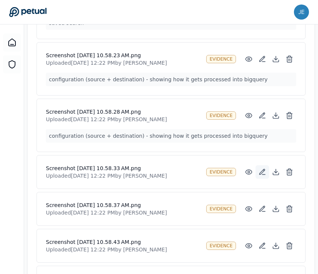
click at [261, 170] on icon at bounding box center [262, 172] width 5 height 5
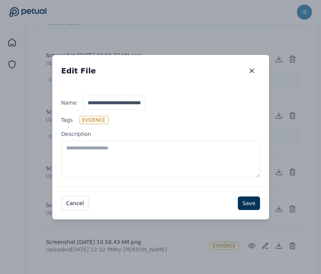
click at [214, 157] on textarea "Description" at bounding box center [160, 159] width 199 height 37
paste textarea "**********"
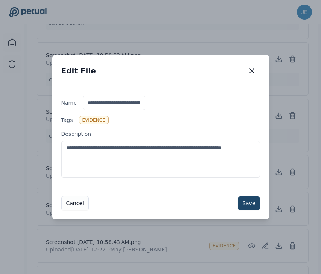
type textarea "**********"
click at [256, 199] on button "Save" at bounding box center [249, 204] width 22 height 14
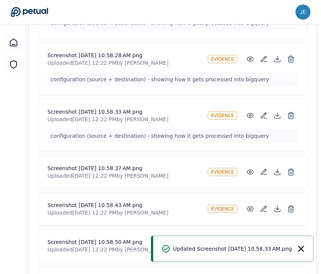
scroll to position [604, 0]
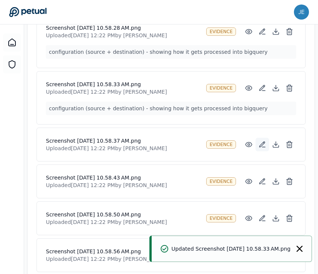
click at [260, 141] on icon at bounding box center [263, 145] width 8 height 8
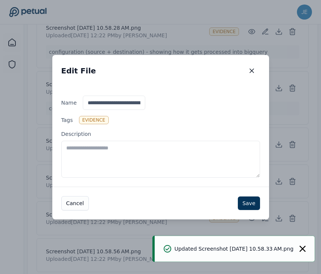
click at [219, 144] on textarea "Description" at bounding box center [160, 159] width 199 height 37
paste textarea "**********"
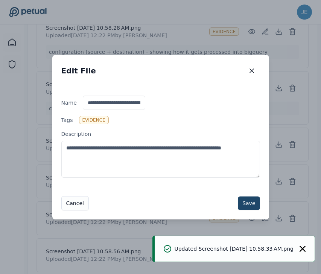
type textarea "**********"
click at [243, 197] on button "Save" at bounding box center [249, 204] width 22 height 14
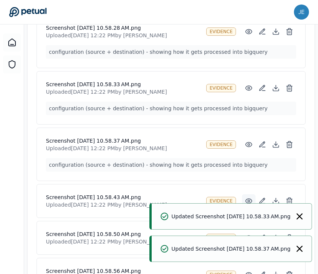
click at [249, 199] on icon at bounding box center [249, 201] width 6 height 5
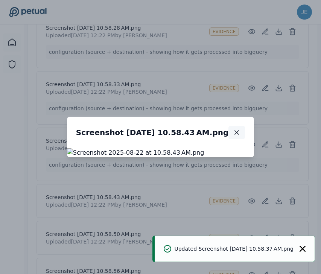
click at [239, 131] on icon "button" at bounding box center [237, 133] width 4 height 4
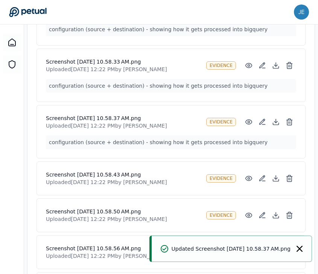
scroll to position [654, 0]
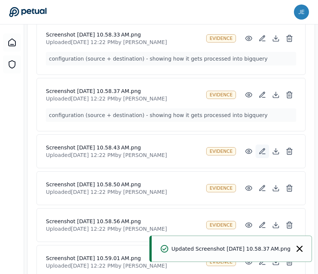
click at [263, 145] on button at bounding box center [263, 152] width 14 height 14
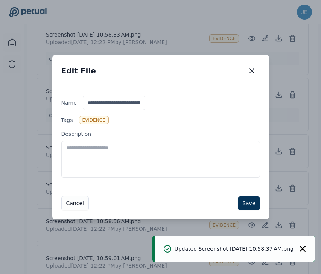
click at [242, 146] on textarea "Description" at bounding box center [160, 159] width 199 height 37
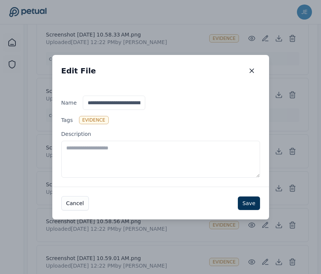
paste textarea "**********"
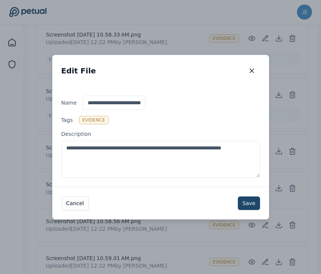
type textarea "**********"
click at [254, 200] on button "Save" at bounding box center [249, 204] width 22 height 14
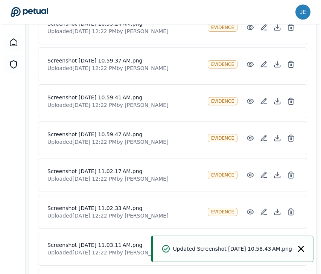
scroll to position [1061, 0]
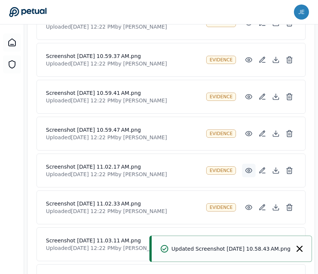
click at [248, 167] on icon at bounding box center [249, 171] width 8 height 8
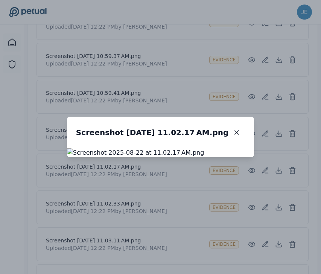
click at [179, 238] on div "Screenshot 2025-08-22 at 11.02.17 AM.png Screenshot 2025-08-22 at 11.02.17 AM.p…" at bounding box center [160, 137] width 321 height 274
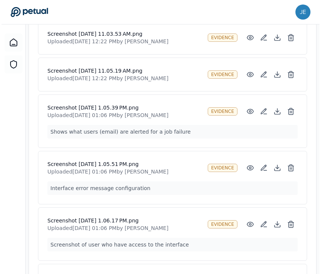
scroll to position [1371, 0]
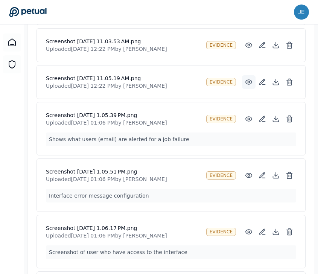
click at [248, 78] on icon at bounding box center [249, 82] width 8 height 8
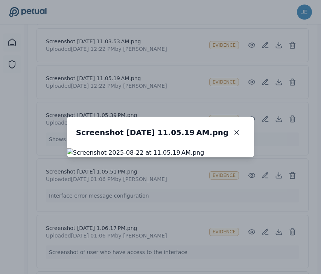
click at [264, 83] on div "Screenshot 2025-08-22 at 11.05.19 AM.png Screenshot 2025-08-22 at 11.05.19 AM.p…" at bounding box center [160, 137] width 321 height 274
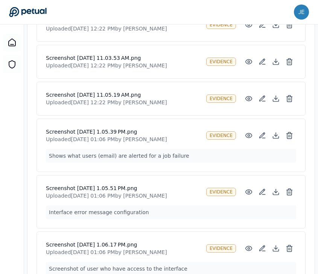
scroll to position [1341, 0]
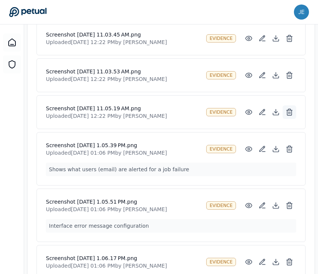
click at [289, 112] on line at bounding box center [289, 113] width 0 height 2
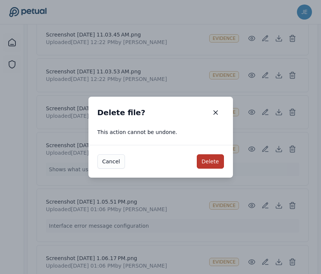
click at [216, 163] on button "Delete" at bounding box center [210, 162] width 27 height 14
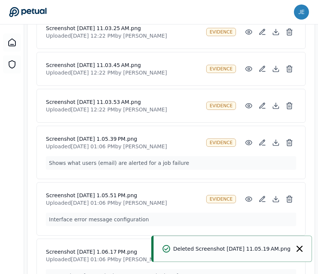
scroll to position [1303, 0]
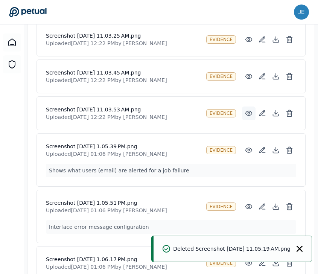
click at [248, 110] on icon at bounding box center [249, 114] width 8 height 8
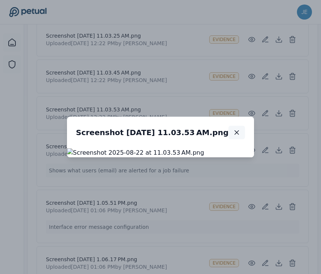
click at [241, 129] on icon "button" at bounding box center [237, 133] width 8 height 8
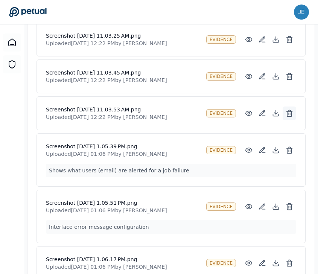
click at [292, 112] on icon at bounding box center [290, 114] width 5 height 5
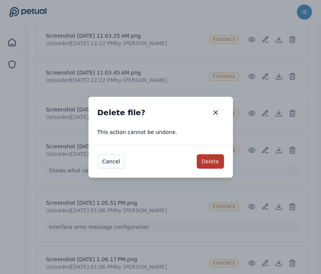
click at [214, 159] on button "Delete" at bounding box center [210, 162] width 27 height 14
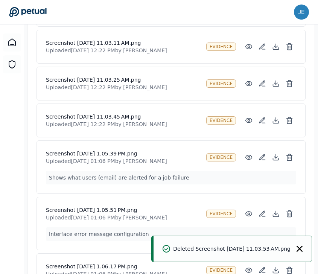
scroll to position [1258, 0]
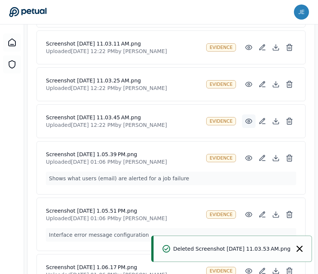
click at [248, 121] on circle at bounding box center [249, 122] width 2 height 2
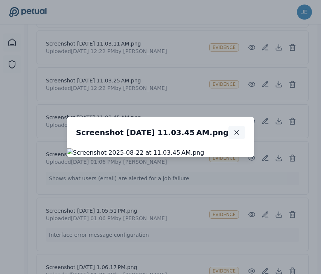
click at [241, 129] on icon "button" at bounding box center [237, 133] width 8 height 8
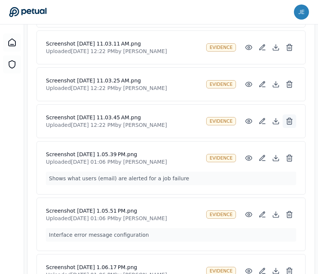
click at [294, 115] on button at bounding box center [290, 122] width 14 height 14
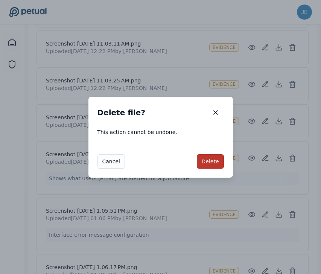
click at [208, 159] on button "Delete" at bounding box center [210, 162] width 27 height 14
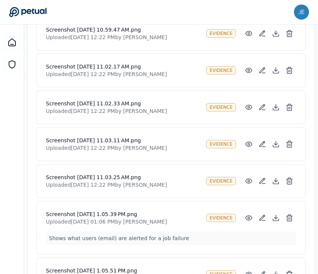
scroll to position [1162, 0]
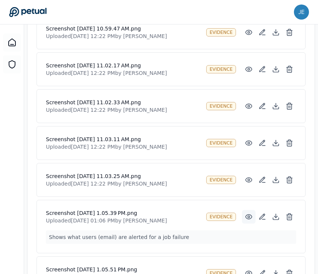
click at [251, 213] on icon at bounding box center [249, 217] width 8 height 8
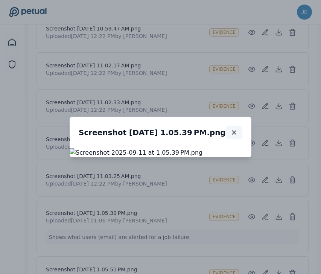
click at [238, 129] on icon "button" at bounding box center [235, 133] width 8 height 8
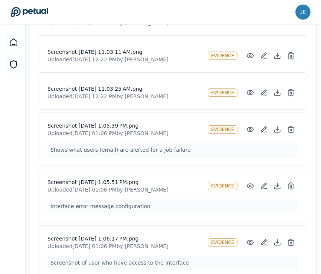
scroll to position [1249, 0]
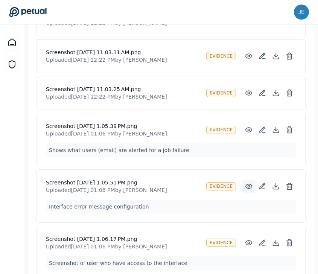
click at [248, 183] on icon at bounding box center [249, 187] width 8 height 8
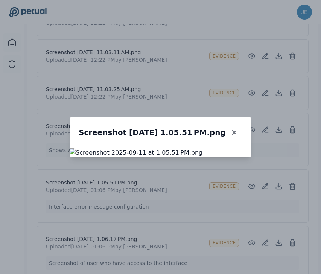
click at [178, 255] on div "Screenshot 2025-09-11 at 1.05.51 PM.png Screenshot 2025-09-11 at 1.05.51 PM.png" at bounding box center [160, 137] width 321 height 274
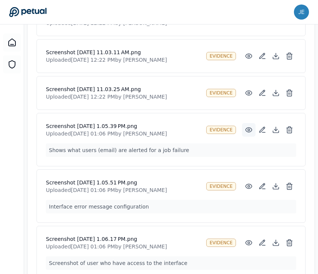
click at [249, 126] on icon at bounding box center [249, 130] width 8 height 8
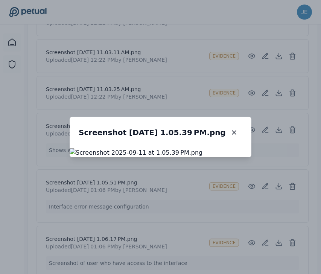
click at [181, 237] on div "Screenshot 2025-09-11 at 1.05.39 PM.png Screenshot 2025-09-11 at 1.05.39 PM.png" at bounding box center [160, 137] width 321 height 274
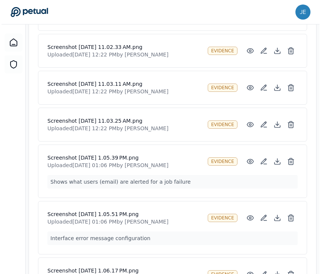
scroll to position [1212, 0]
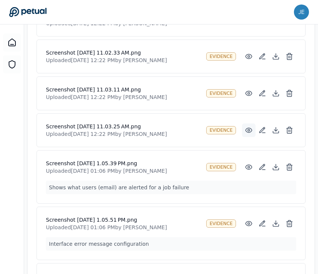
click at [245, 127] on icon at bounding box center [249, 131] width 8 height 8
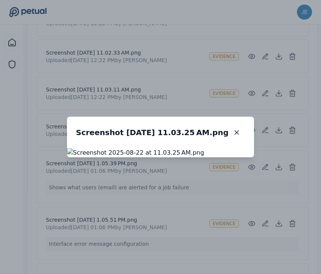
click at [193, 240] on div "Screenshot 2025-08-22 at 11.03.25 AM.png Screenshot 2025-08-22 at 11.03.25 AM.p…" at bounding box center [160, 137] width 321 height 274
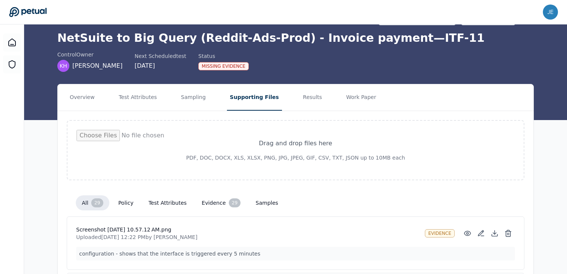
scroll to position [2, 0]
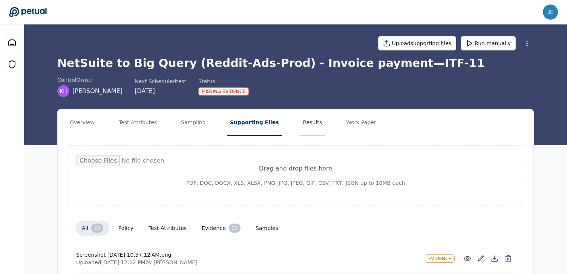
click at [300, 126] on button "Results" at bounding box center [312, 123] width 25 height 26
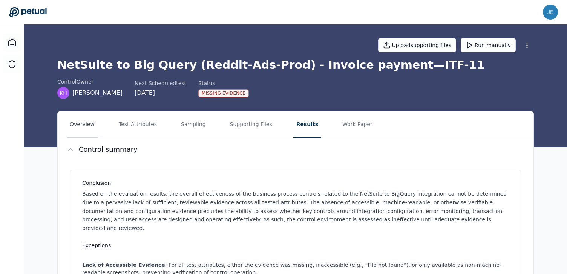
click at [86, 123] on button "Overview" at bounding box center [82, 125] width 31 height 26
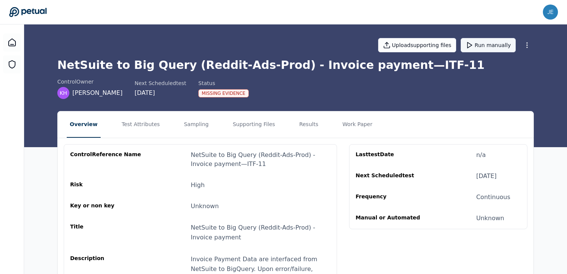
click at [491, 44] on button "Run manually" at bounding box center [488, 45] width 55 height 14
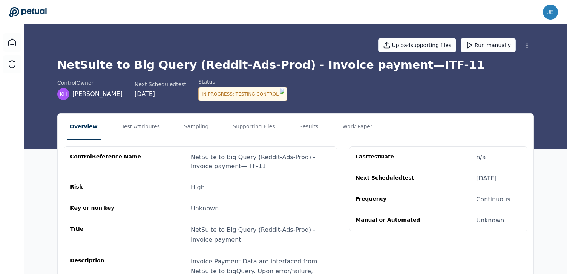
click at [20, 15] on icon at bounding box center [28, 12] width 38 height 11
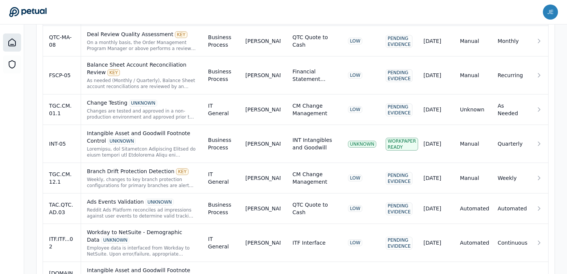
scroll to position [584, 0]
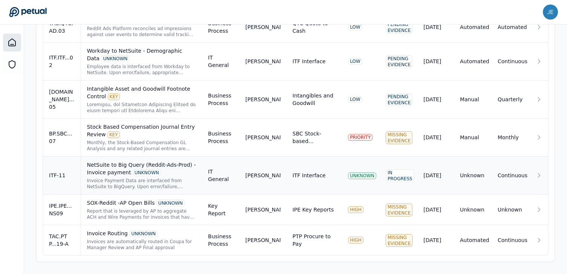
click at [109, 169] on div "NetSuite to Big Query (Reddit-Ads-Prod) - Invoice payment UNKNOWN" at bounding box center [141, 168] width 109 height 15
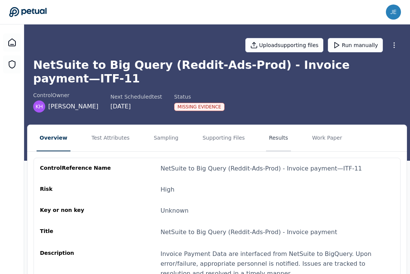
click at [266, 125] on button "Results" at bounding box center [278, 138] width 25 height 26
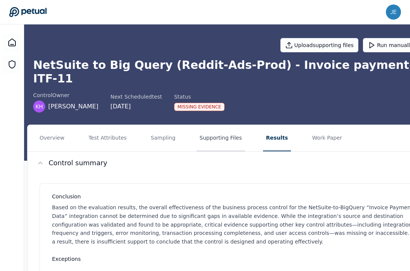
click at [208, 125] on button "Supporting Files" at bounding box center [221, 138] width 48 height 26
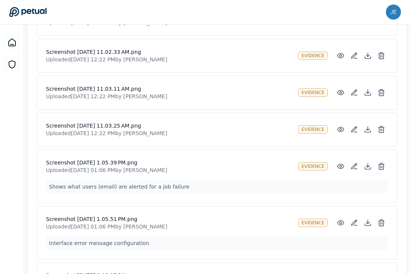
scroll to position [1365, 0]
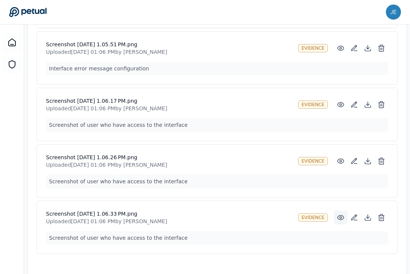
click at [340, 217] on circle at bounding box center [341, 218] width 2 height 2
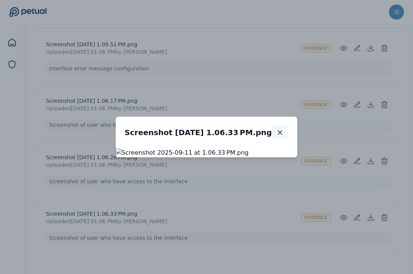
click at [284, 129] on icon "button" at bounding box center [280, 133] width 8 height 8
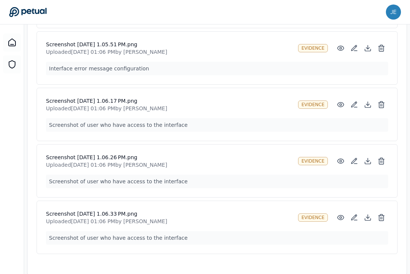
scroll to position [1358, 0]
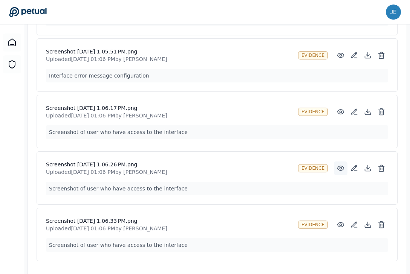
click at [339, 165] on icon at bounding box center [341, 169] width 8 height 8
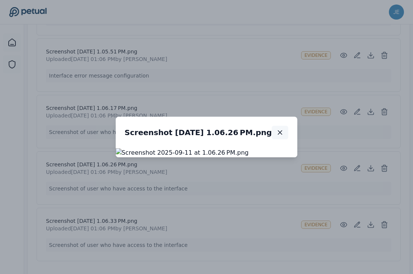
click at [284, 129] on icon "button" at bounding box center [280, 133] width 8 height 8
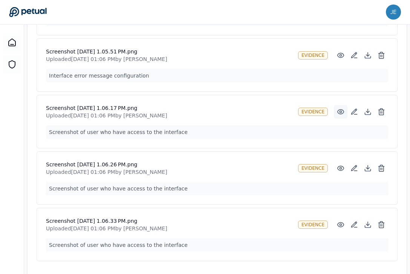
click at [338, 108] on icon at bounding box center [341, 112] width 8 height 8
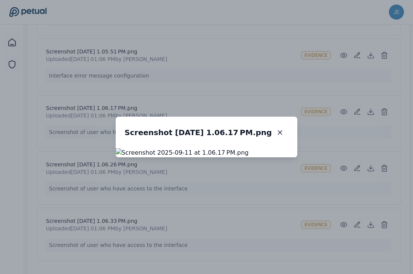
click at [355, 109] on div "Screenshot 2025-09-11 at 1.06.17 PM.png Screenshot 2025-09-11 at 1.06.17 PM.png" at bounding box center [206, 137] width 413 height 274
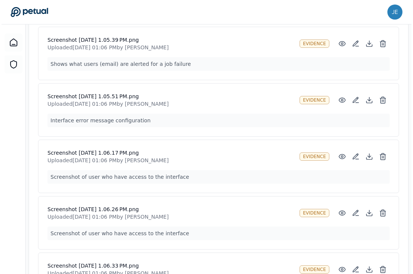
scroll to position [1299, 0]
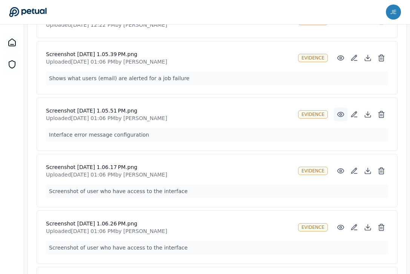
click at [334, 108] on button at bounding box center [341, 115] width 14 height 14
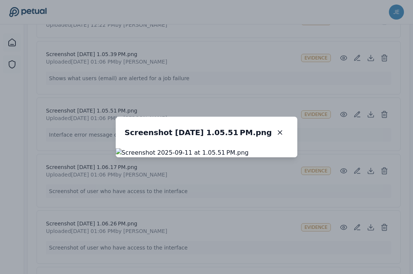
click at [363, 102] on div "Screenshot 2025-09-11 at 1.05.51 PM.png Screenshot 2025-09-11 at 1.05.51 PM.png" at bounding box center [206, 137] width 413 height 274
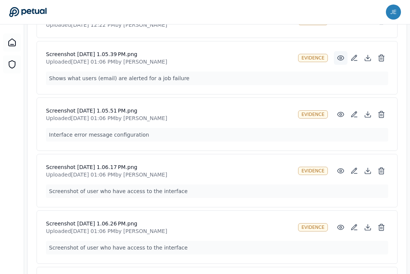
click at [340, 54] on icon at bounding box center [341, 58] width 8 height 8
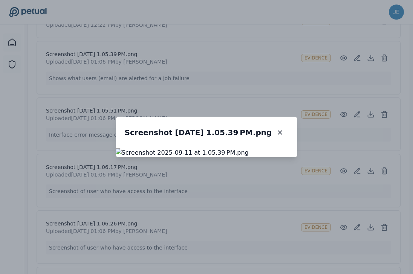
click at [331, 54] on div "Screenshot 2025-09-11 at 1.05.39 PM.png Screenshot 2025-09-11 at 1.05.39 PM.png" at bounding box center [206, 137] width 413 height 274
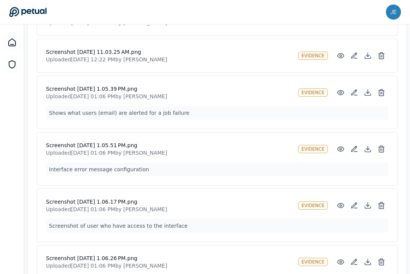
scroll to position [1239, 0]
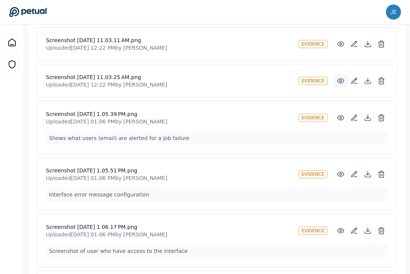
click at [340, 80] on circle at bounding box center [341, 81] width 2 height 2
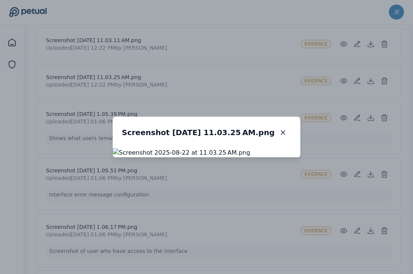
click at [324, 19] on div "Screenshot 2025-08-22 at 11.03.25 AM.png Screenshot 2025-08-22 at 11.03.25 AM.p…" at bounding box center [206, 137] width 413 height 274
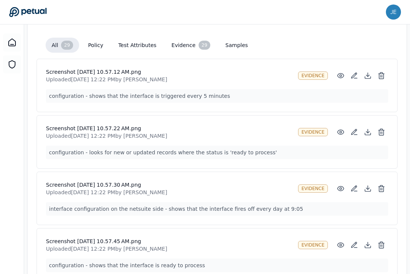
scroll to position [195, 0]
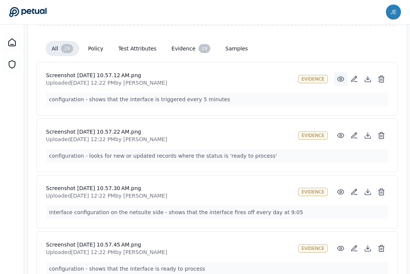
click at [341, 75] on icon at bounding box center [341, 79] width 8 height 8
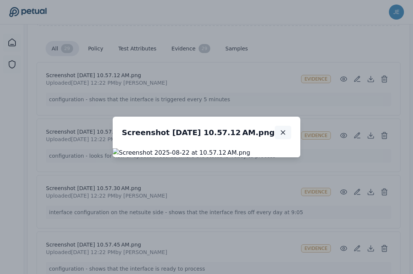
click at [287, 129] on icon "button" at bounding box center [283, 133] width 8 height 8
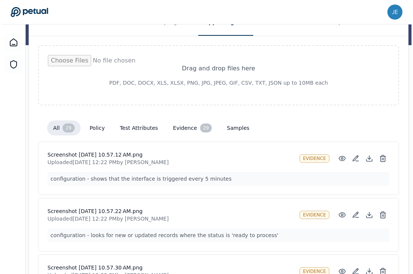
scroll to position [0, 0]
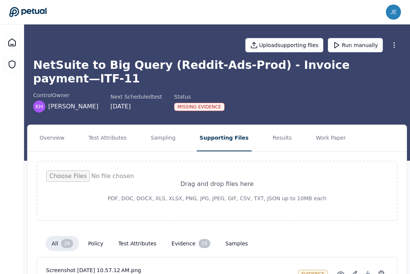
click at [31, 6] on div "jenna.wei@reddit.com jenna.wei@reddit.com Sign out" at bounding box center [205, 12] width 392 height 15
click at [35, 8] on icon at bounding box center [28, 12] width 38 height 11
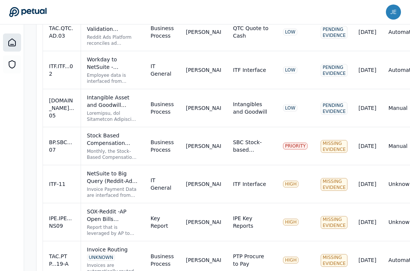
scroll to position [647, 0]
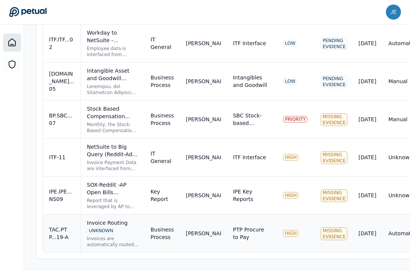
click at [99, 225] on div "Invoice Routing UNKNOWN" at bounding box center [113, 226] width 52 height 15
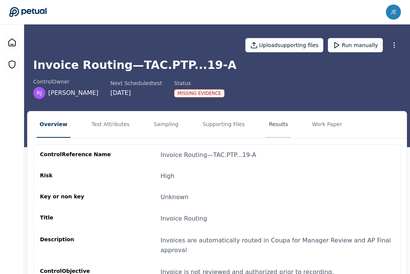
click at [266, 126] on button "Results" at bounding box center [278, 125] width 25 height 26
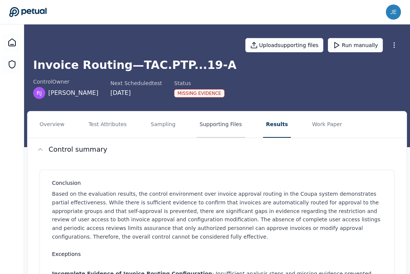
click at [208, 126] on button "Supporting Files" at bounding box center [221, 125] width 48 height 26
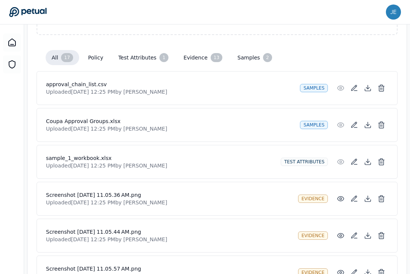
scroll to position [182, 0]
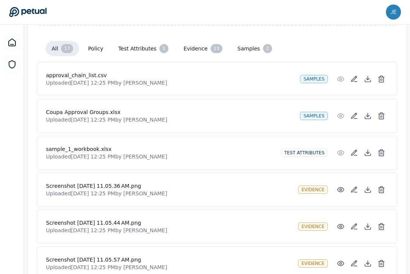
click at [321, 82] on div "samples" at bounding box center [314, 79] width 28 height 8
click at [314, 118] on div "samples" at bounding box center [314, 116] width 28 height 8
click at [322, 118] on div "samples" at bounding box center [314, 116] width 28 height 8
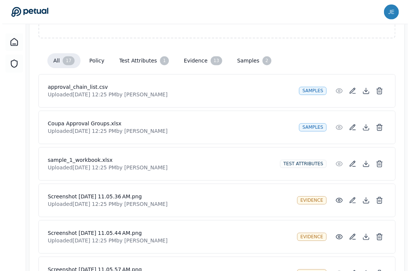
scroll to position [0, 0]
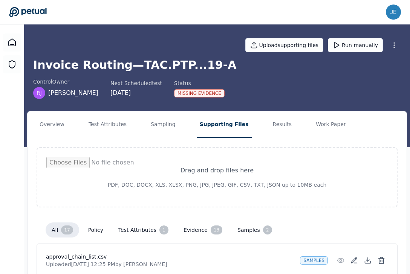
click at [41, 19] on div "jenna.wei@reddit.com jenna.wei@reddit.com Sign out" at bounding box center [205, 12] width 392 height 15
click at [40, 16] on icon at bounding box center [28, 12] width 38 height 11
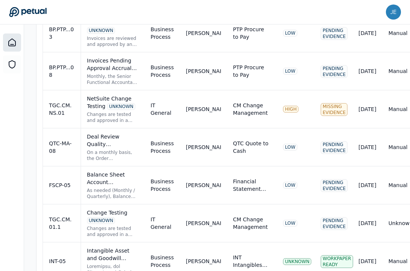
scroll to position [291, 0]
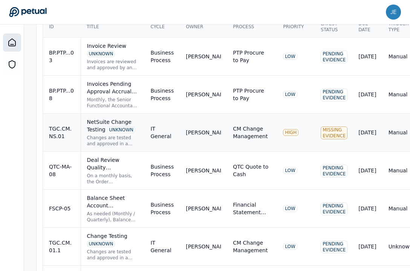
click at [112, 135] on div "Changes are tested and approved in a non-production environment and approved pr…" at bounding box center [113, 141] width 52 height 12
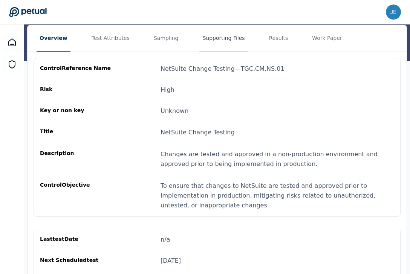
scroll to position [8, 0]
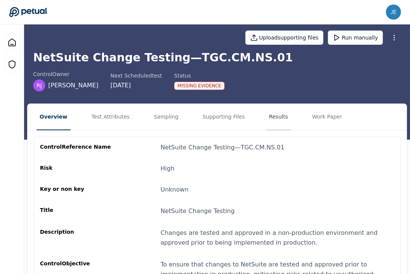
click at [269, 112] on button "Results" at bounding box center [278, 117] width 25 height 26
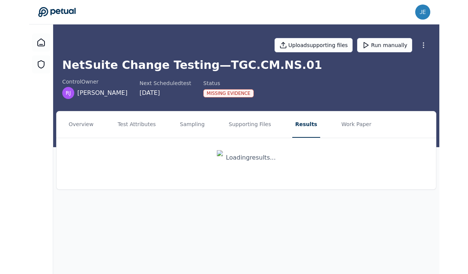
scroll to position [0, 0]
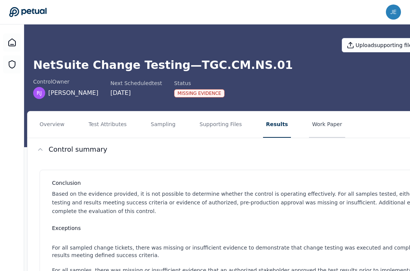
click at [309, 122] on button "Work Paper" at bounding box center [327, 125] width 36 height 26
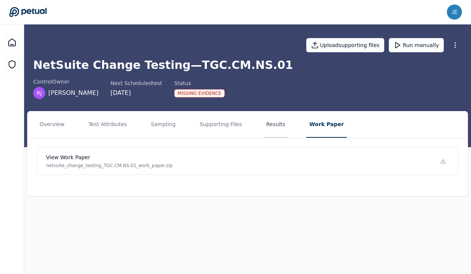
click at [268, 134] on button "Results" at bounding box center [275, 125] width 25 height 26
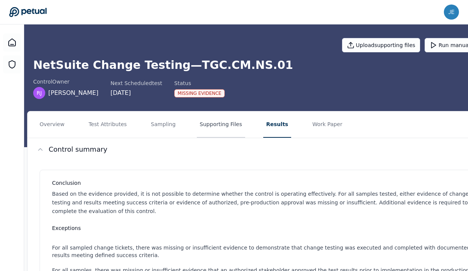
click at [221, 131] on button "Supporting Files" at bounding box center [221, 125] width 48 height 26
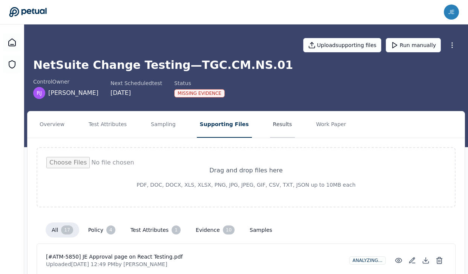
click at [270, 125] on button "Results" at bounding box center [282, 125] width 25 height 26
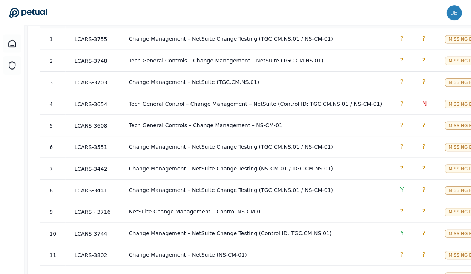
scroll to position [609, 0]
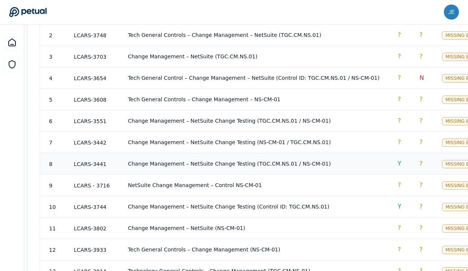
click at [358, 157] on td "Change Management – NetSuite Change Testing (TGC.CM.NS.01 / NS-CM-01)" at bounding box center [253, 163] width 269 height 21
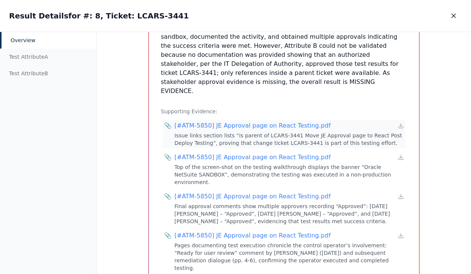
scroll to position [296, 0]
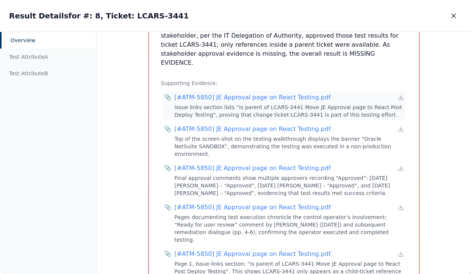
click at [301, 93] on div "[#ATM-5850] JE Approval page on React Testing.pdf" at bounding box center [252, 97] width 156 height 9
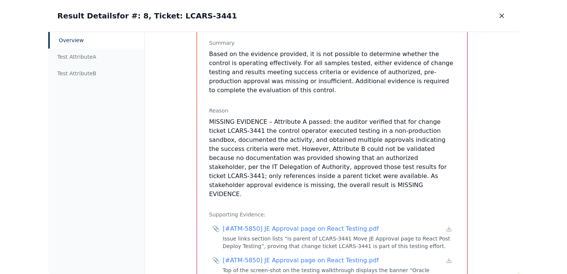
scroll to position [130, 0]
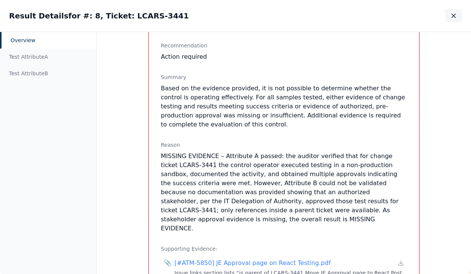
click at [450, 14] on icon "button" at bounding box center [454, 16] width 8 height 8
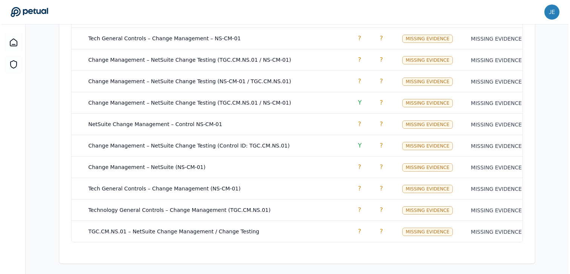
scroll to position [0, 43]
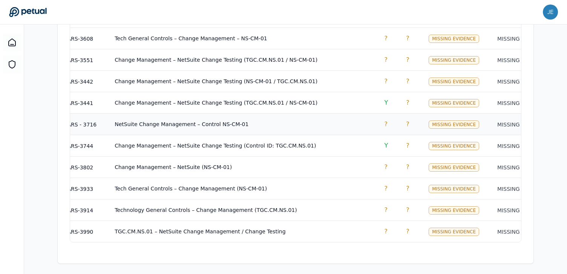
click at [375, 119] on td "?" at bounding box center [386, 124] width 22 height 21
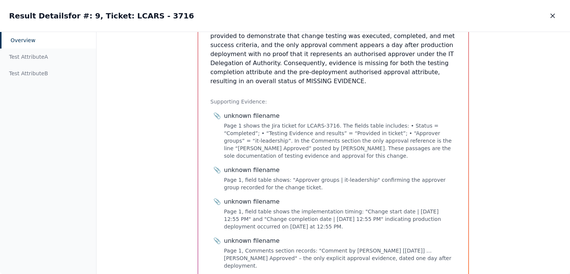
scroll to position [274, 0]
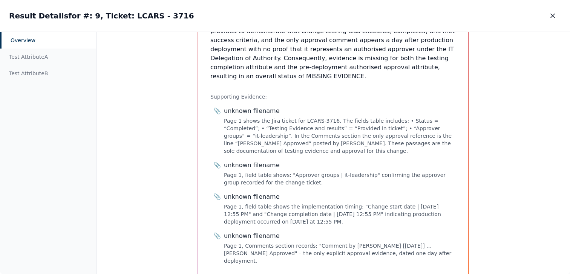
click at [256, 107] on div "unknown filename" at bounding box center [252, 111] width 56 height 9
click at [199, 115] on div "Overview Sample # : 9 Ticket : LCARS - 3716 Control Reference ID TGC.CM.NS.01 A…" at bounding box center [333, 27] width 270 height 501
click at [182, 115] on div "Overview Sample # : 9 Ticket : LCARS - 3716 Control Reference ID TGC.CM.NS.01 A…" at bounding box center [332, 153] width 473 height 243
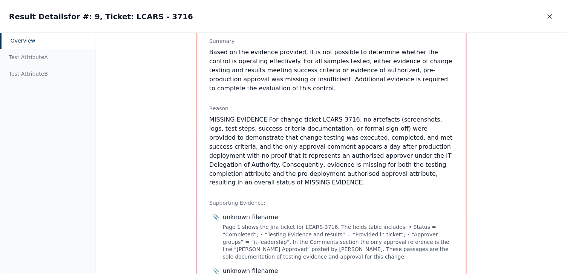
scroll to position [145, 0]
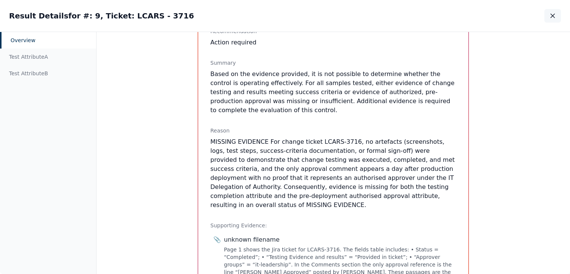
click at [547, 18] on button "button" at bounding box center [552, 16] width 17 height 14
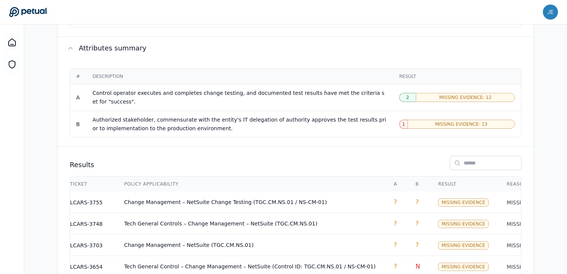
scroll to position [413, 0]
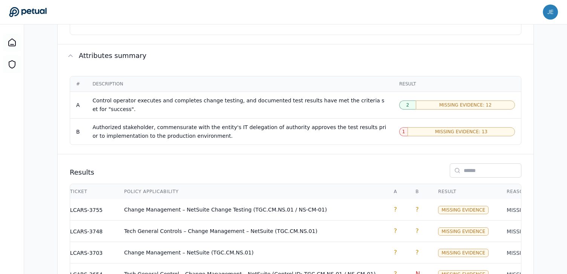
click at [39, 16] on icon at bounding box center [28, 12] width 38 height 11
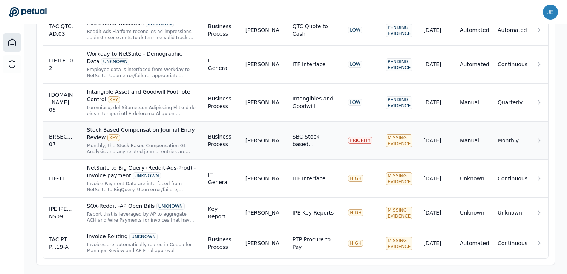
scroll to position [584, 0]
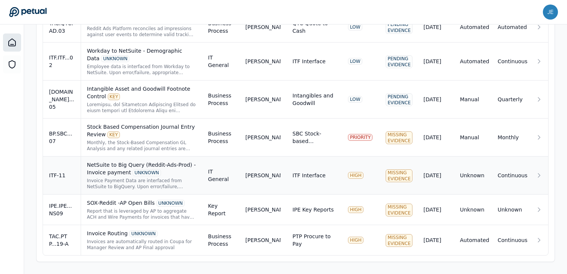
click at [127, 180] on div "Invoice Payment Data are interfaced from NetSuite to BigQuery. Upon error/failu…" at bounding box center [141, 184] width 109 height 12
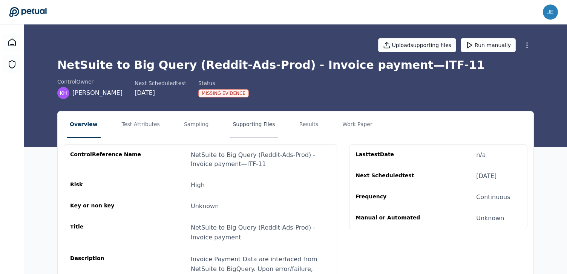
click at [242, 127] on button "Supporting Files" at bounding box center [254, 125] width 48 height 26
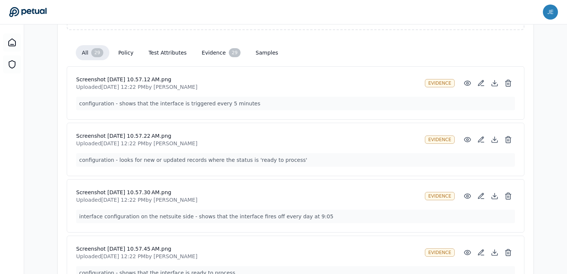
scroll to position [200, 0]
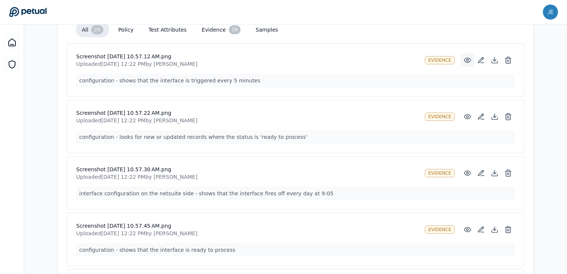
click at [469, 62] on icon at bounding box center [467, 60] width 6 height 5
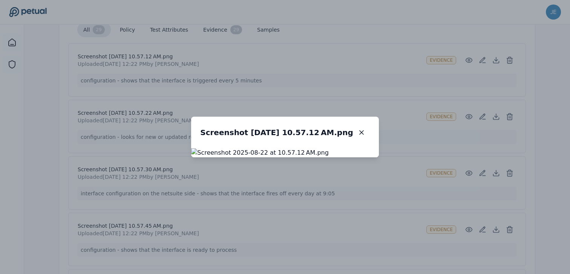
click at [514, 86] on div "Screenshot 2025-08-22 at 10.57.12 AM.png Screenshot 2025-08-22 at 10.57.12 AM.p…" at bounding box center [285, 137] width 570 height 274
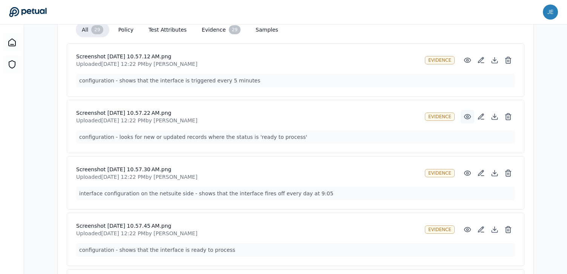
click at [469, 118] on icon at bounding box center [467, 117] width 6 height 5
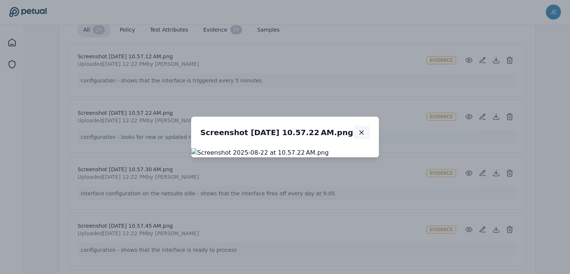
click at [365, 129] on icon "button" at bounding box center [362, 133] width 8 height 8
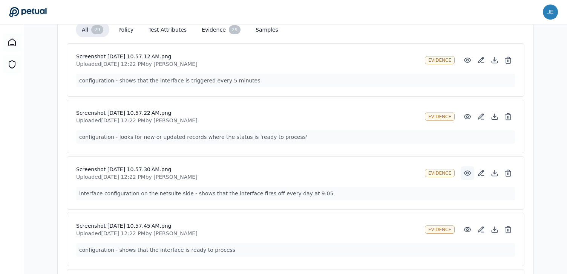
click at [469, 172] on icon at bounding box center [468, 174] width 8 height 8
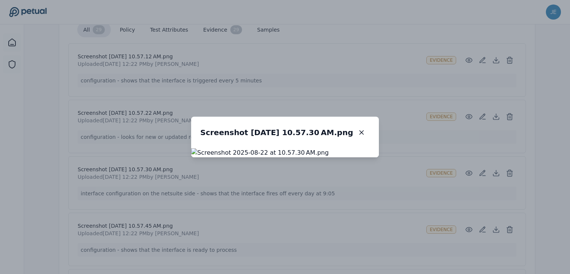
click at [485, 155] on div "Screenshot 2025-08-22 at 10.57.30 AM.png Screenshot 2025-08-22 at 10.57.30 AM.p…" at bounding box center [285, 137] width 570 height 274
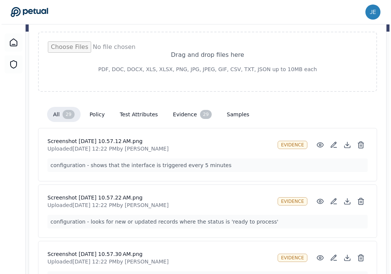
scroll to position [0, 0]
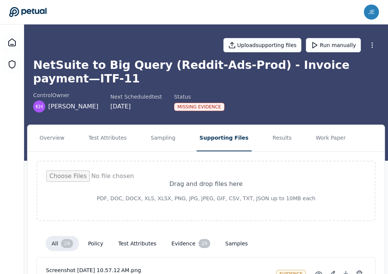
click at [36, 9] on icon at bounding box center [28, 12] width 38 height 11
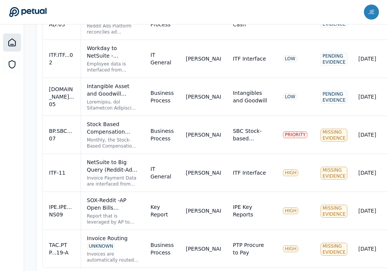
scroll to position [647, 0]
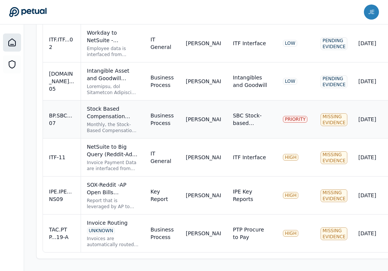
click at [122, 112] on div "Stock Based Compensation Journal Entry Review KEY" at bounding box center [113, 112] width 52 height 15
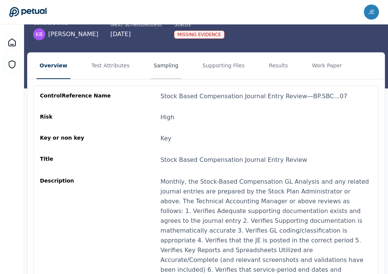
scroll to position [62, 0]
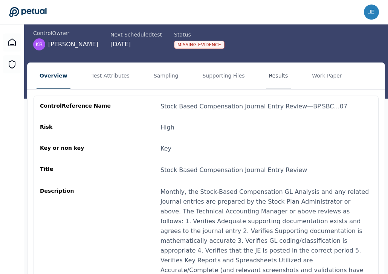
click at [270, 63] on button "Results" at bounding box center [278, 76] width 25 height 26
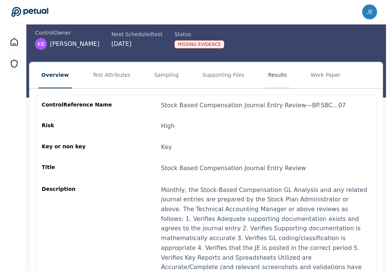
scroll to position [0, 0]
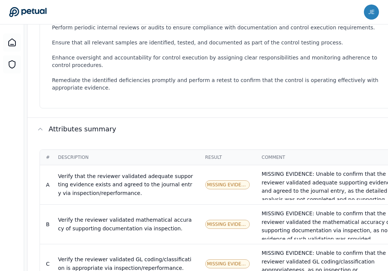
scroll to position [294, 0]
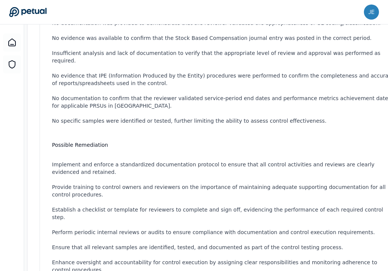
click at [38, 15] on icon at bounding box center [28, 12] width 38 height 11
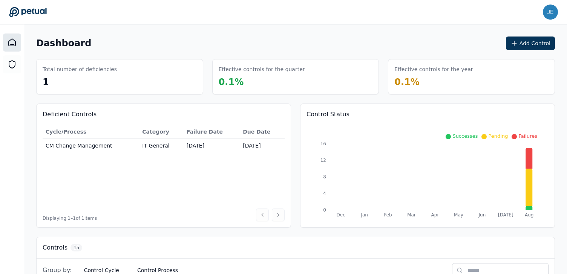
click at [43, 16] on icon at bounding box center [28, 12] width 38 height 11
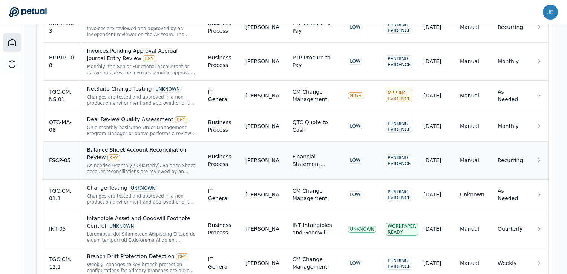
scroll to position [313, 0]
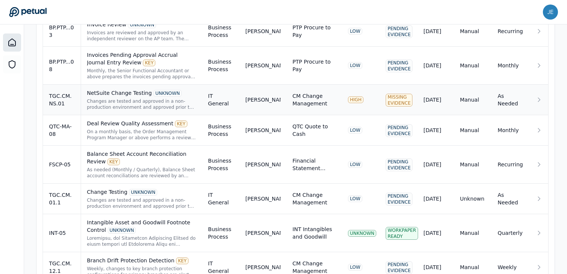
click at [124, 110] on div "Changes are tested and approved in a non-production environment and approved pr…" at bounding box center [141, 104] width 109 height 12
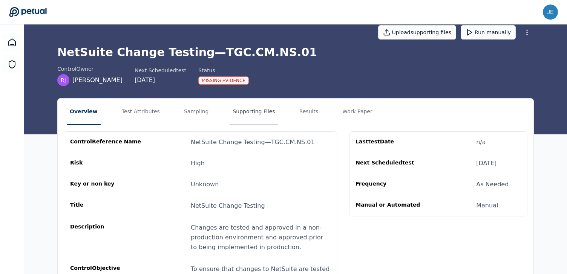
click at [254, 114] on button "Supporting Files" at bounding box center [254, 112] width 48 height 26
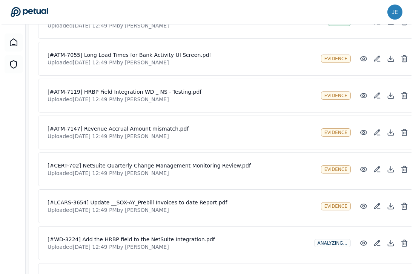
scroll to position [407, 0]
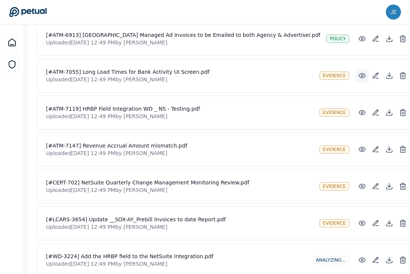
click at [358, 79] on icon at bounding box center [362, 76] width 8 height 8
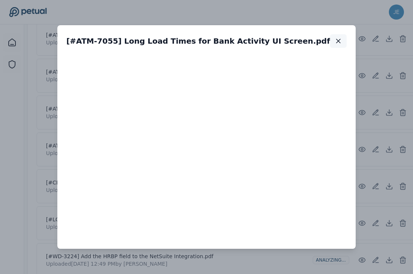
click at [334, 41] on icon "button" at bounding box center [338, 41] width 8 height 8
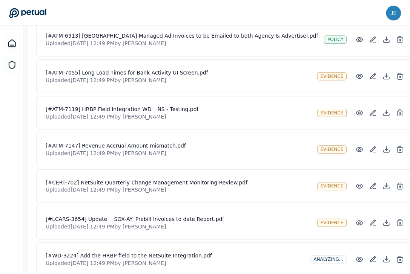
scroll to position [0, 0]
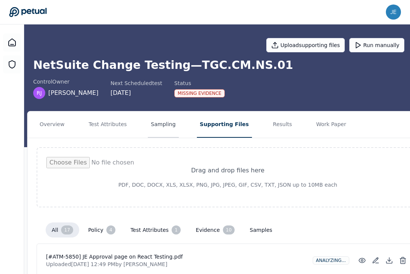
click at [153, 126] on button "Sampling" at bounding box center [163, 125] width 31 height 26
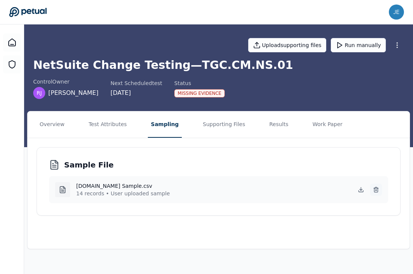
click at [375, 190] on icon at bounding box center [376, 190] width 6 height 6
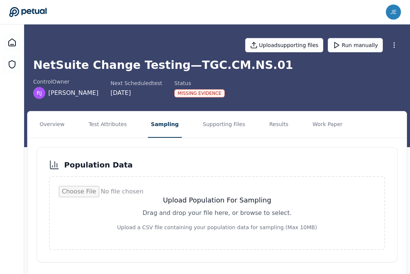
click at [182, 197] on input "file" at bounding box center [217, 213] width 316 height 54
type input "**********"
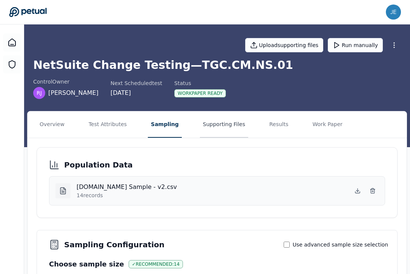
click at [212, 124] on button "Supporting Files" at bounding box center [224, 125] width 48 height 26
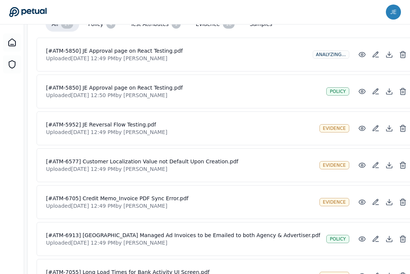
scroll to position [181, 0]
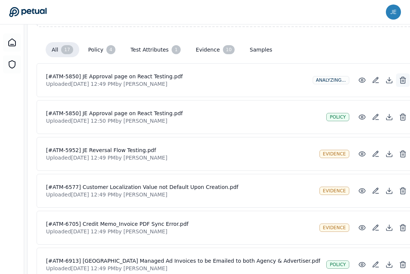
click at [396, 84] on button at bounding box center [403, 80] width 14 height 14
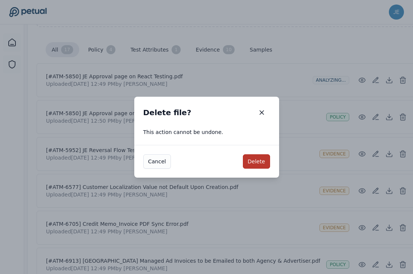
click at [261, 165] on button "Delete" at bounding box center [256, 162] width 27 height 14
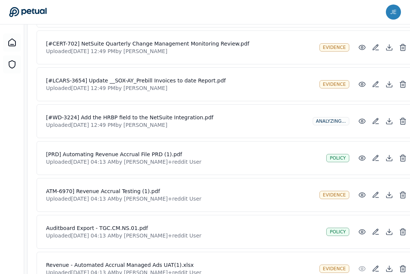
scroll to position [506, 0]
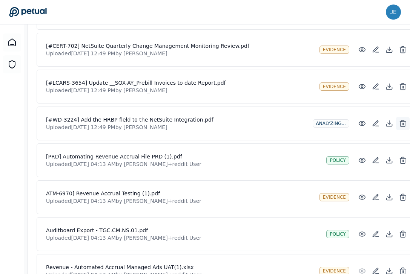
click at [399, 125] on icon at bounding box center [403, 124] width 8 height 8
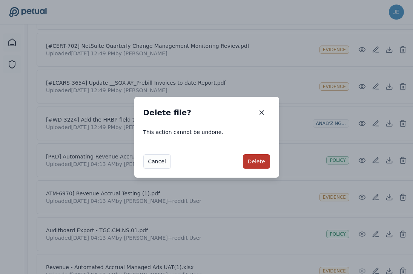
click at [268, 158] on button "Delete" at bounding box center [256, 162] width 27 height 14
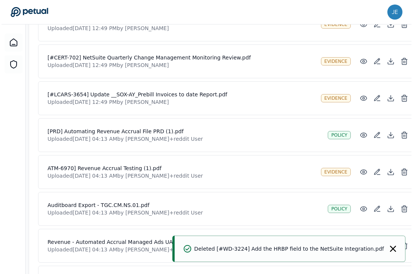
scroll to position [491, 0]
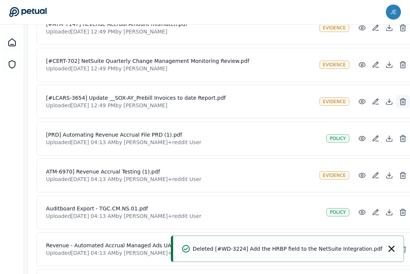
click at [396, 99] on button at bounding box center [403, 102] width 14 height 14
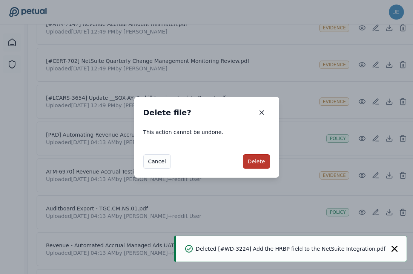
click at [263, 157] on button "Delete" at bounding box center [256, 162] width 27 height 14
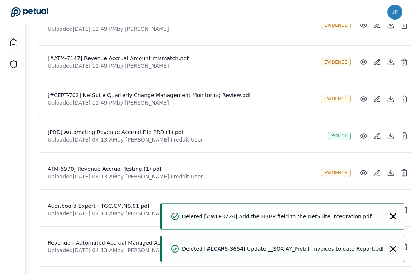
scroll to position [439, 0]
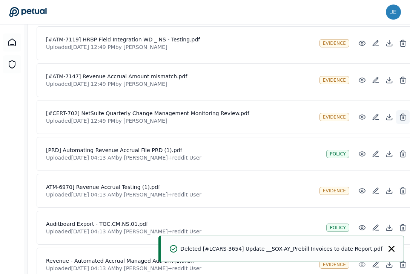
click at [400, 117] on icon at bounding box center [402, 117] width 5 height 5
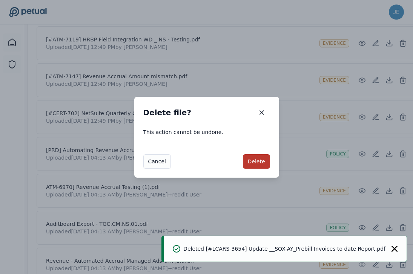
click at [260, 158] on button "Delete" at bounding box center [256, 162] width 27 height 14
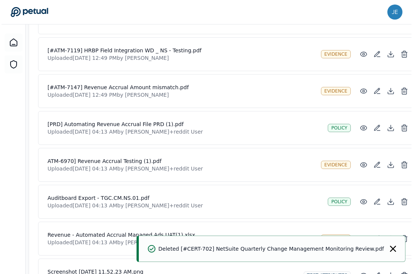
scroll to position [427, 0]
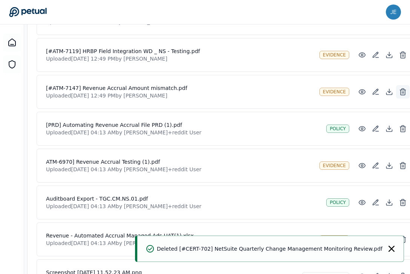
click at [396, 93] on button at bounding box center [403, 92] width 14 height 14
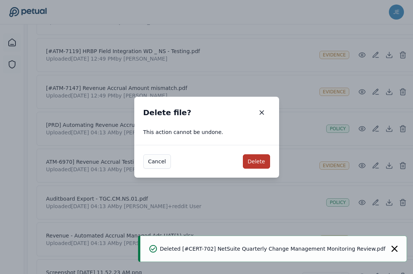
click at [263, 164] on button "Delete" at bounding box center [256, 162] width 27 height 14
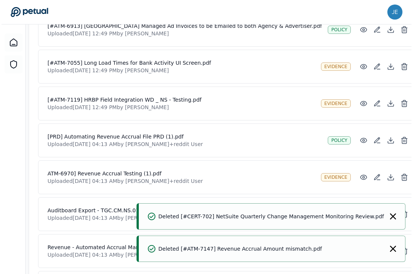
scroll to position [361, 0]
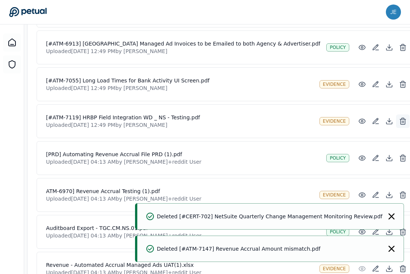
click at [399, 121] on icon at bounding box center [403, 122] width 8 height 8
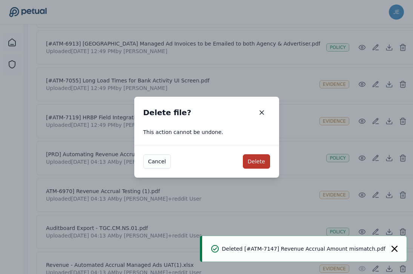
click at [252, 161] on button "Delete" at bounding box center [256, 162] width 27 height 14
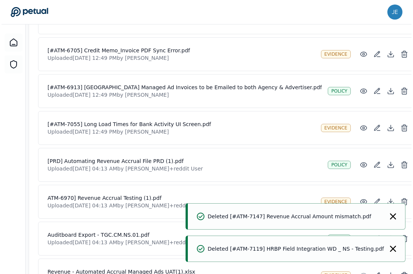
scroll to position [315, 0]
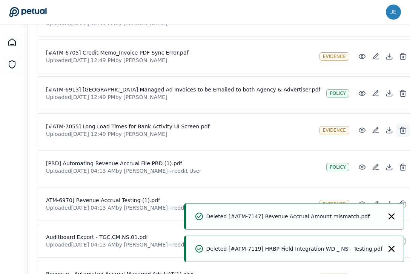
click at [399, 129] on icon at bounding box center [403, 131] width 8 height 8
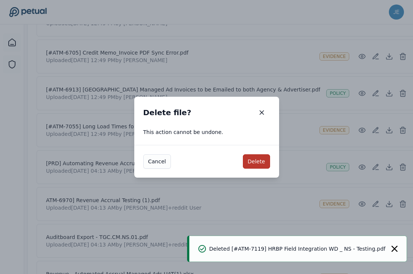
click at [263, 157] on button "Delete" at bounding box center [256, 162] width 27 height 14
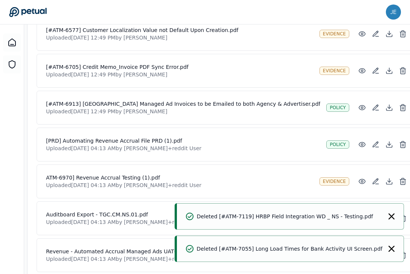
scroll to position [286, 0]
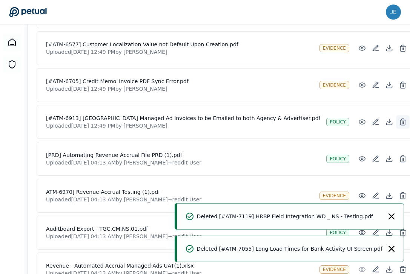
click at [400, 122] on icon at bounding box center [402, 122] width 5 height 5
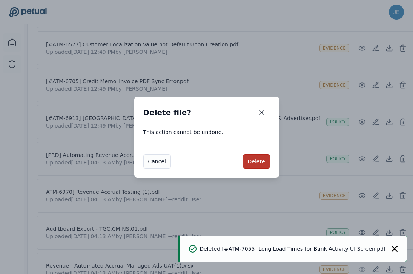
click at [258, 159] on button "Delete" at bounding box center [256, 162] width 27 height 14
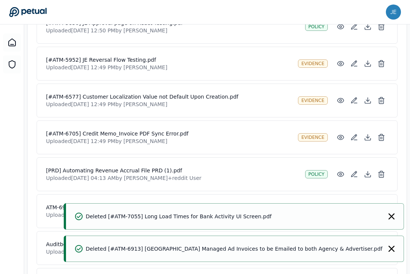
scroll to position [232, 0]
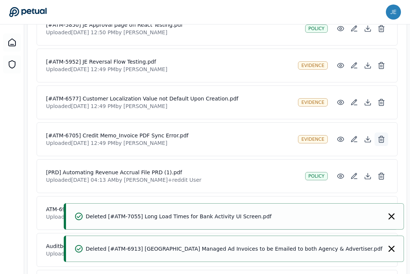
click at [379, 141] on icon at bounding box center [381, 140] width 5 height 5
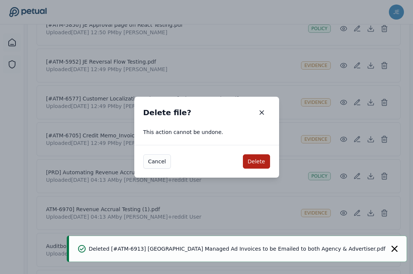
click at [271, 159] on div "Cancel Delete" at bounding box center [206, 161] width 145 height 33
click at [262, 159] on button "Delete" at bounding box center [256, 162] width 27 height 14
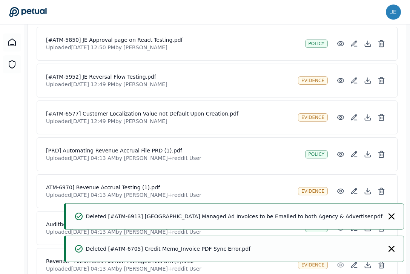
scroll to position [210, 0]
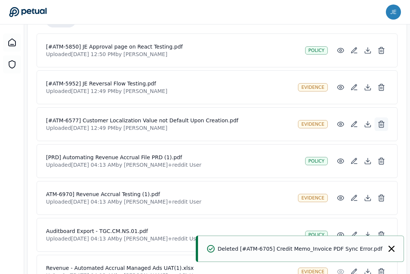
click at [382, 122] on icon at bounding box center [381, 121] width 3 height 1
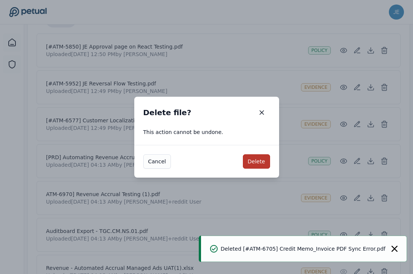
click at [260, 156] on button "Delete" at bounding box center [256, 162] width 27 height 14
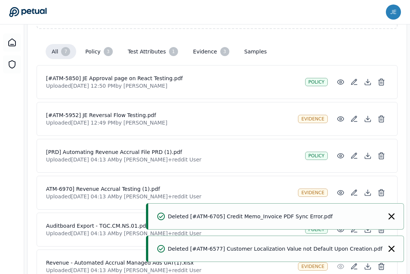
scroll to position [178, 0]
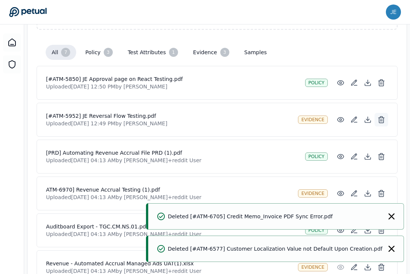
click at [385, 118] on button at bounding box center [381, 120] width 14 height 14
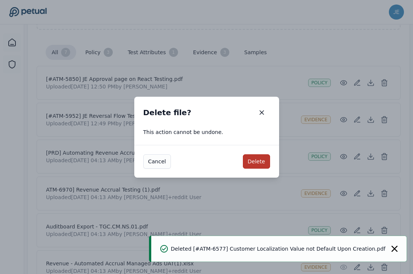
click at [249, 165] on button "Delete" at bounding box center [256, 162] width 27 height 14
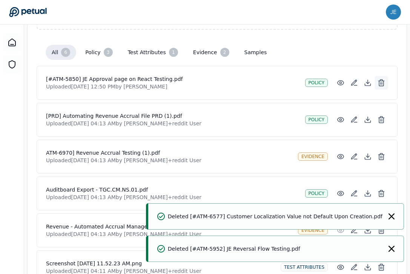
click at [385, 84] on button at bounding box center [381, 83] width 14 height 14
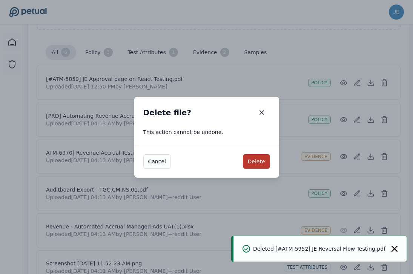
click at [262, 161] on button "Delete" at bounding box center [256, 162] width 27 height 14
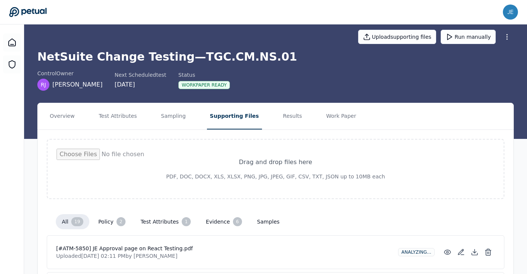
scroll to position [9, 0]
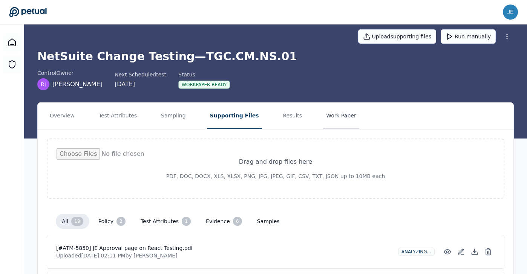
click at [324, 118] on button "Work Paper" at bounding box center [341, 116] width 36 height 26
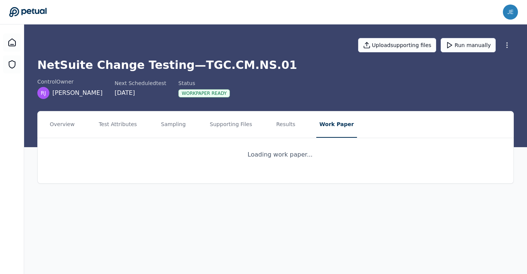
scroll to position [0, 0]
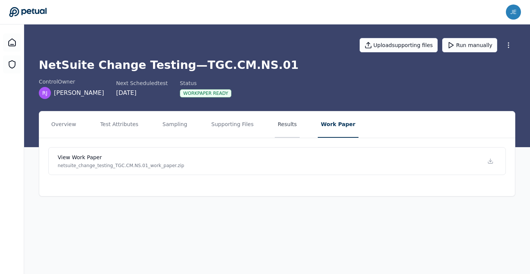
click at [287, 134] on button "Results" at bounding box center [287, 125] width 25 height 26
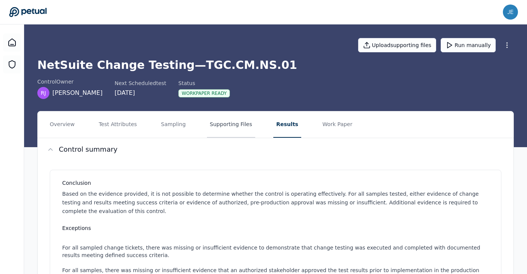
click at [215, 125] on button "Supporting Files" at bounding box center [231, 125] width 48 height 26
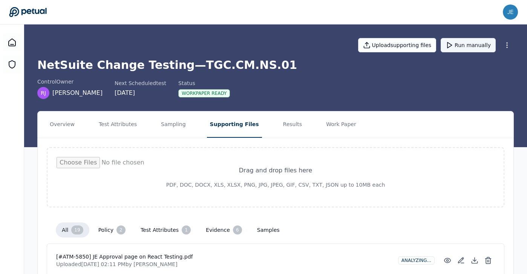
click at [473, 46] on button "Run manually" at bounding box center [468, 45] width 55 height 14
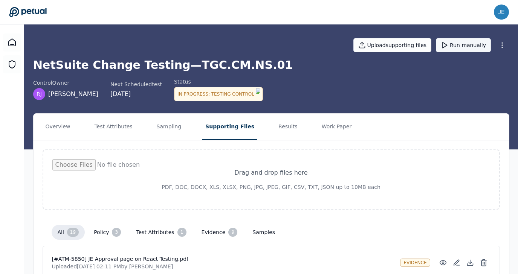
click at [470, 48] on button "Run manually" at bounding box center [463, 45] width 55 height 14
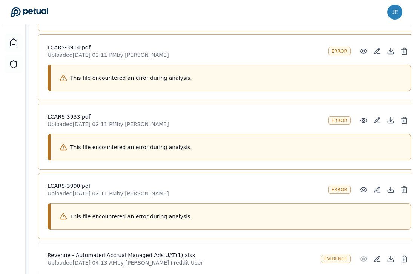
scroll to position [896, 0]
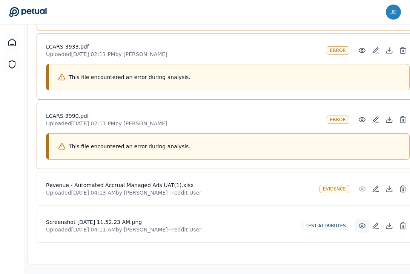
click at [358, 222] on icon at bounding box center [362, 226] width 8 height 8
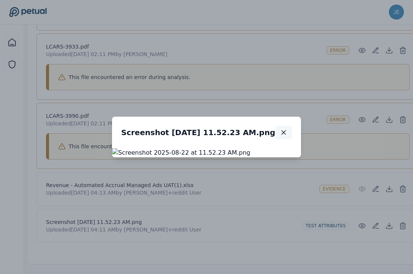
click at [287, 129] on icon "button" at bounding box center [284, 133] width 8 height 8
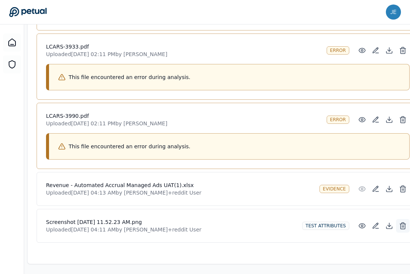
click at [399, 225] on icon at bounding box center [403, 226] width 8 height 8
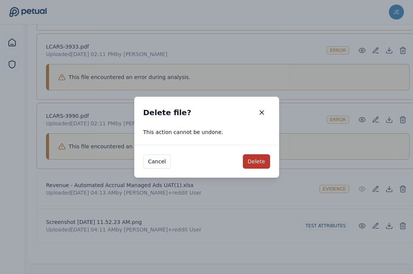
click at [262, 159] on button "Delete" at bounding box center [256, 162] width 27 height 14
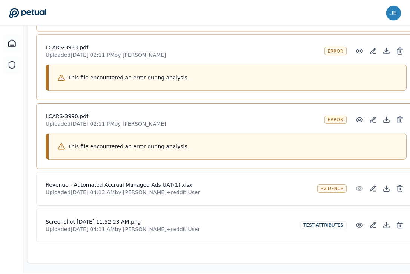
scroll to position [859, 0]
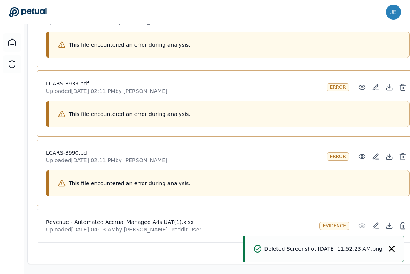
click at [390, 250] on icon "Notifications (F8)" at bounding box center [391, 249] width 6 height 6
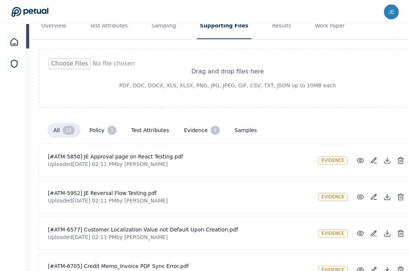
scroll to position [0, 0]
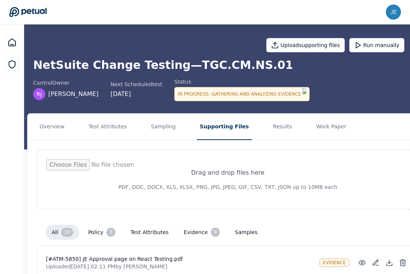
click at [31, 11] on icon at bounding box center [27, 12] width 37 height 10
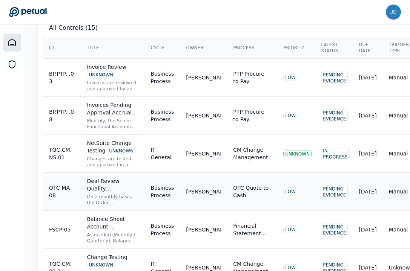
scroll to position [274, 0]
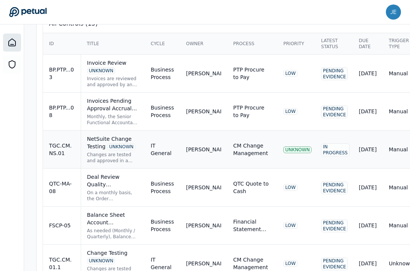
click at [122, 150] on div "NetSuite Change Testing UNKNOWN Changes are tested and approved in a non-produc…" at bounding box center [113, 149] width 52 height 29
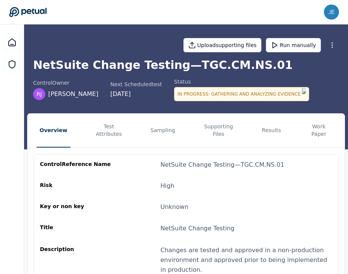
click at [285, 52] on div "Upload supporting files Run manually" at bounding box center [186, 45] width 306 height 26
click at [285, 51] on button "Run manually" at bounding box center [293, 45] width 55 height 14
click at [297, 47] on button "Run manually" at bounding box center [293, 45] width 55 height 14
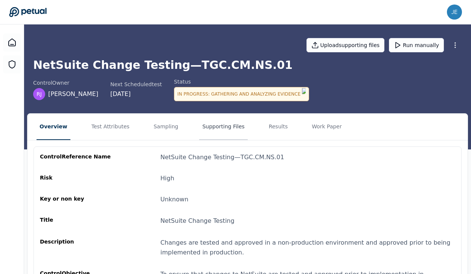
click at [229, 122] on button "Supporting Files" at bounding box center [223, 127] width 48 height 26
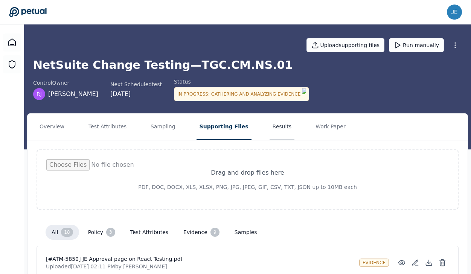
click at [272, 124] on button "Results" at bounding box center [282, 127] width 25 height 26
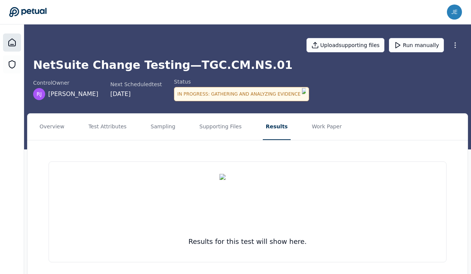
click at [14, 40] on icon at bounding box center [12, 42] width 9 height 9
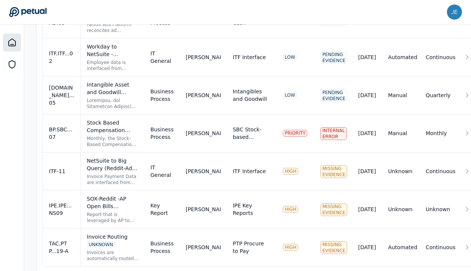
scroll to position [647, 0]
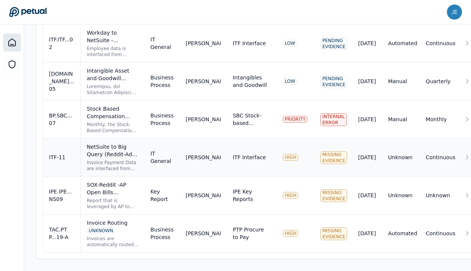
click at [102, 156] on div "NetSuite to Big Query (Reddit-Ads-Prod) - Invoice payment UNKNOWN" at bounding box center [113, 150] width 52 height 15
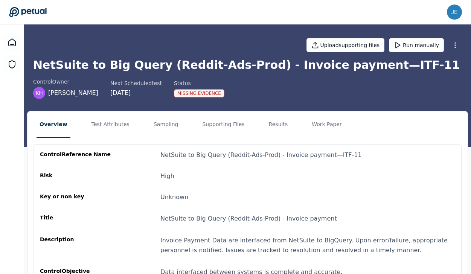
click at [276, 154] on div "NetSuite to Big Query (Reddit-Ads-Prod) - Invoice payment — ITF-11" at bounding box center [262, 155] width 202 height 9
click at [273, 132] on button "Results" at bounding box center [278, 125] width 25 height 26
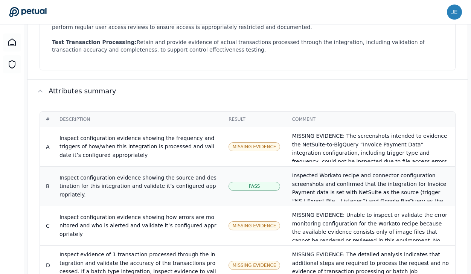
click at [258, 182] on div "Pass" at bounding box center [254, 186] width 51 height 9
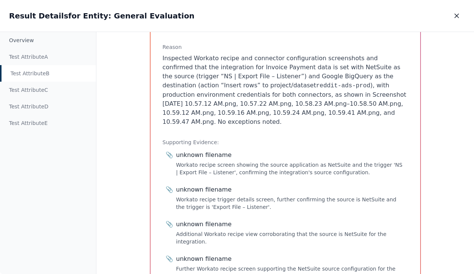
scroll to position [133, 0]
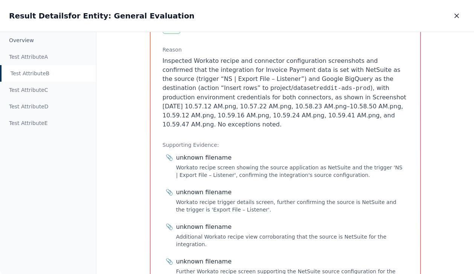
click at [217, 164] on div "Workato recipe screen showing the source application as NetSuite and the trigge…" at bounding box center [290, 171] width 229 height 15
click at [208, 153] on div "unknown filename" at bounding box center [204, 157] width 56 height 9
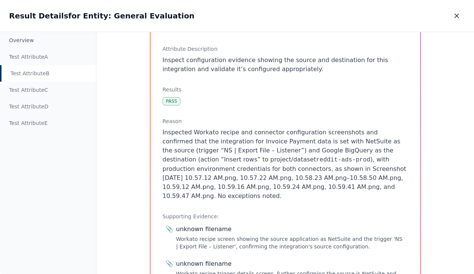
scroll to position [38, 0]
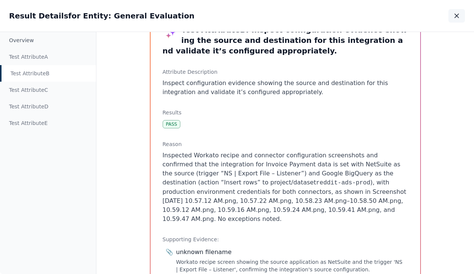
click at [450, 19] on button "button" at bounding box center [457, 16] width 17 height 14
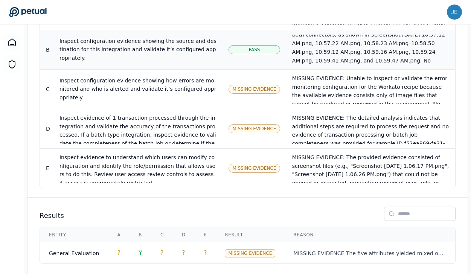
scroll to position [608, 0]
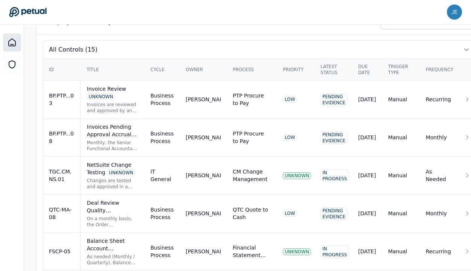
scroll to position [282, 0]
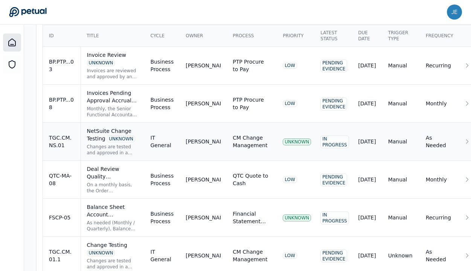
click at [129, 149] on div "Changes are tested and approved in a non-production environment and approved pr…" at bounding box center [113, 150] width 52 height 12
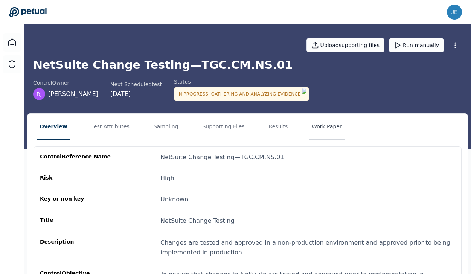
click at [309, 129] on button "Work Paper" at bounding box center [327, 127] width 36 height 26
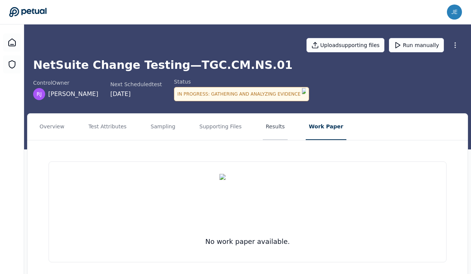
click at [268, 129] on button "Results" at bounding box center [275, 127] width 25 height 26
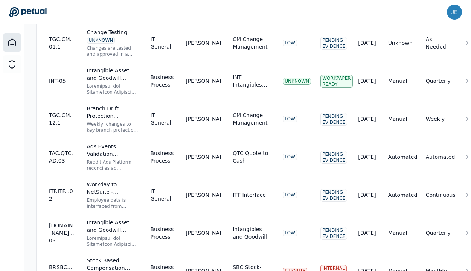
scroll to position [514, 0]
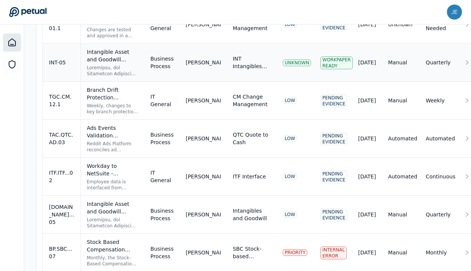
click at [137, 65] on td "Intangible Asset and Goodwill Footnote Control UNKNOWN" at bounding box center [113, 63] width 64 height 38
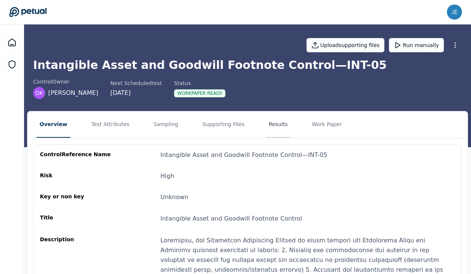
click at [268, 118] on button "Results" at bounding box center [278, 125] width 25 height 26
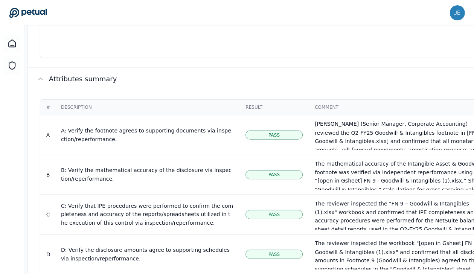
scroll to position [404, 0]
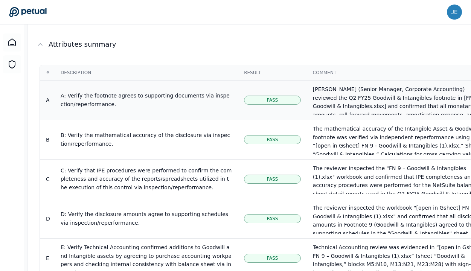
click at [260, 82] on td "Pass" at bounding box center [272, 100] width 69 height 40
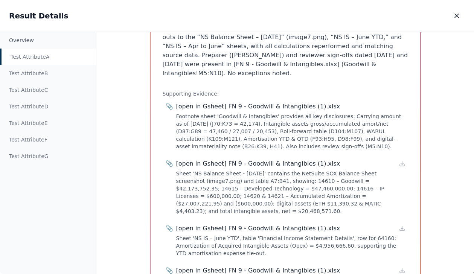
scroll to position [177, 0]
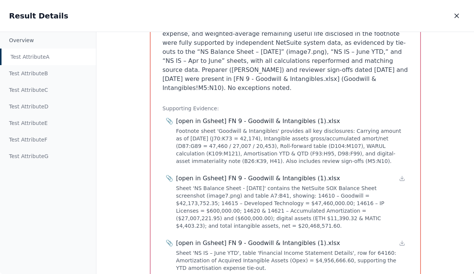
click at [251, 127] on div "Footnote sheet 'Goodwill & Intangibles' provides all key disclosures: Carrying …" at bounding box center [290, 146] width 229 height 38
click at [251, 117] on div "[open in Gsheet] FN 9 - Goodwill & Intangibles (1).xlsx" at bounding box center [258, 121] width 164 height 9
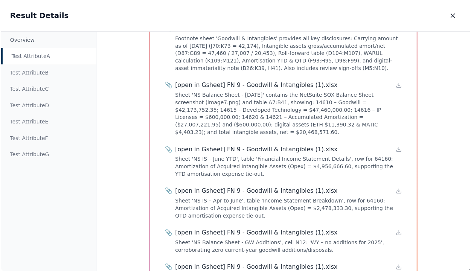
scroll to position [315, 0]
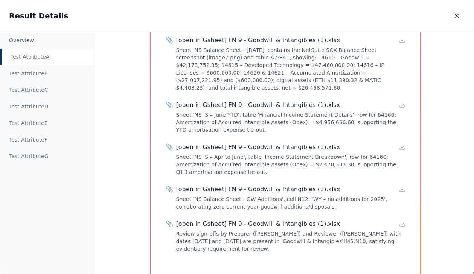
click at [244, 196] on div "Sheet 'NS Balance Sheet - GW Additions', cell N12: 'WY – no additions for 2025'…" at bounding box center [290, 203] width 229 height 15
click at [116, 136] on div "Test Attribute A : A: Verify the footnote agrees to supporting documents via in…" at bounding box center [285, 153] width 378 height 243
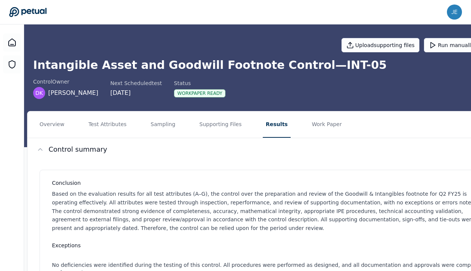
click at [36, 11] on icon at bounding box center [28, 12] width 38 height 11
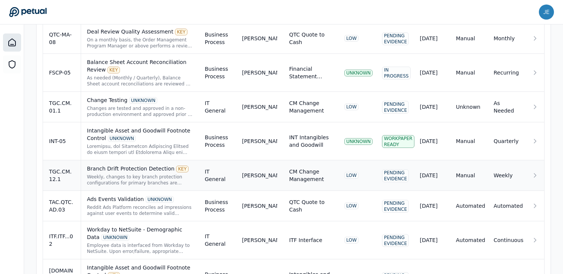
scroll to position [211, 0]
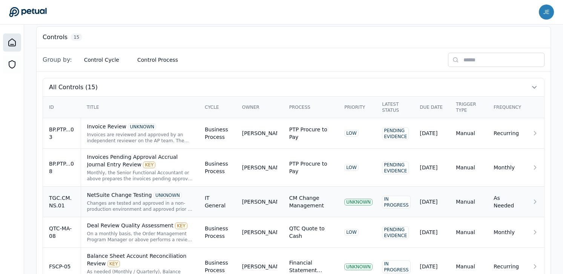
click at [160, 200] on div "Changes are tested and approved in a non-production environment and approved pr…" at bounding box center [140, 206] width 106 height 12
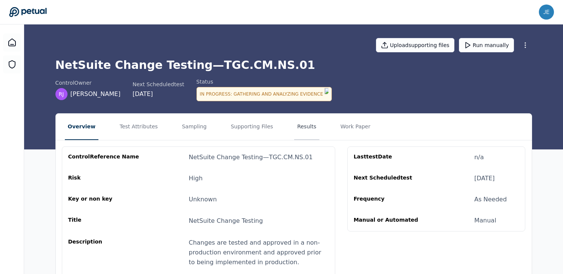
click at [305, 126] on button "Results" at bounding box center [306, 127] width 25 height 26
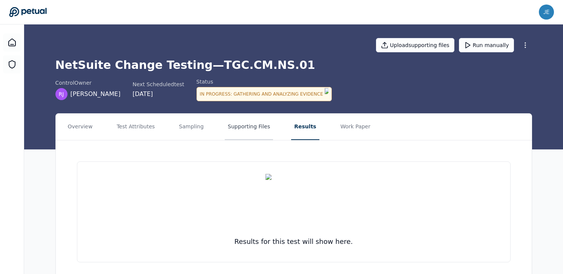
click at [256, 118] on button "Supporting Files" at bounding box center [249, 127] width 48 height 26
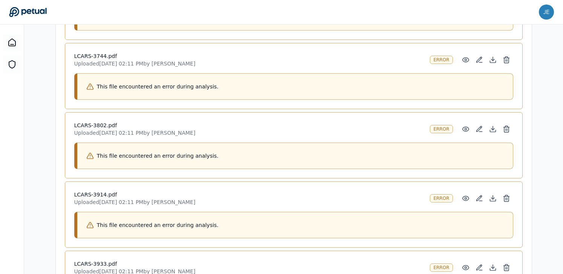
scroll to position [757, 0]
